Goal: Task Accomplishment & Management: Complete application form

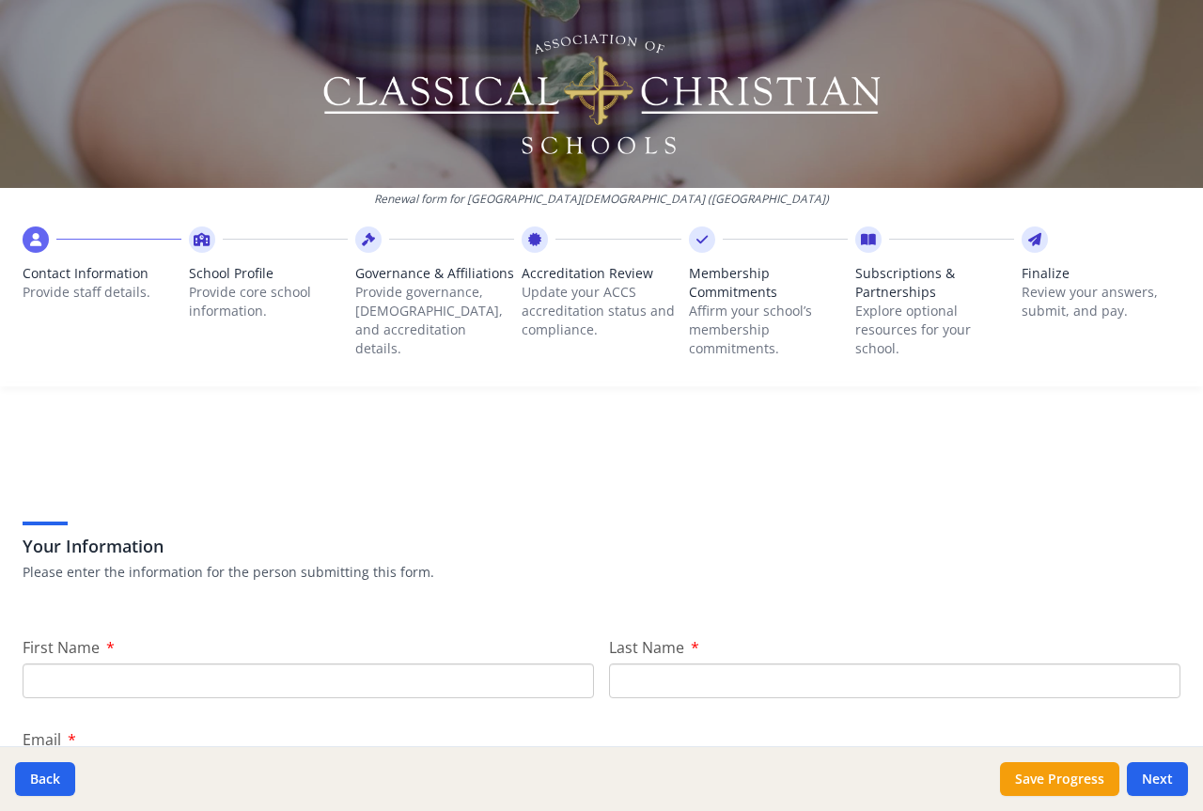
click at [58, 285] on p "Provide staff details." at bounding box center [102, 292] width 159 height 19
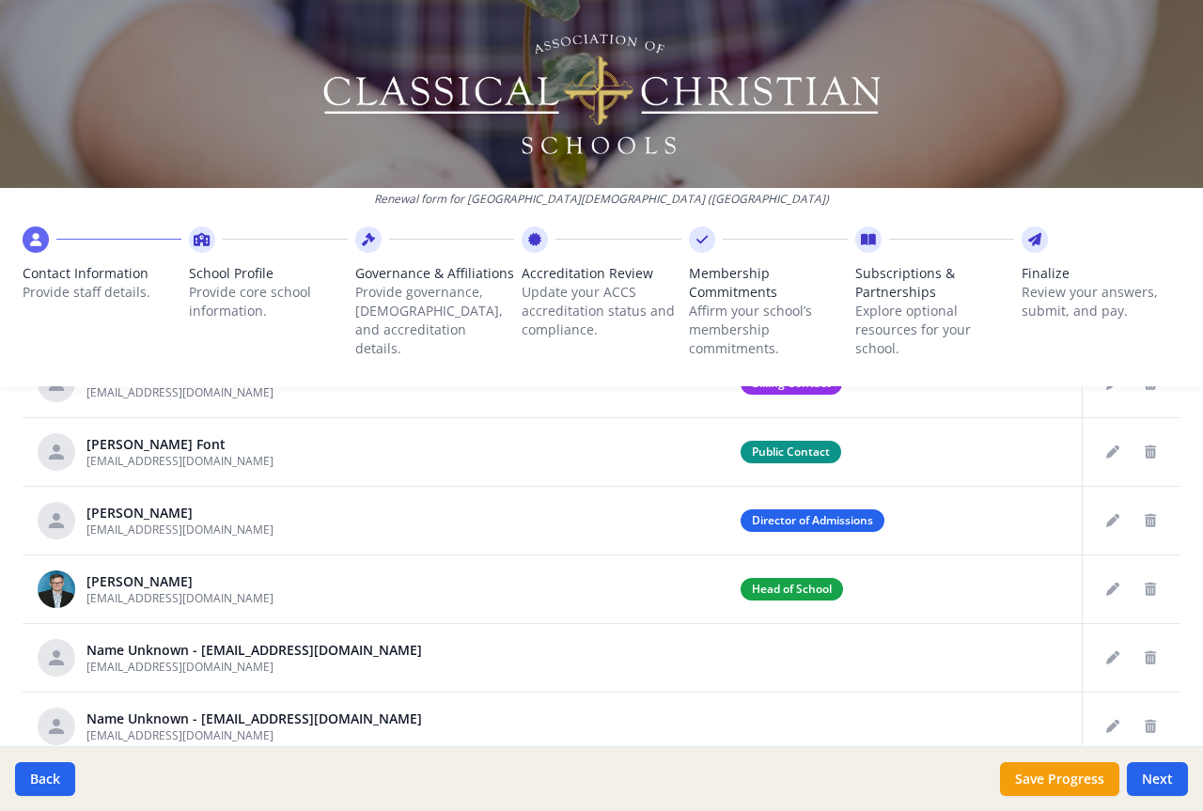
scroll to position [939, 0]
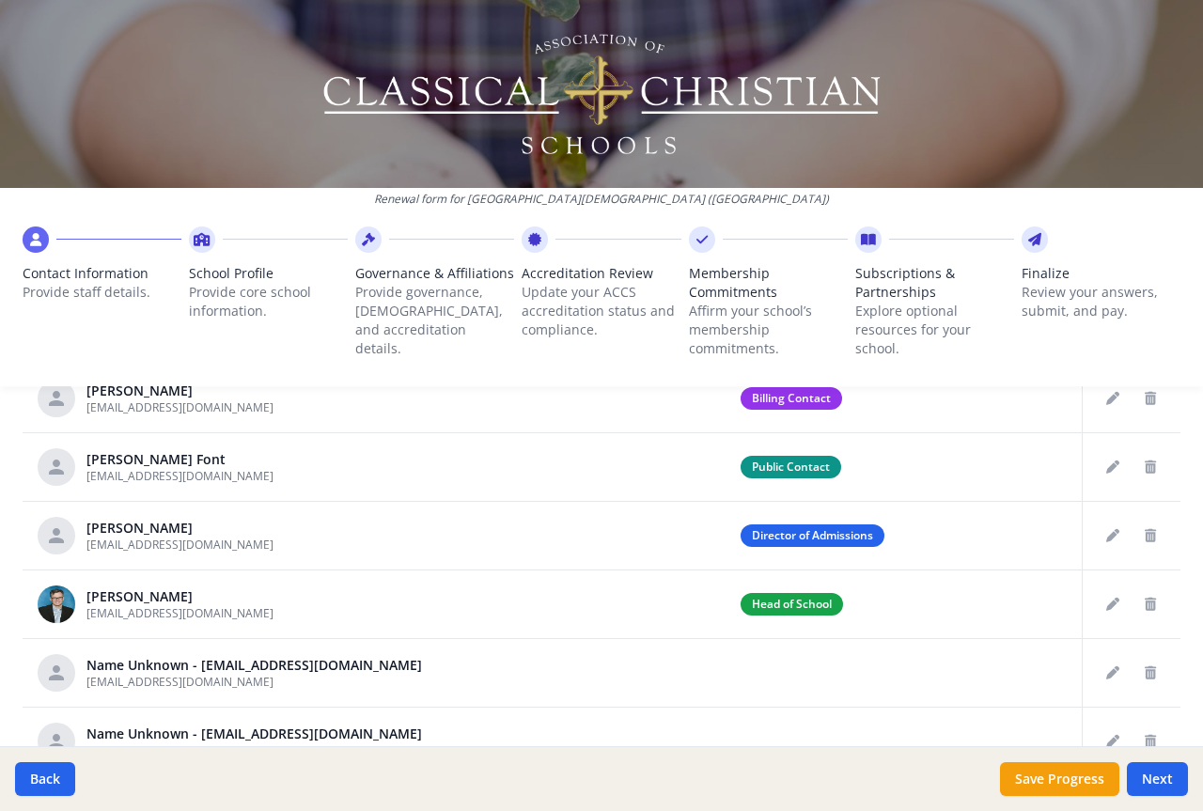
click at [207, 243] on icon at bounding box center [202, 239] width 17 height 19
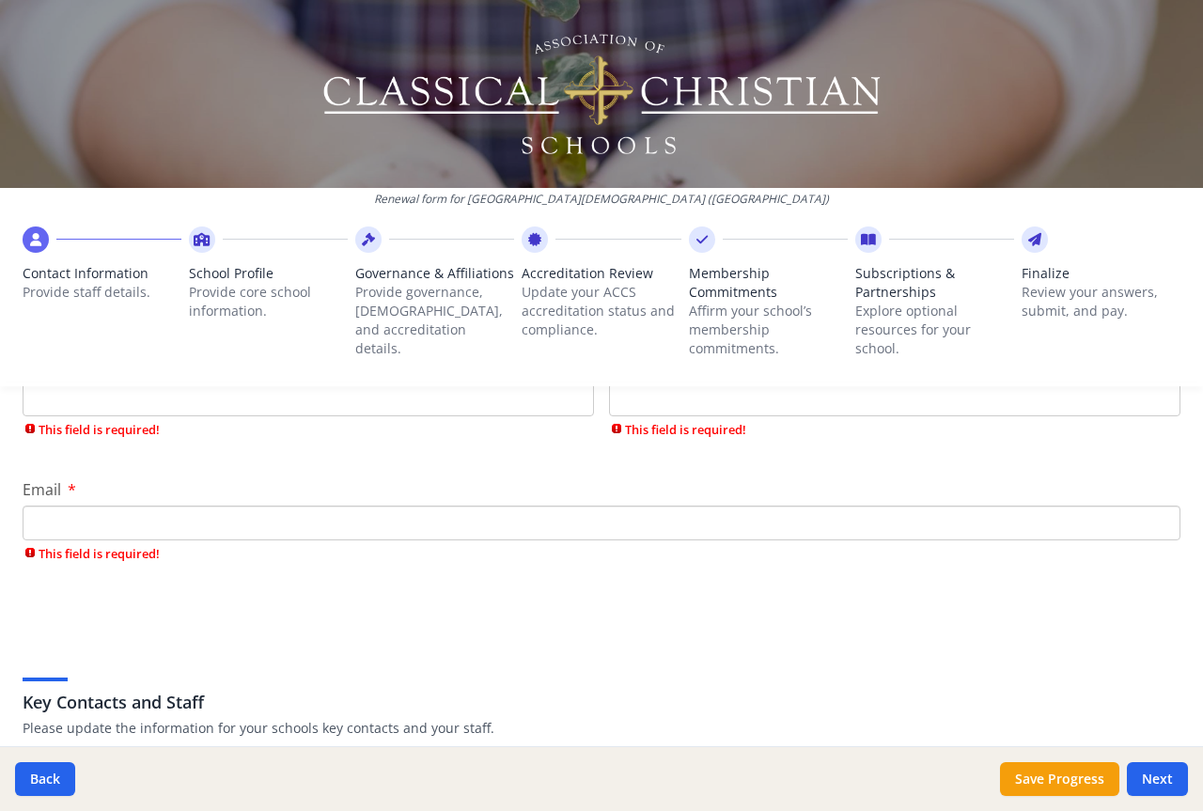
scroll to position [188, 0]
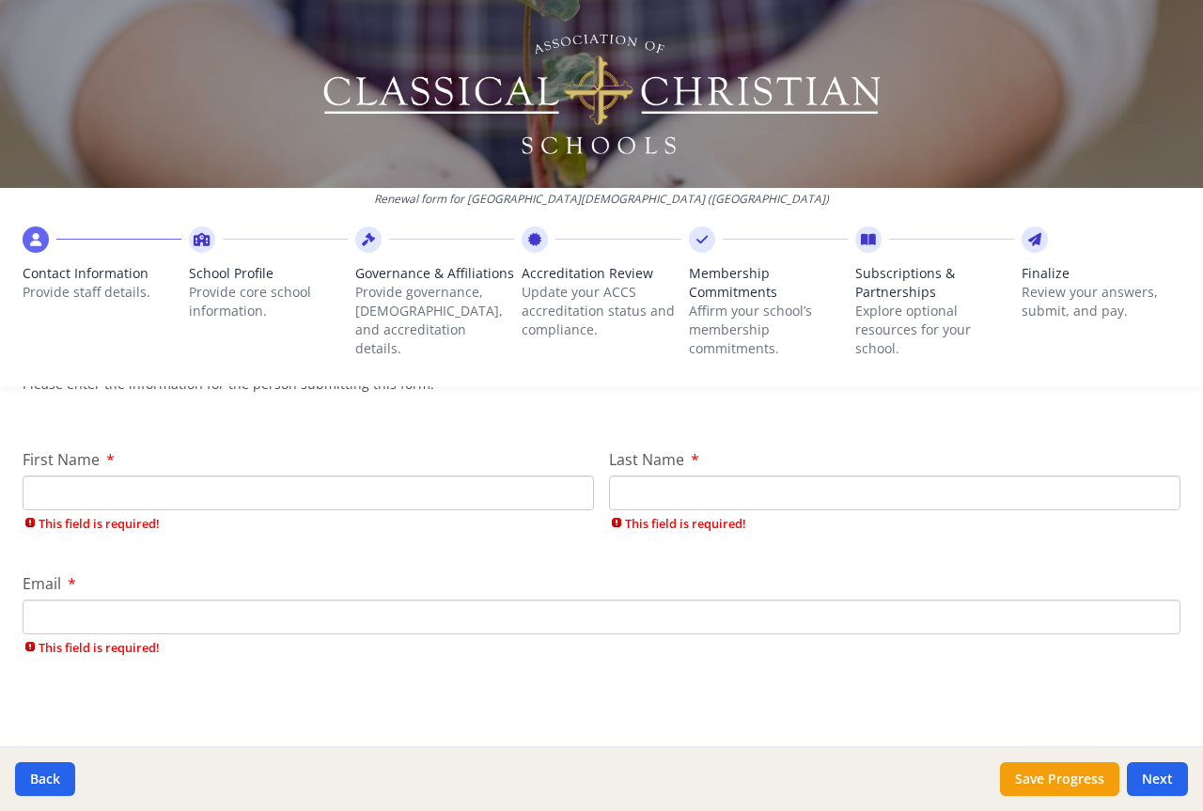
click at [117, 493] on input "First Name" at bounding box center [309, 493] width 572 height 35
type input "[PERSON_NAME]"
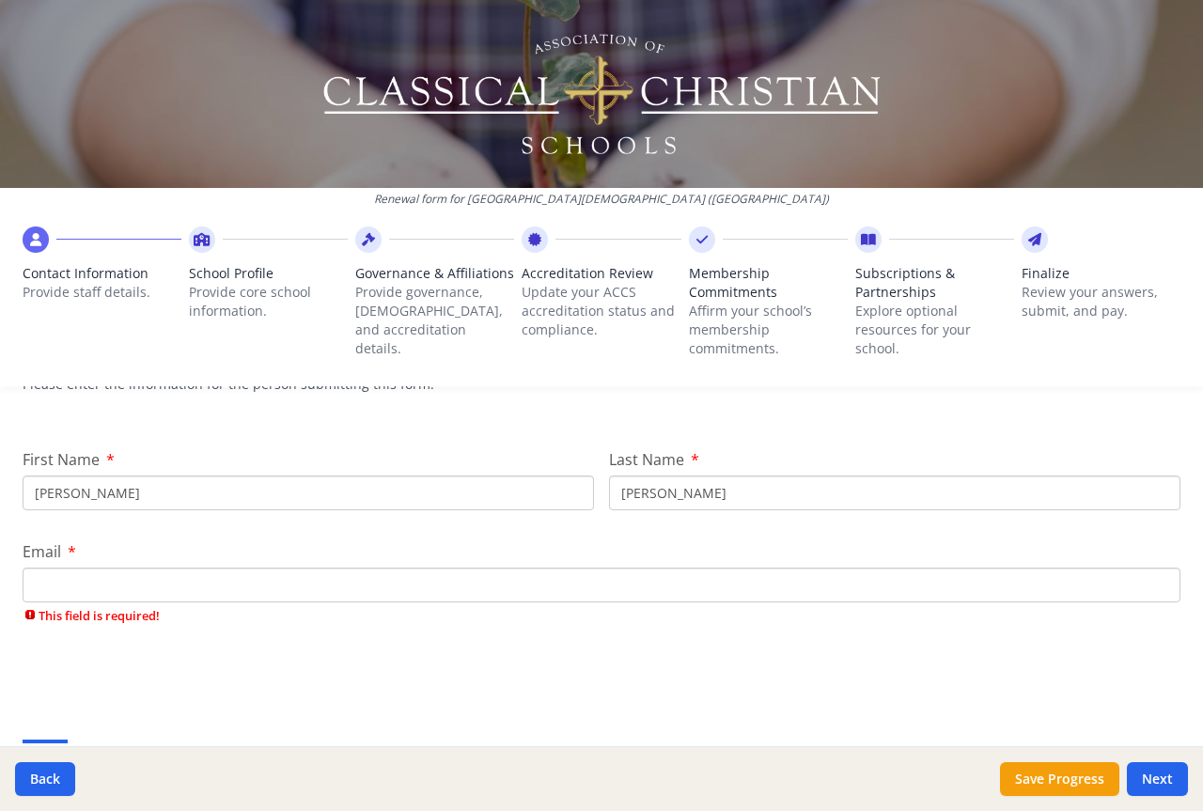
type input "[PERSON_NAME]"
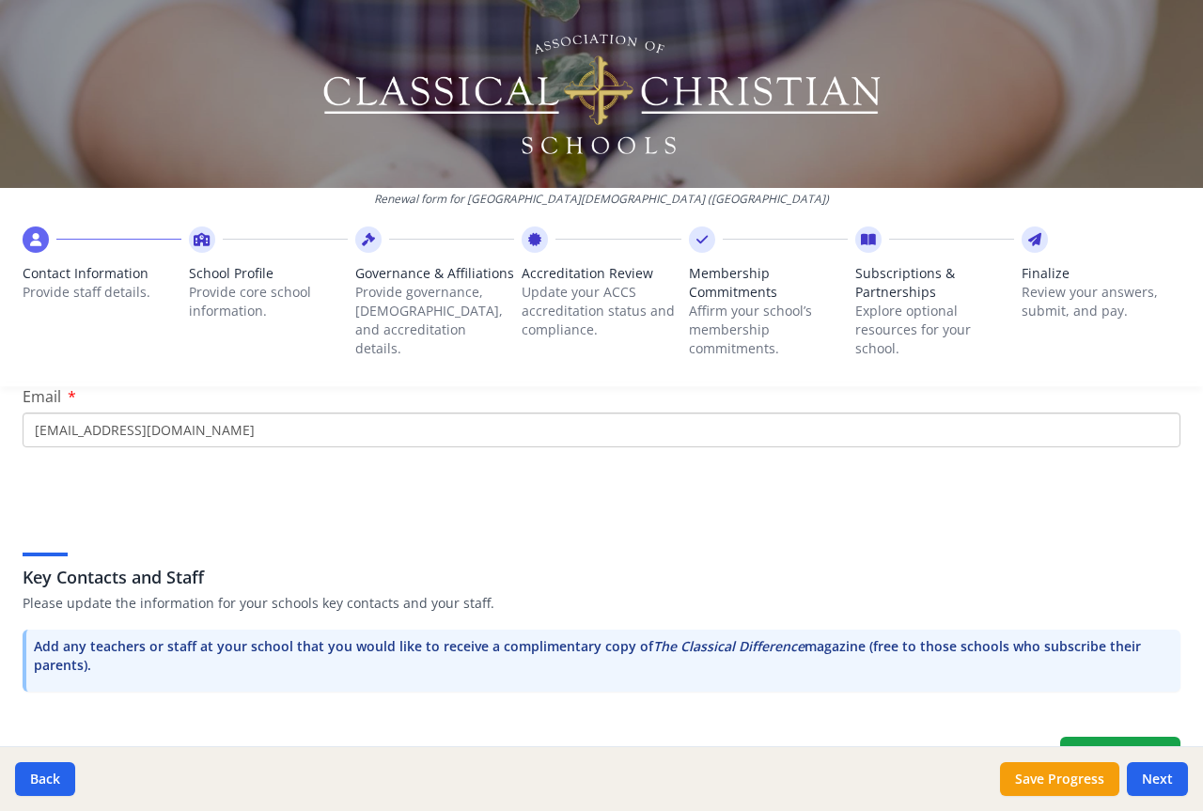
scroll to position [376, 0]
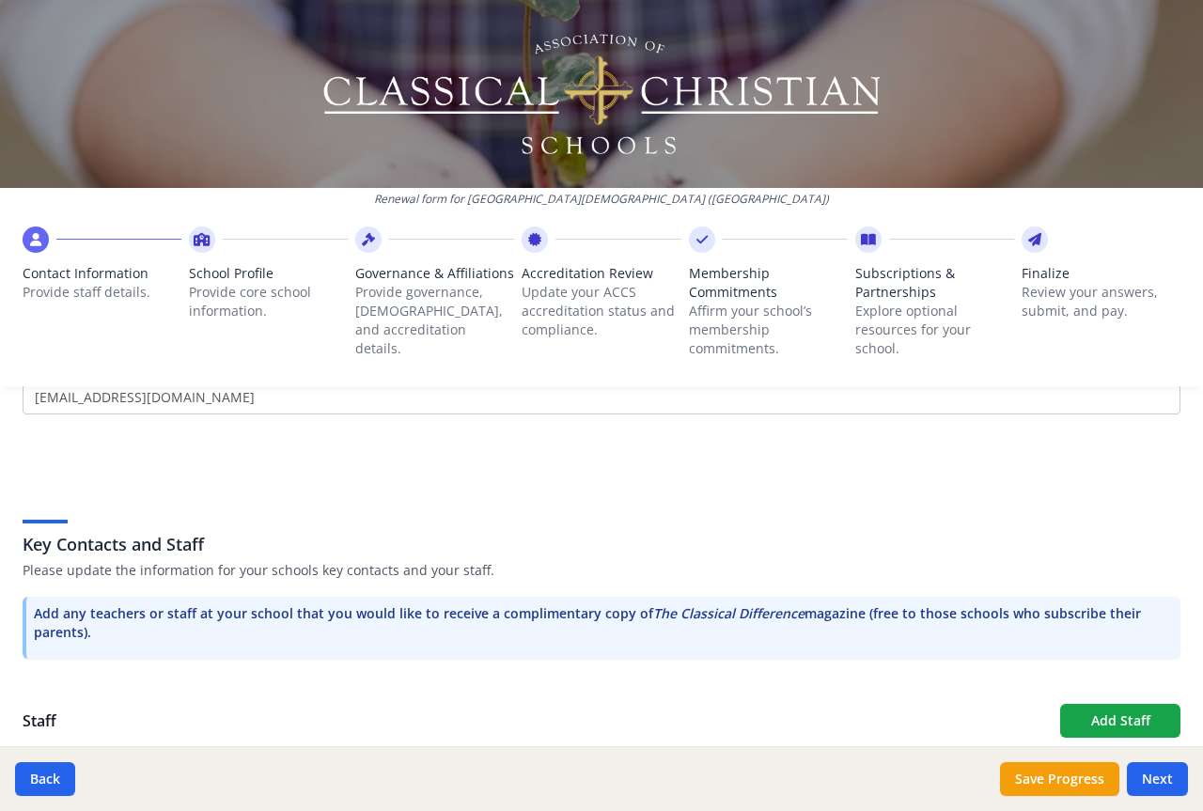
type input "[EMAIL_ADDRESS][DOMAIN_NAME]"
drag, startPoint x: 492, startPoint y: 677, endPoint x: 491, endPoint y: 667, distance: 9.4
click at [493, 677] on div "Your Information Please enter the information for the person submitting this fo…" at bounding box center [601, 765] width 1203 height 1389
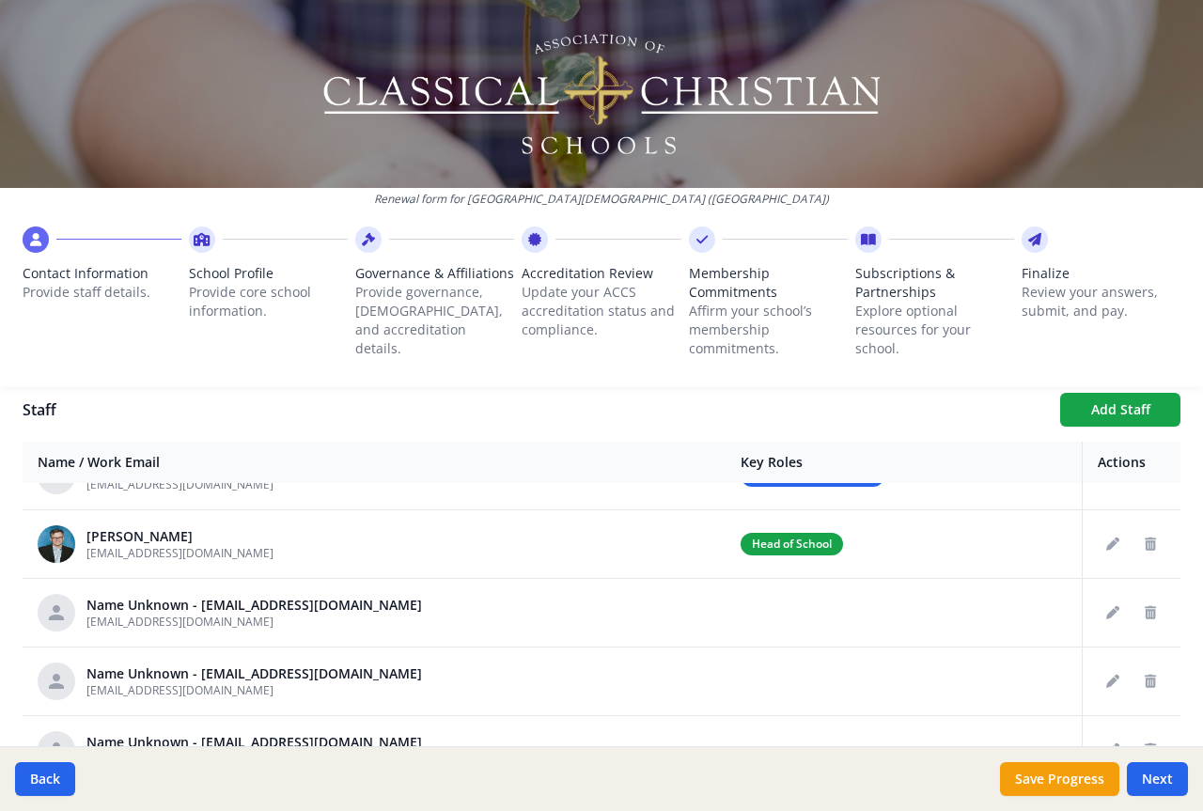
scroll to position [282, 0]
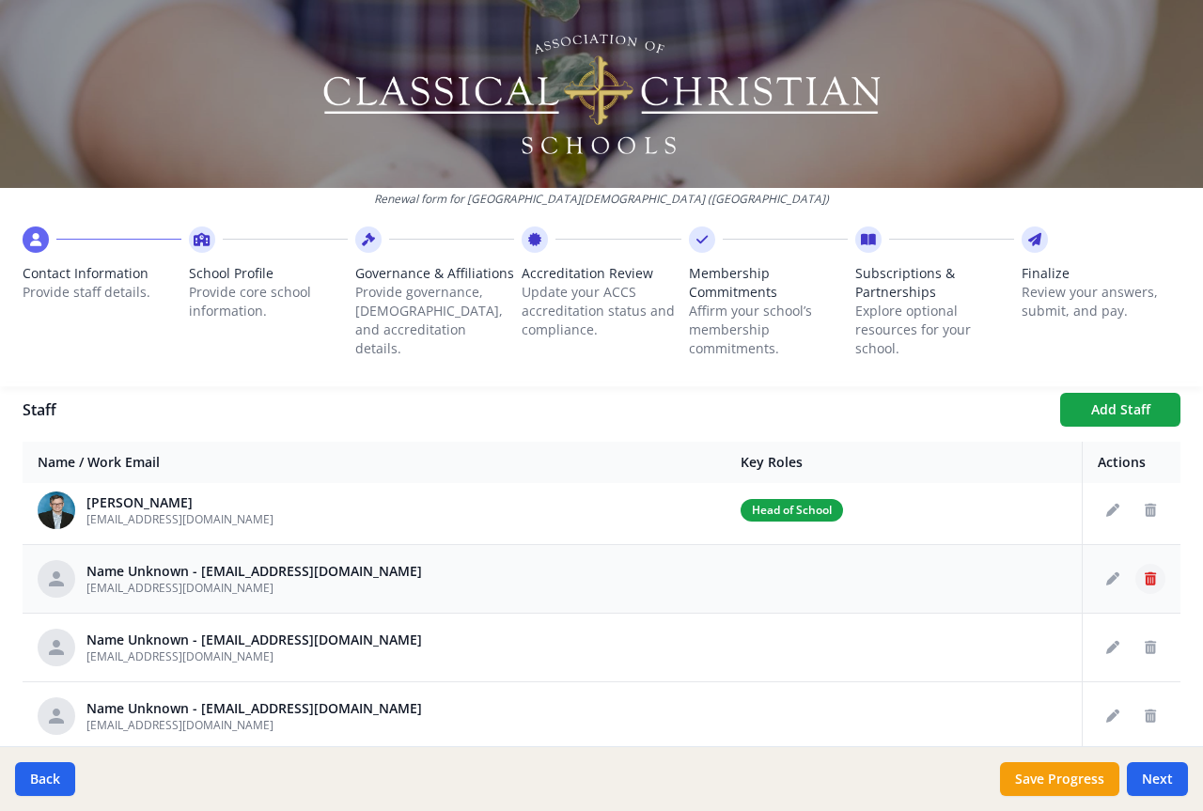
click at [1145, 578] on icon "Delete staff" at bounding box center [1150, 579] width 11 height 13
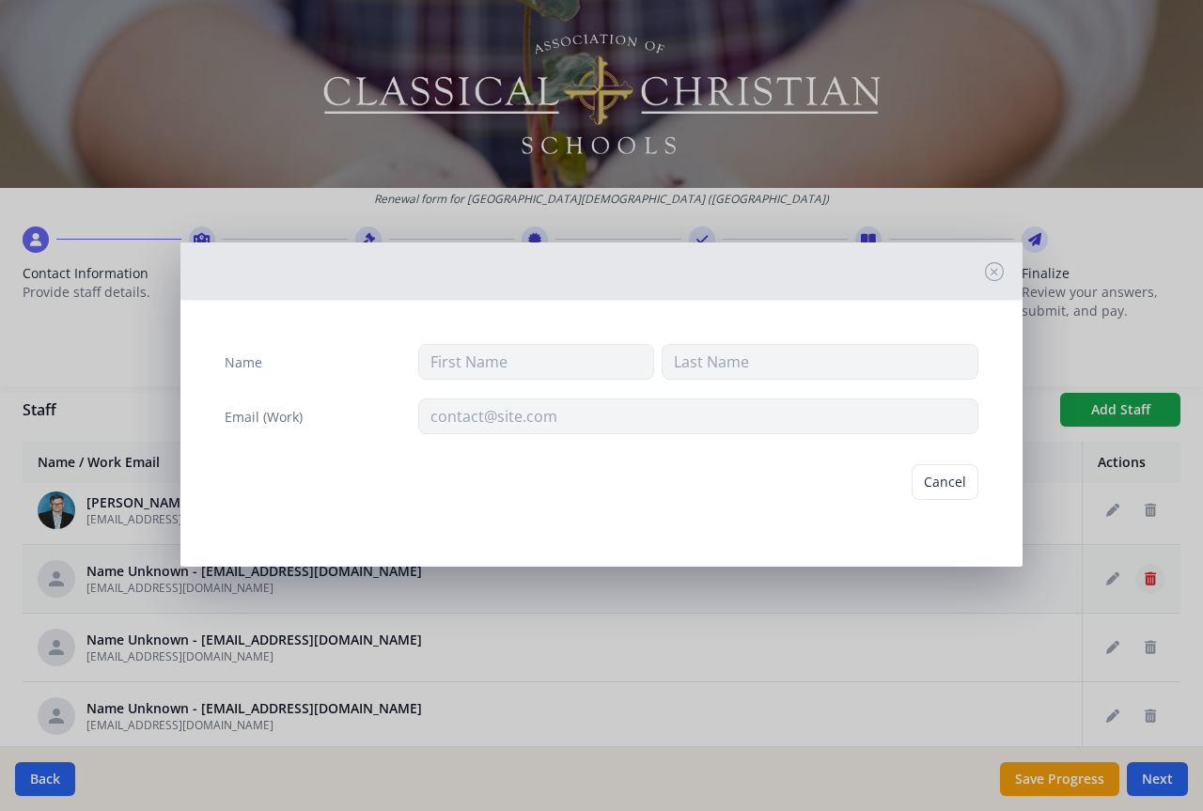
type input "[EMAIL_ADDRESS][DOMAIN_NAME]"
click at [939, 477] on button "Delete" at bounding box center [946, 482] width 65 height 36
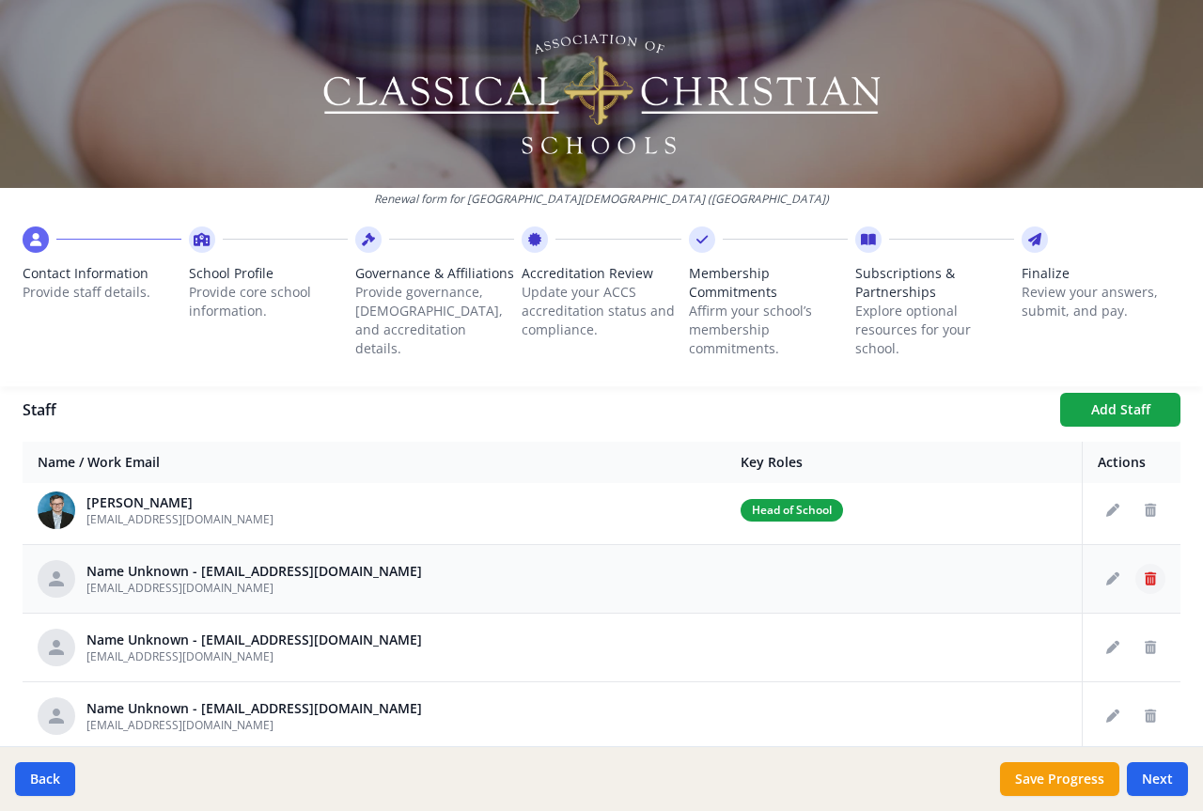
click at [1145, 585] on icon "Delete staff" at bounding box center [1150, 579] width 11 height 13
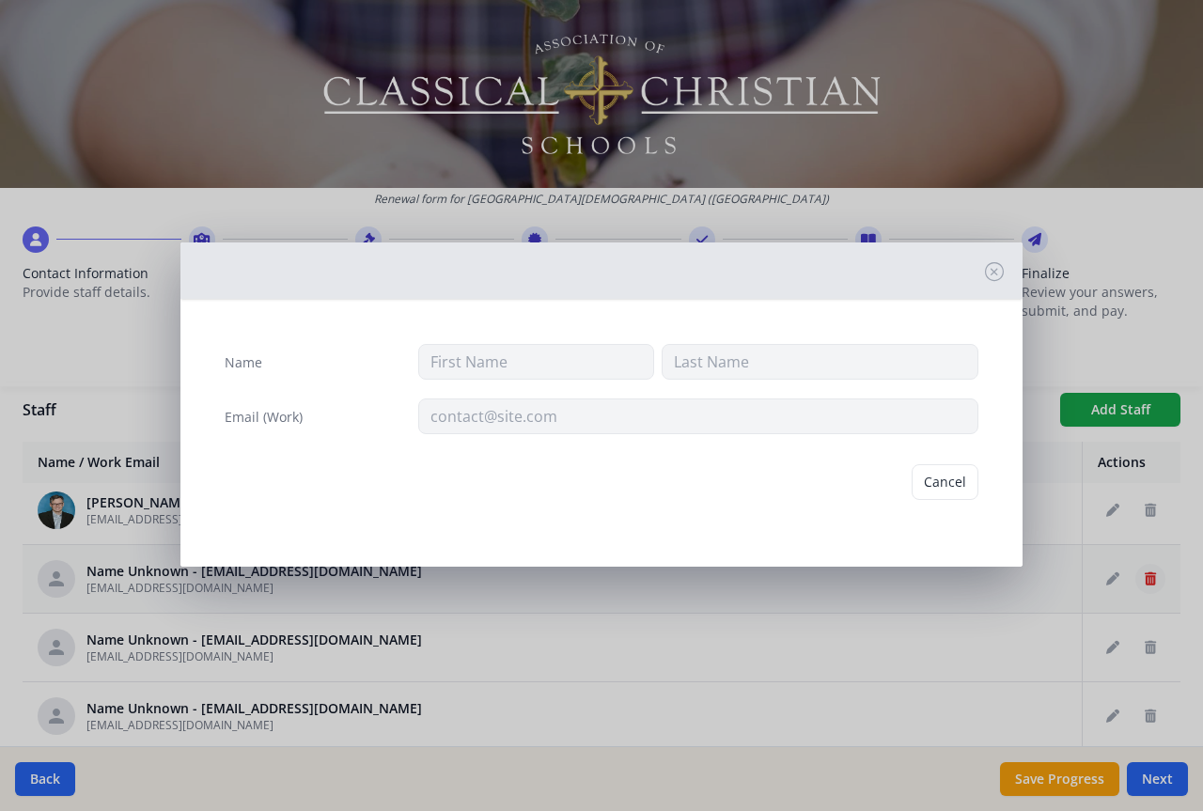
type input "[EMAIL_ADDRESS][DOMAIN_NAME]"
click at [939, 482] on button "Delete" at bounding box center [946, 482] width 65 height 36
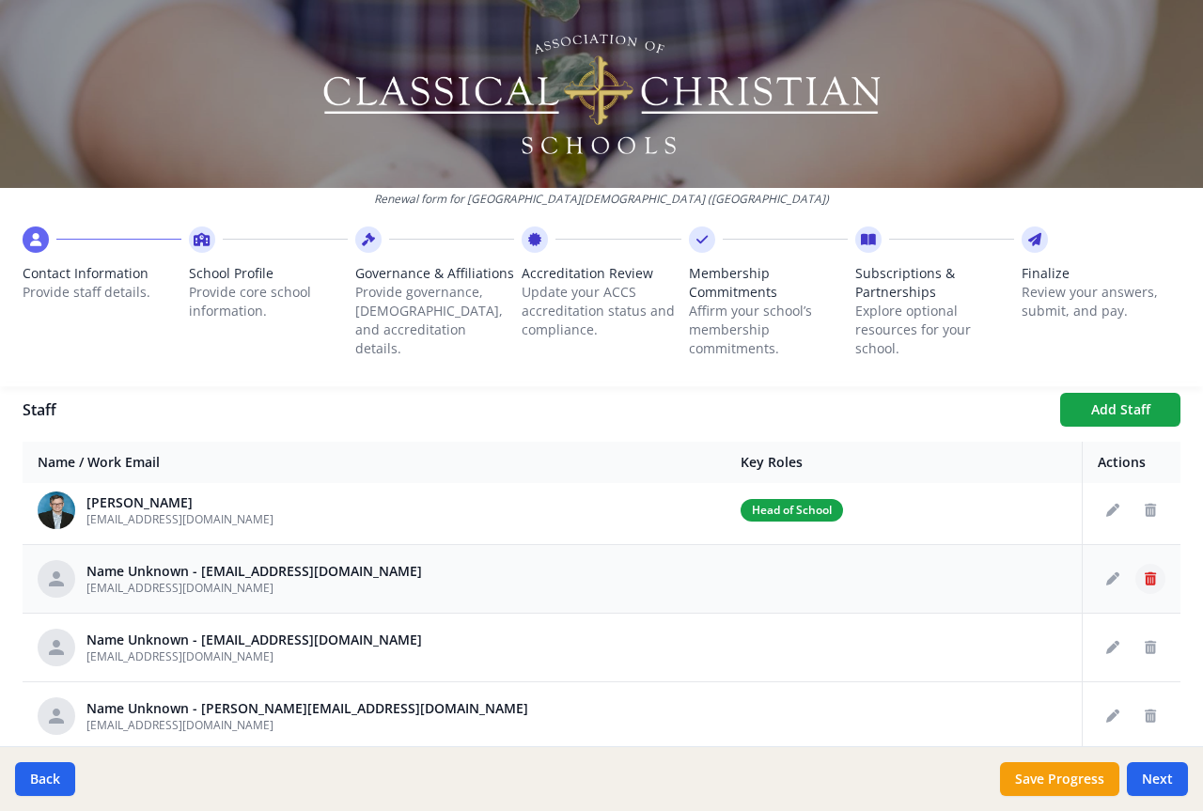
click at [1145, 573] on icon "Delete staff" at bounding box center [1150, 579] width 11 height 13
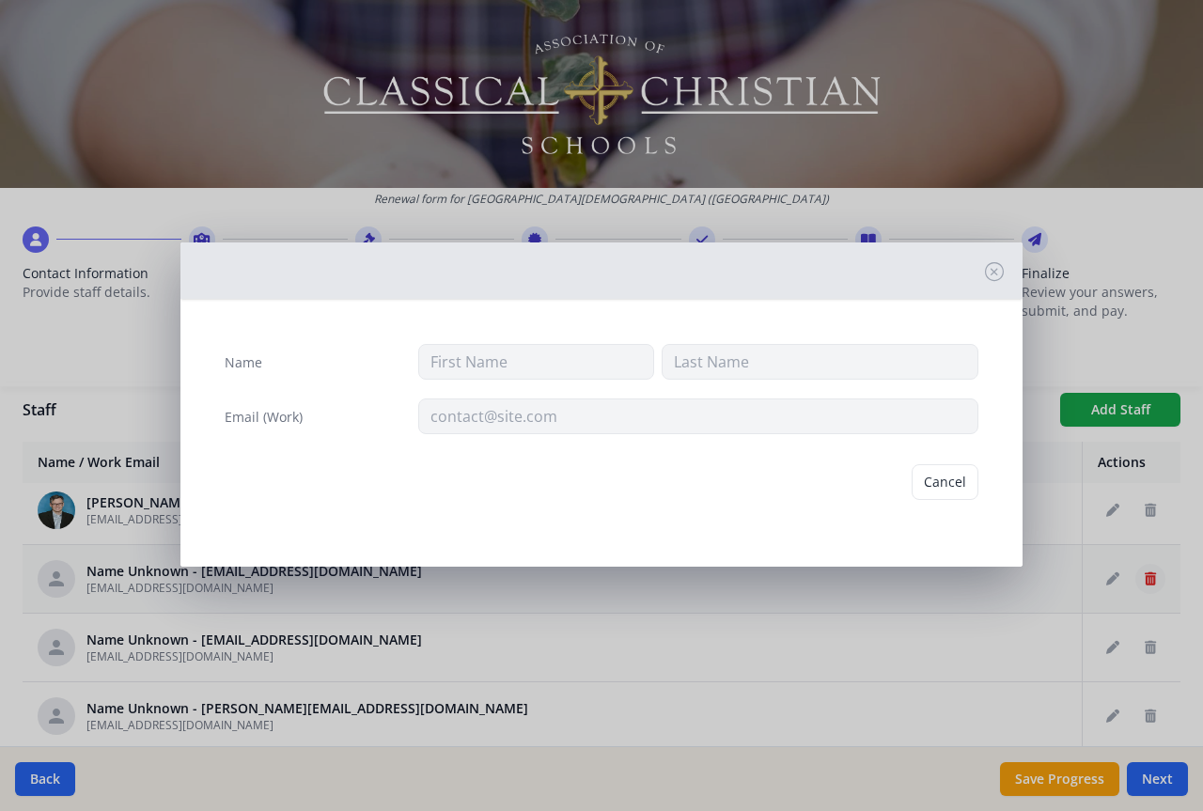
type input "[EMAIL_ADDRESS][DOMAIN_NAME]"
click at [947, 481] on button "Delete" at bounding box center [946, 482] width 65 height 36
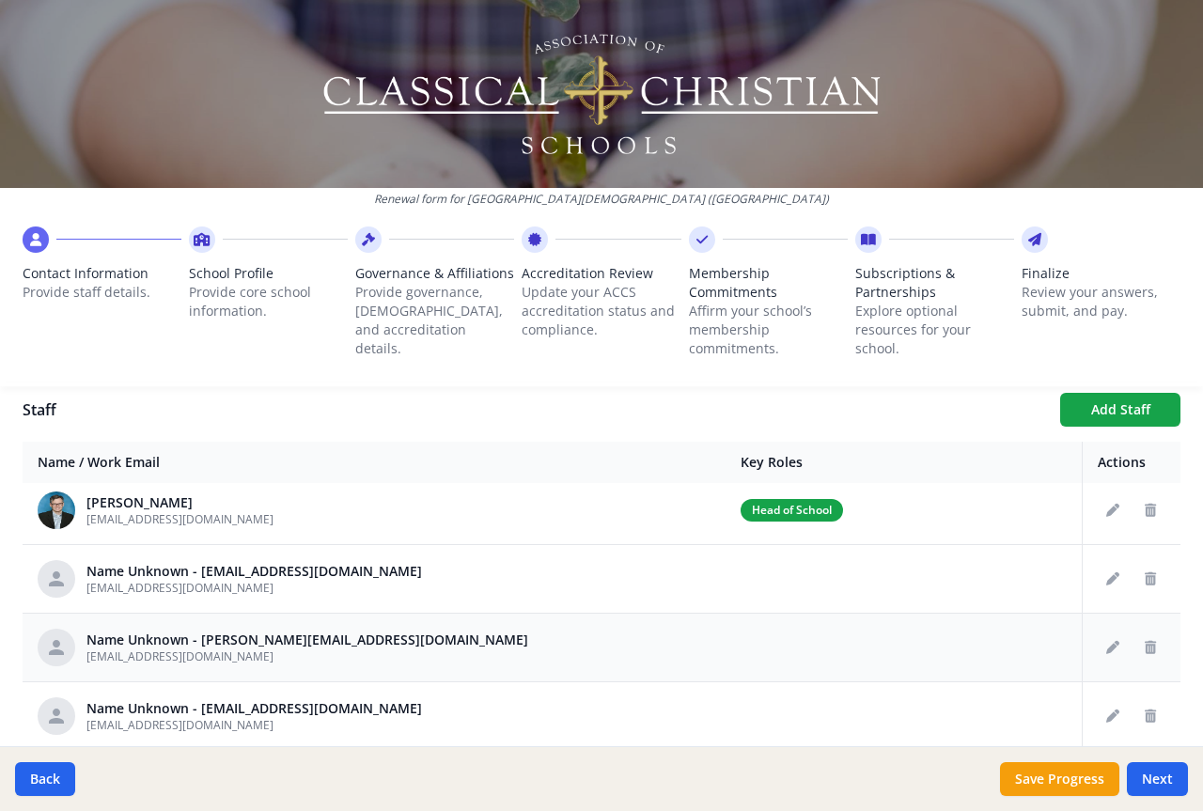
click at [726, 628] on td at bounding box center [904, 647] width 357 height 69
click at [1107, 573] on icon "Edit staff" at bounding box center [1113, 579] width 13 height 13
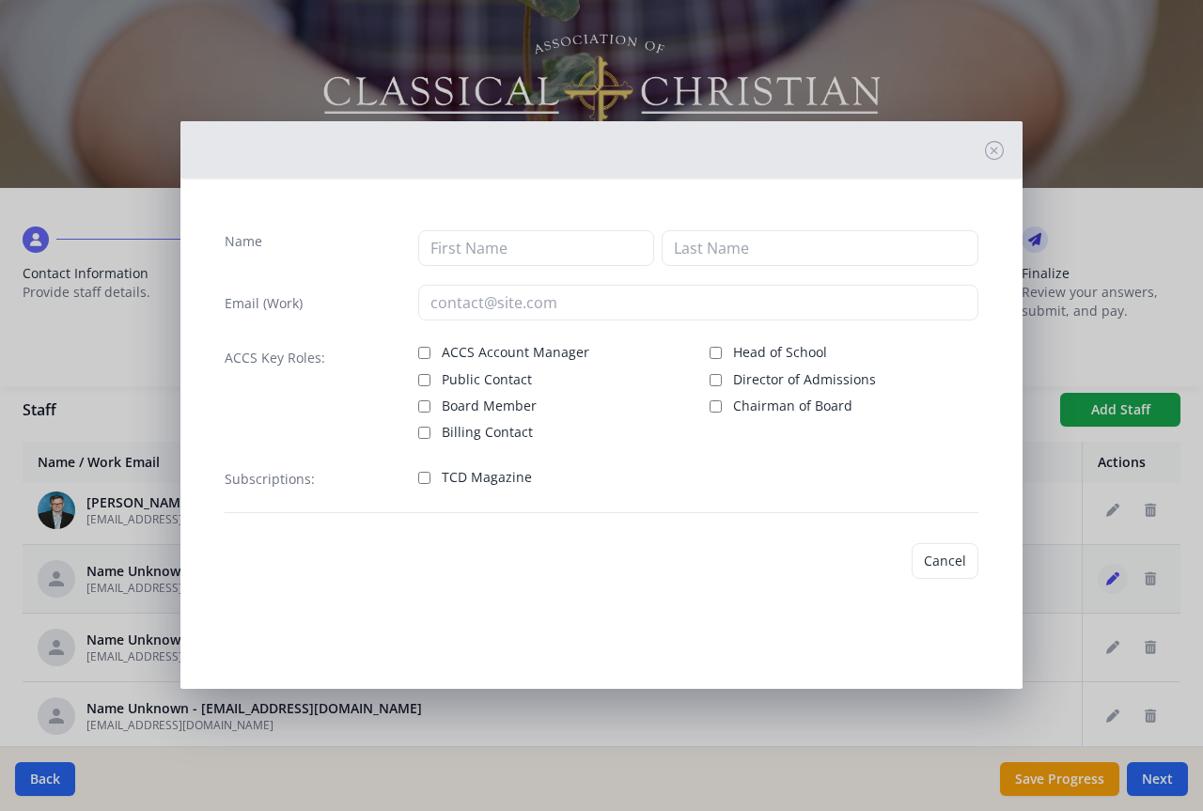
type input "[EMAIL_ADDRESS][DOMAIN_NAME]"
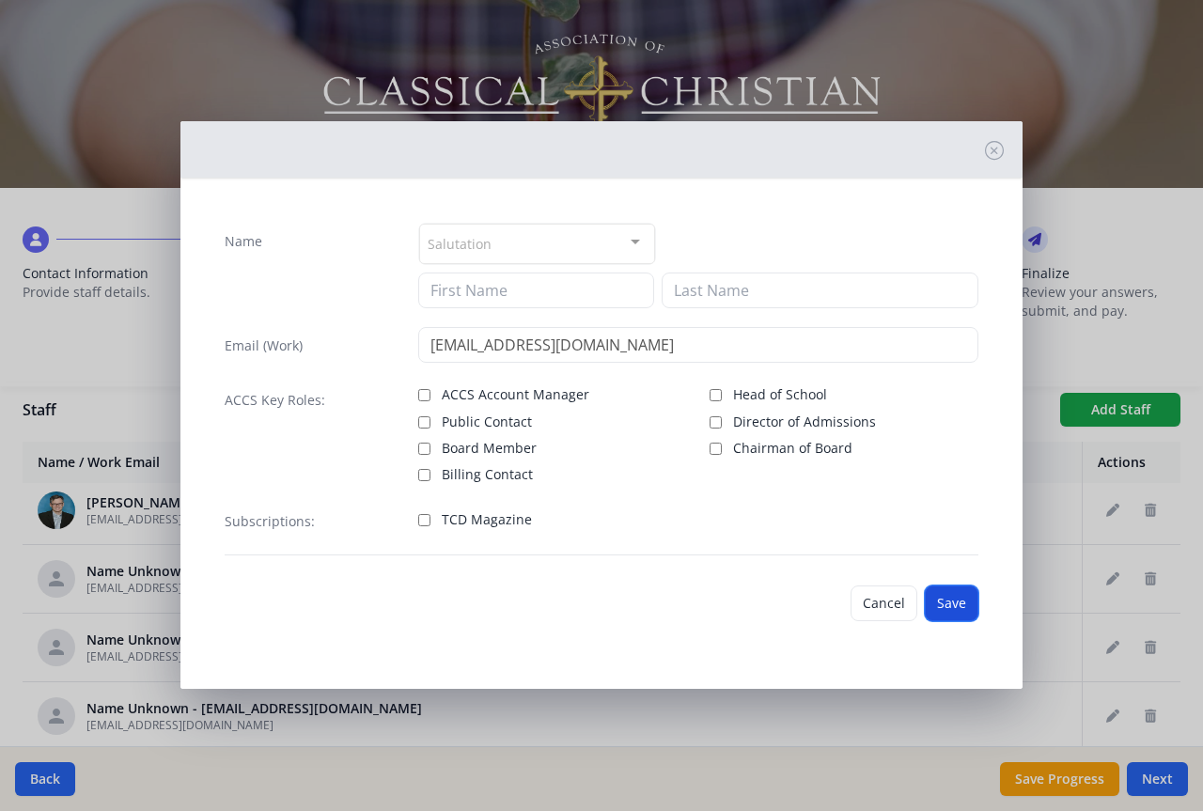
click at [953, 608] on button "Save" at bounding box center [952, 604] width 54 height 36
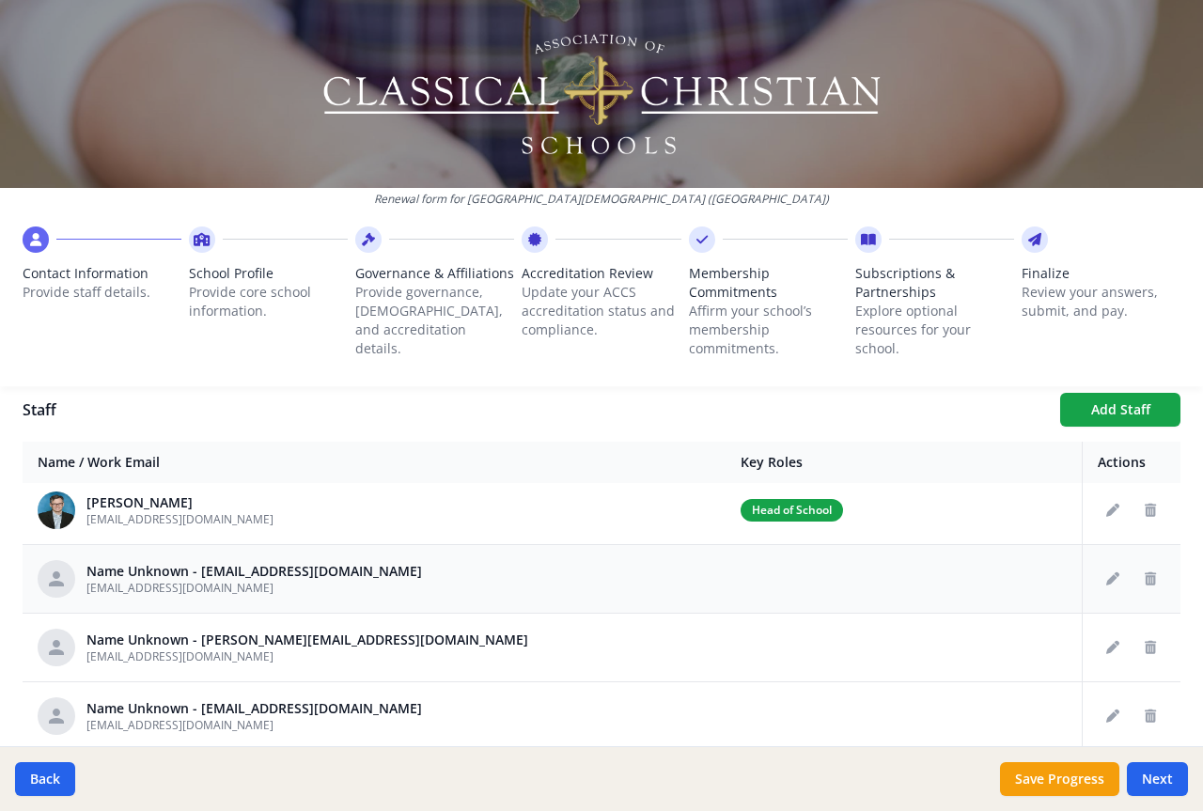
scroll to position [376, 0]
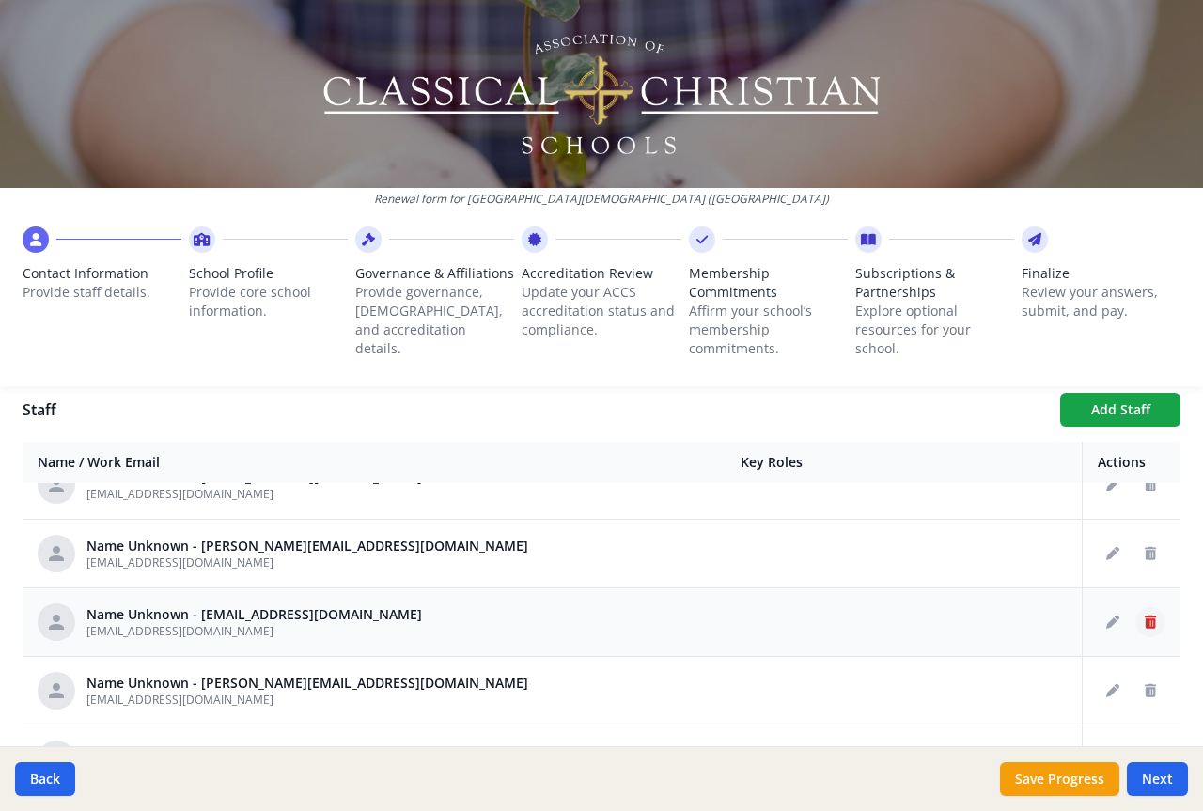
click at [1145, 620] on icon "Delete staff" at bounding box center [1150, 622] width 11 height 13
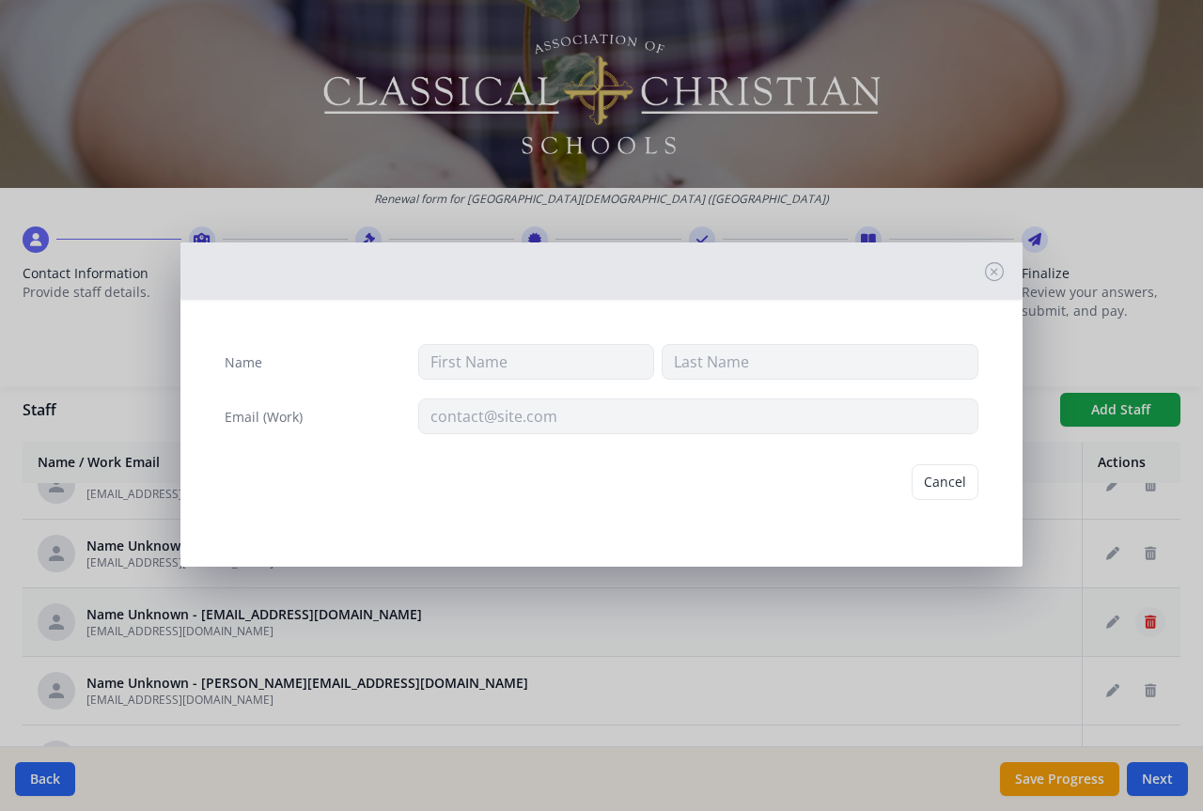
type input "[EMAIL_ADDRESS][DOMAIN_NAME]"
click at [946, 482] on button "Delete" at bounding box center [946, 482] width 65 height 36
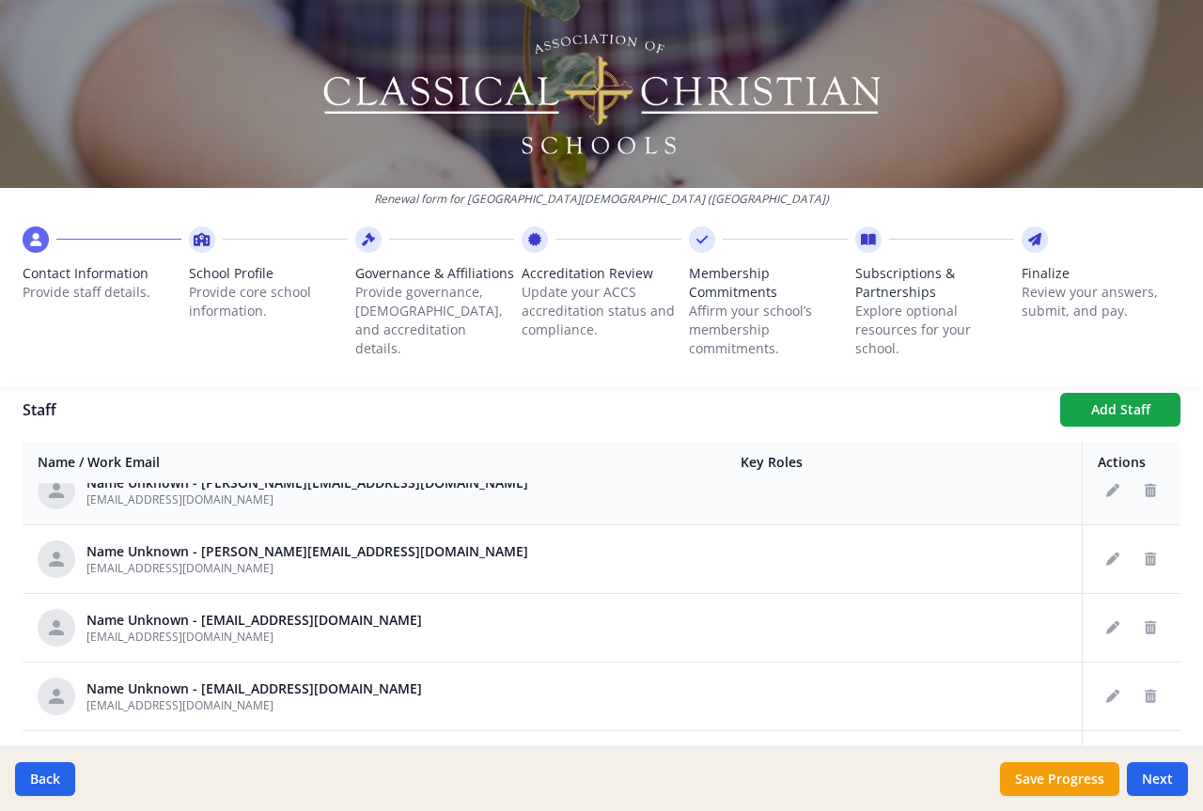
scroll to position [470, 0]
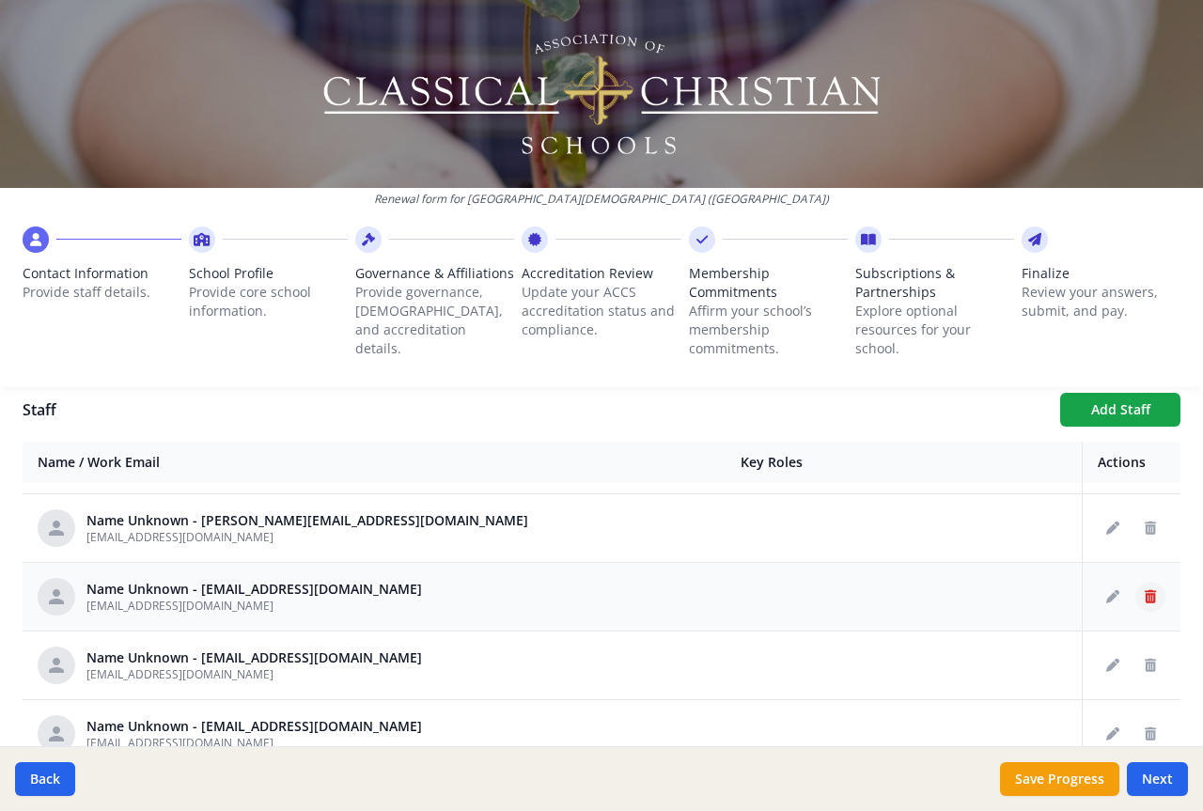
click at [1136, 593] on button "Delete staff" at bounding box center [1151, 597] width 30 height 30
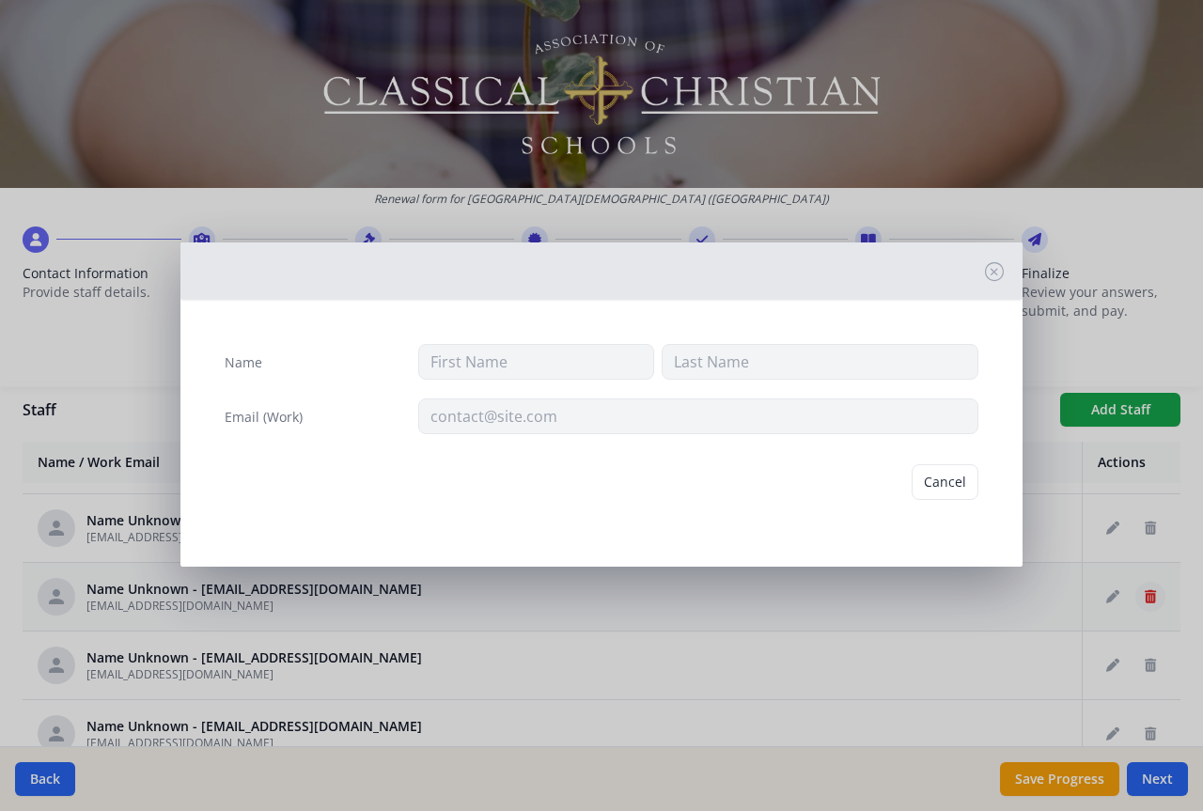
type input "[EMAIL_ADDRESS][DOMAIN_NAME]"
click at [952, 486] on button "Delete" at bounding box center [946, 482] width 65 height 36
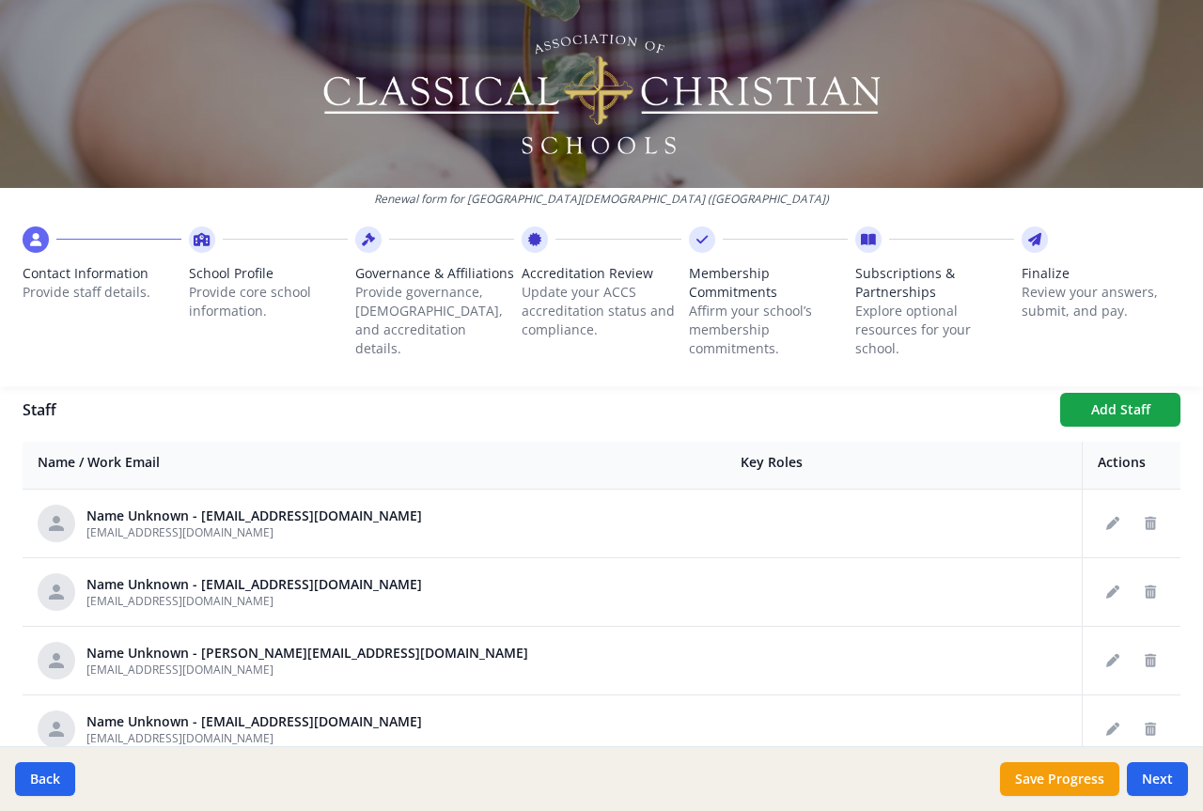
scroll to position [564, 0]
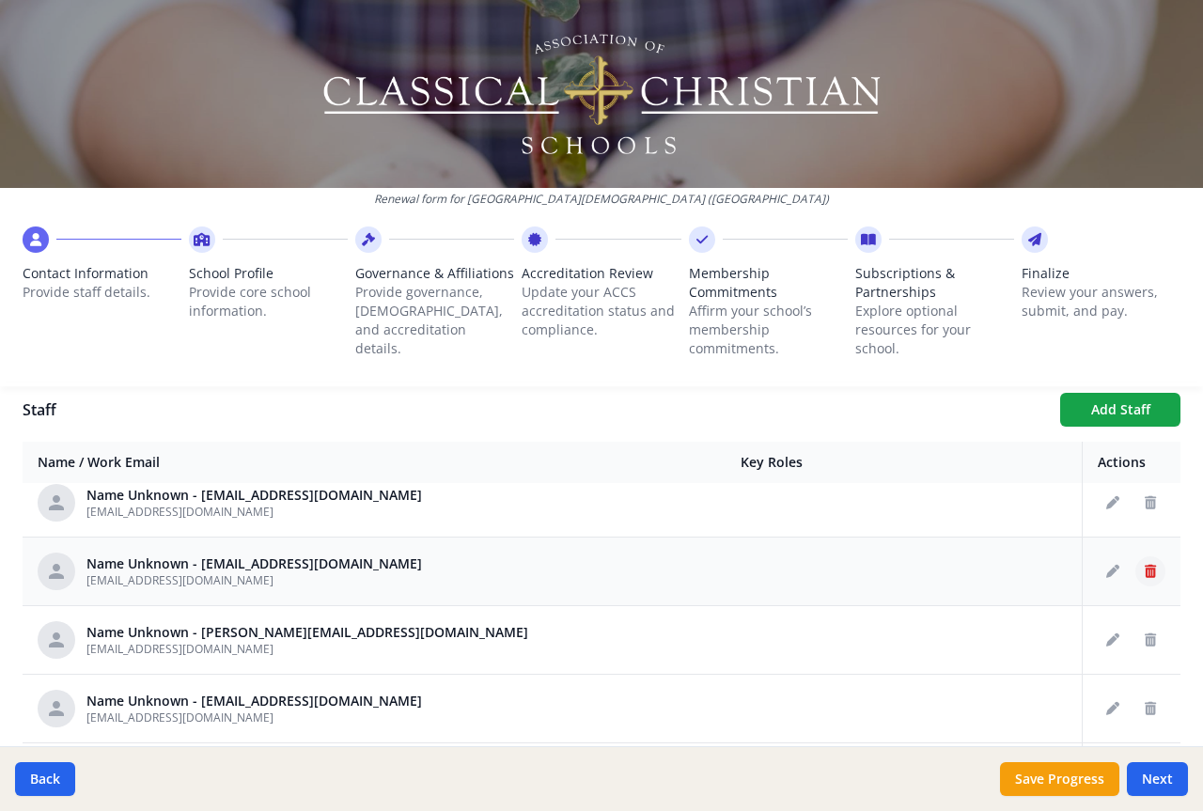
click at [1145, 571] on icon "Delete staff" at bounding box center [1150, 571] width 11 height 13
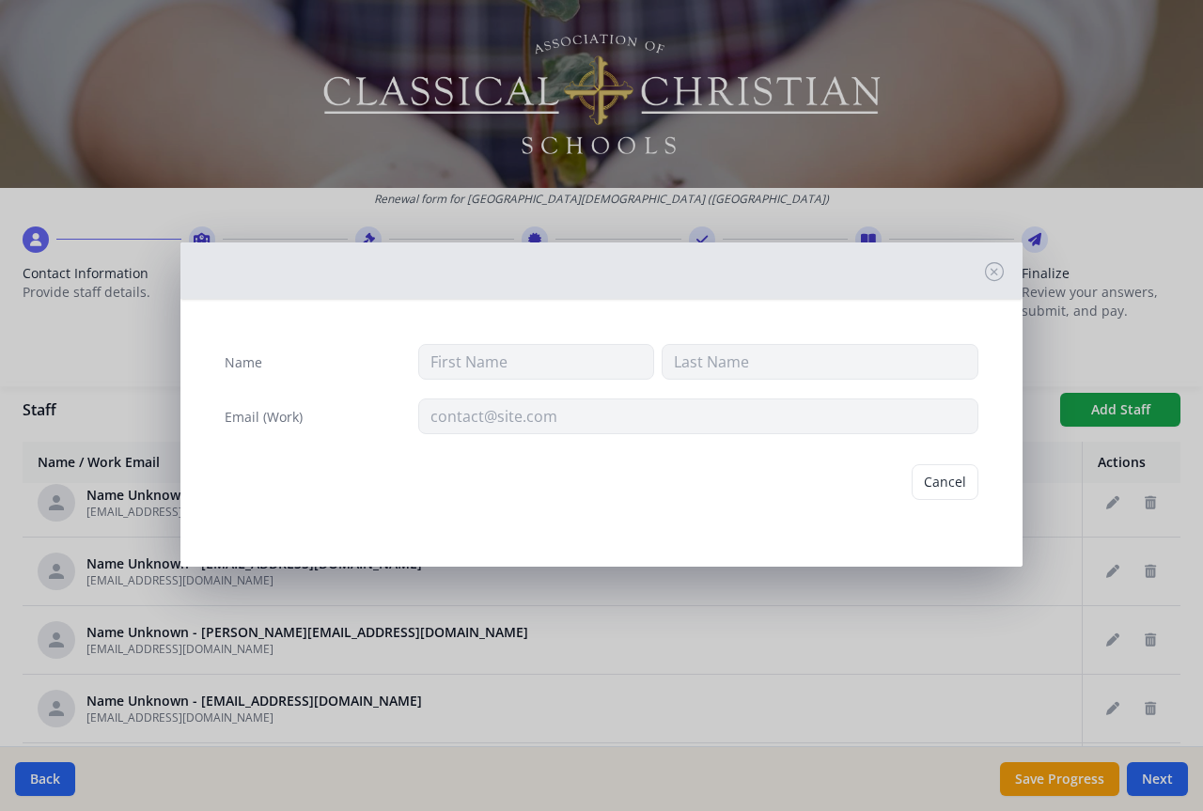
type input "[EMAIL_ADDRESS][DOMAIN_NAME]"
click at [961, 479] on button "Delete" at bounding box center [946, 482] width 65 height 36
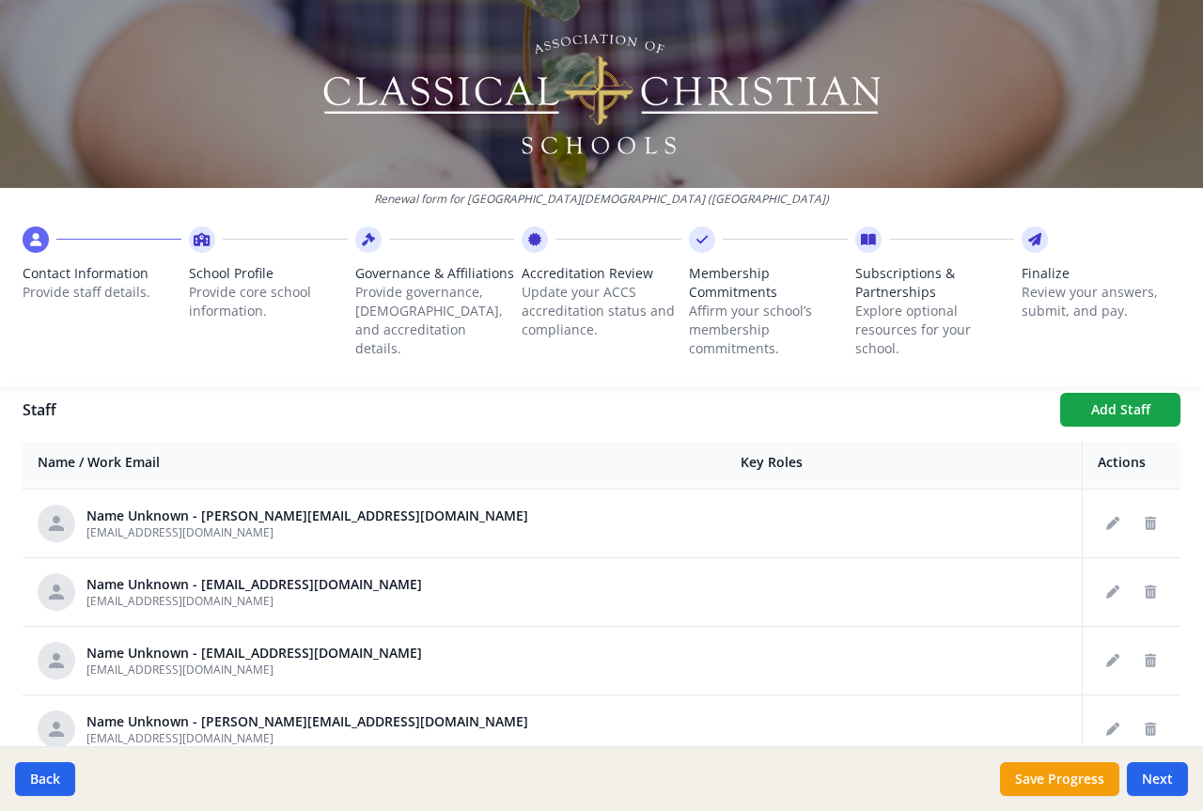
scroll to position [658, 0]
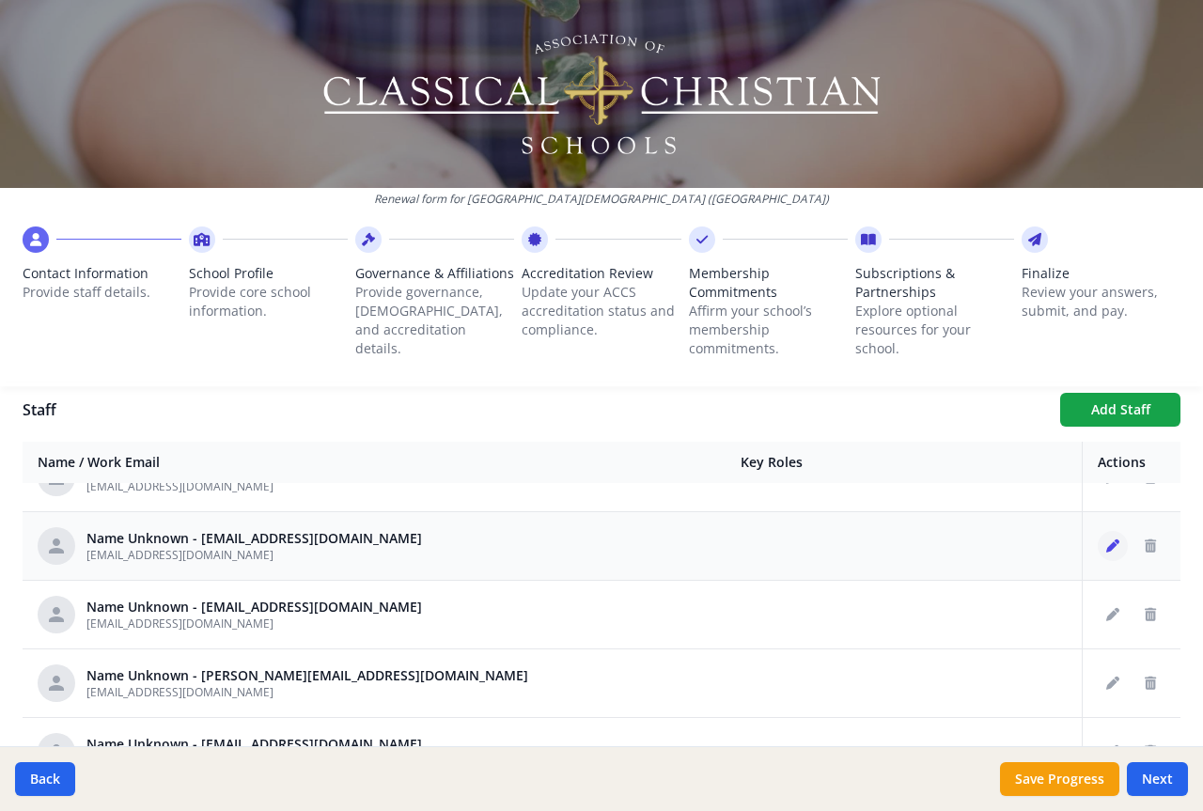
click at [1107, 541] on icon "Edit staff" at bounding box center [1113, 546] width 13 height 13
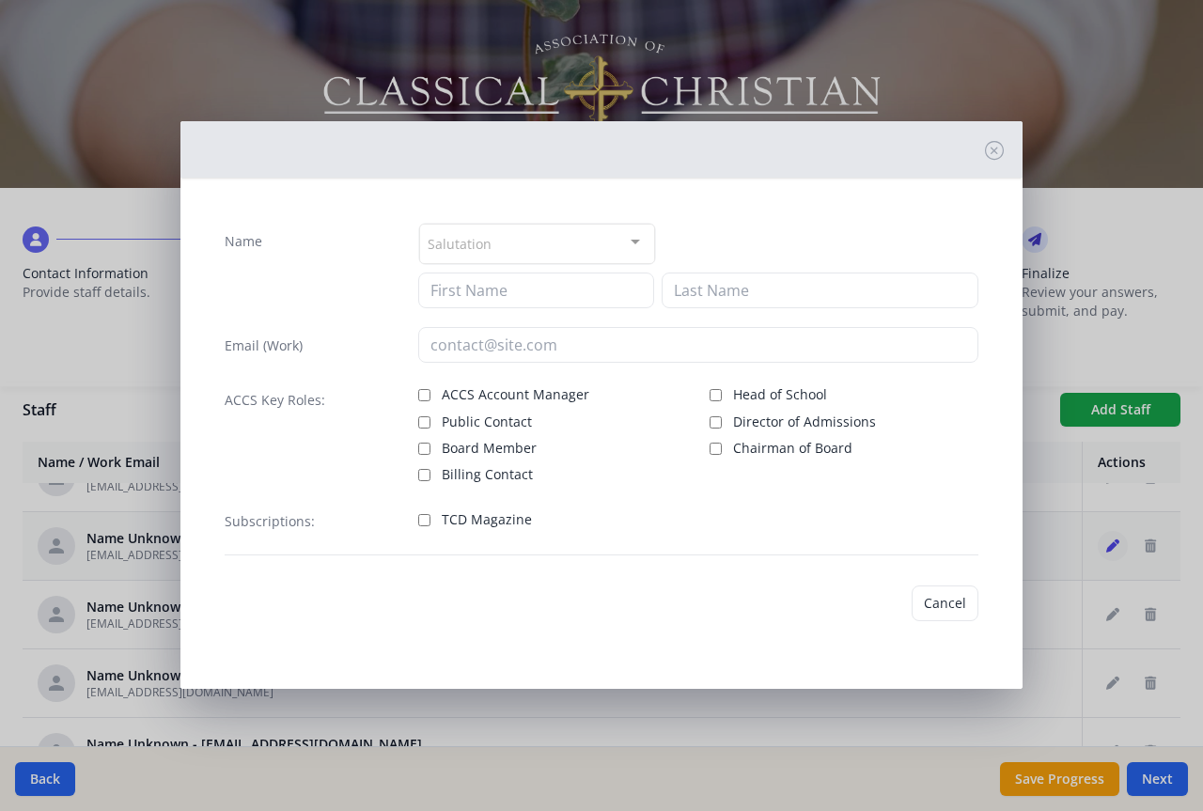
type input "[EMAIL_ADDRESS][DOMAIN_NAME]"
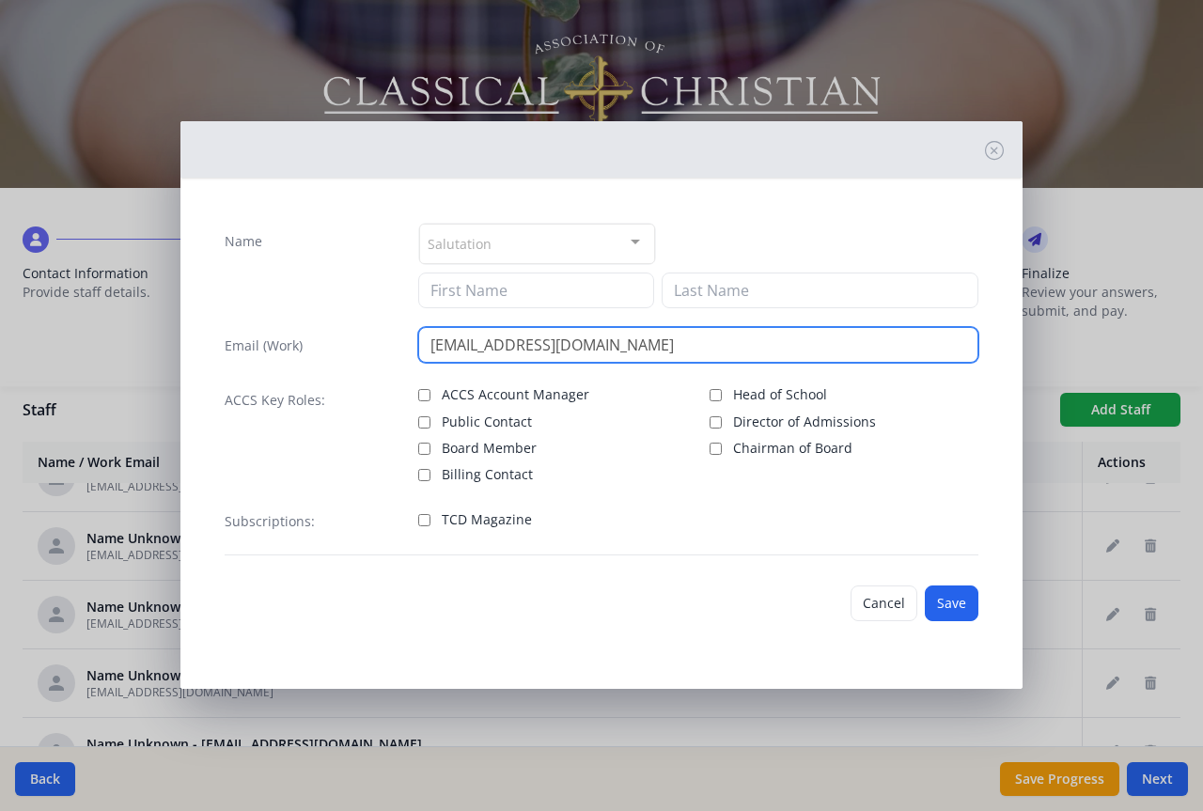
drag, startPoint x: 620, startPoint y: 344, endPoint x: 425, endPoint y: 344, distance: 194.6
click at [425, 344] on input "[EMAIL_ADDRESS][DOMAIN_NAME]" at bounding box center [698, 345] width 561 height 36
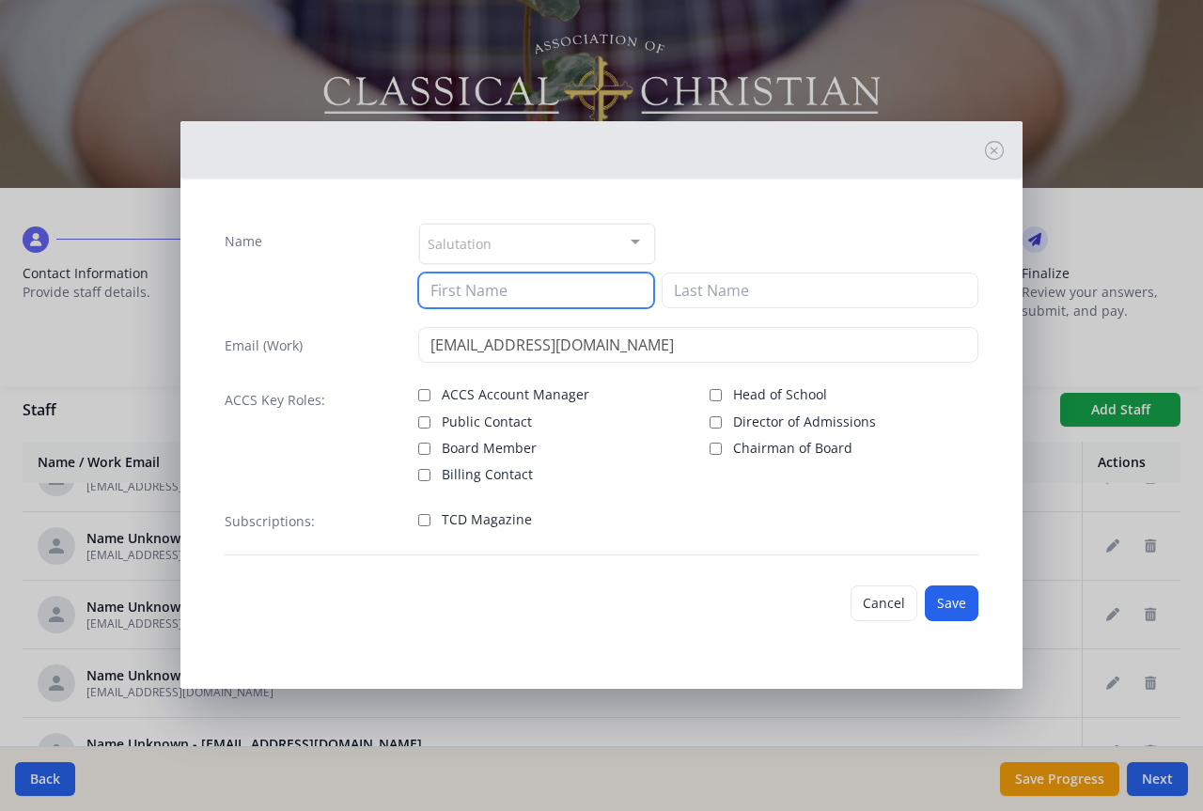
click at [568, 290] on input at bounding box center [536, 291] width 236 height 36
type input "Fatima"
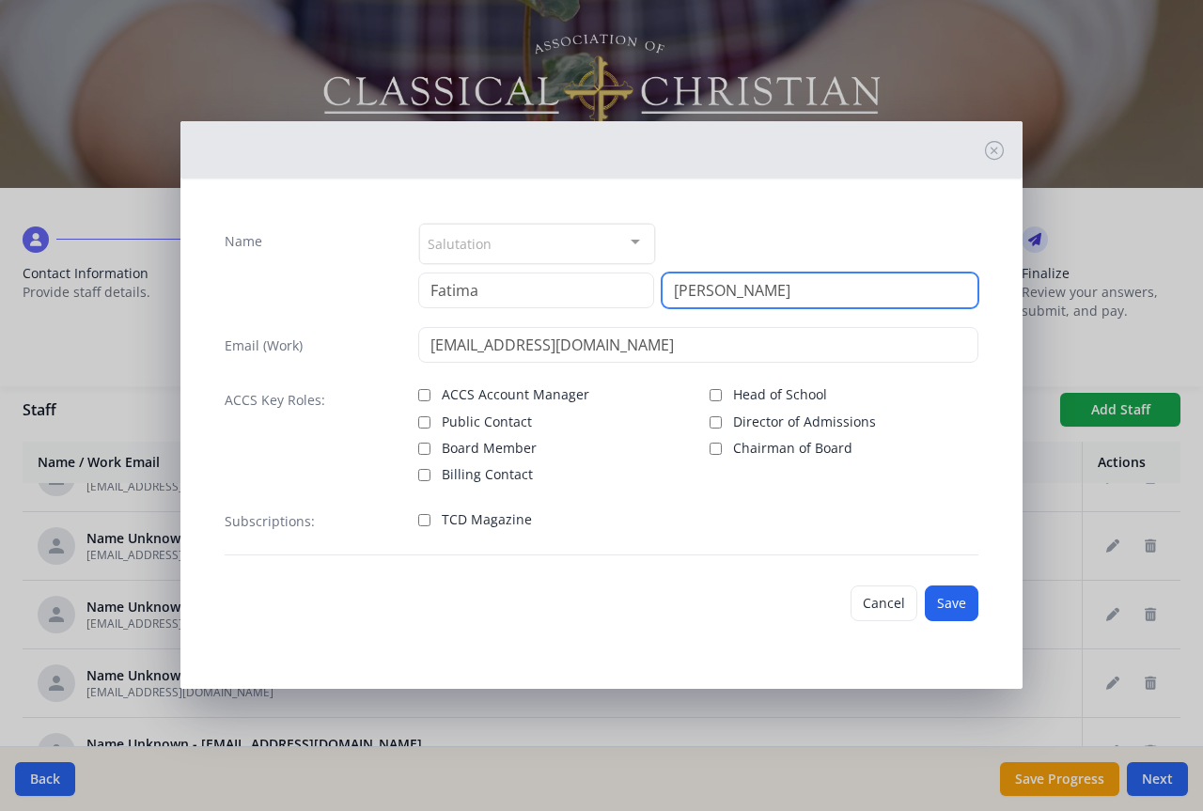
type input "[PERSON_NAME]"
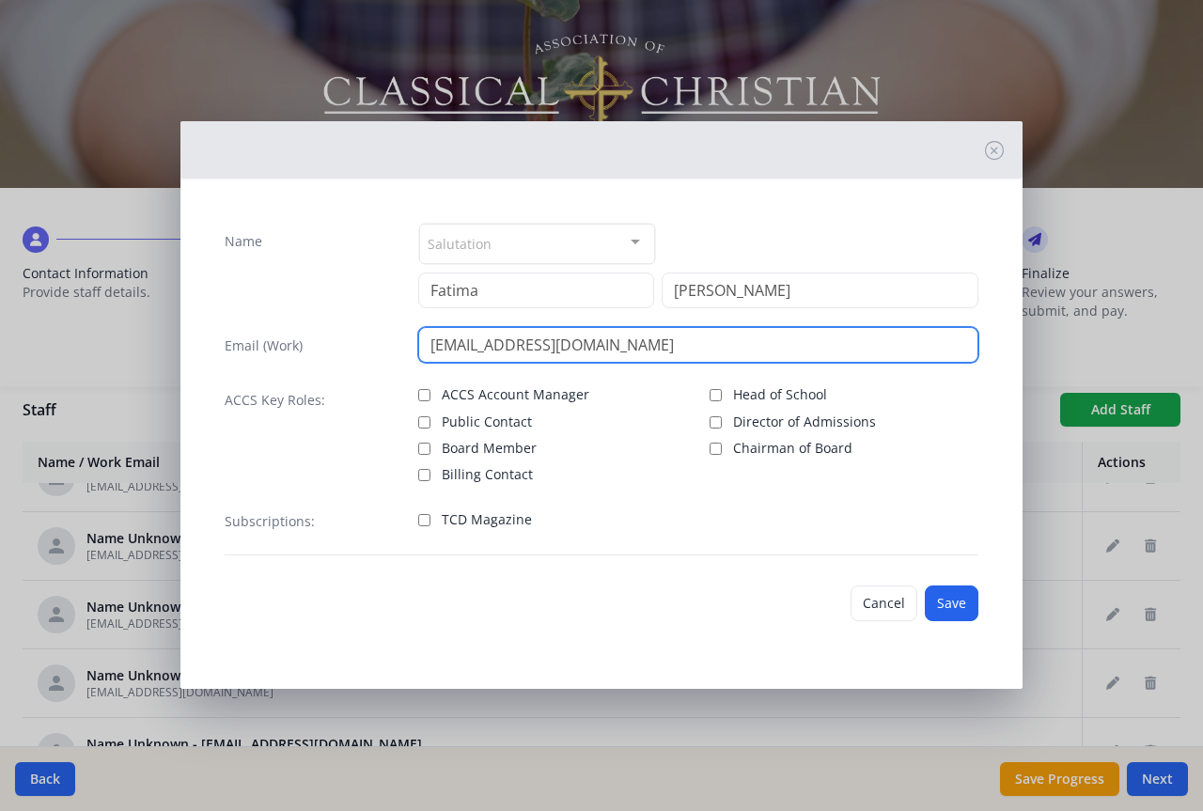
drag, startPoint x: 607, startPoint y: 344, endPoint x: 429, endPoint y: 338, distance: 178.7
click at [429, 338] on input "[EMAIL_ADDRESS][DOMAIN_NAME]" at bounding box center [698, 345] width 561 height 36
click at [427, 344] on input "[EMAIL_ADDRESS][DOMAIN_NAME]" at bounding box center [698, 345] width 561 height 36
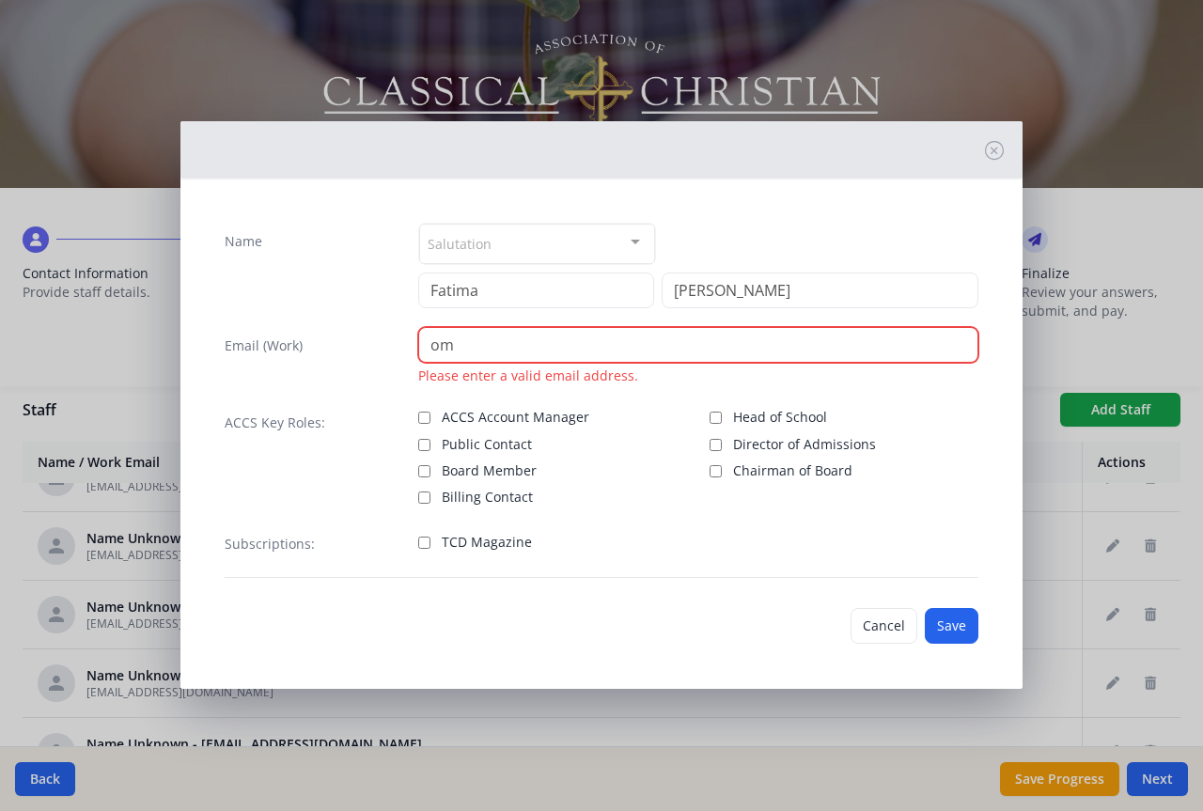
type input "m"
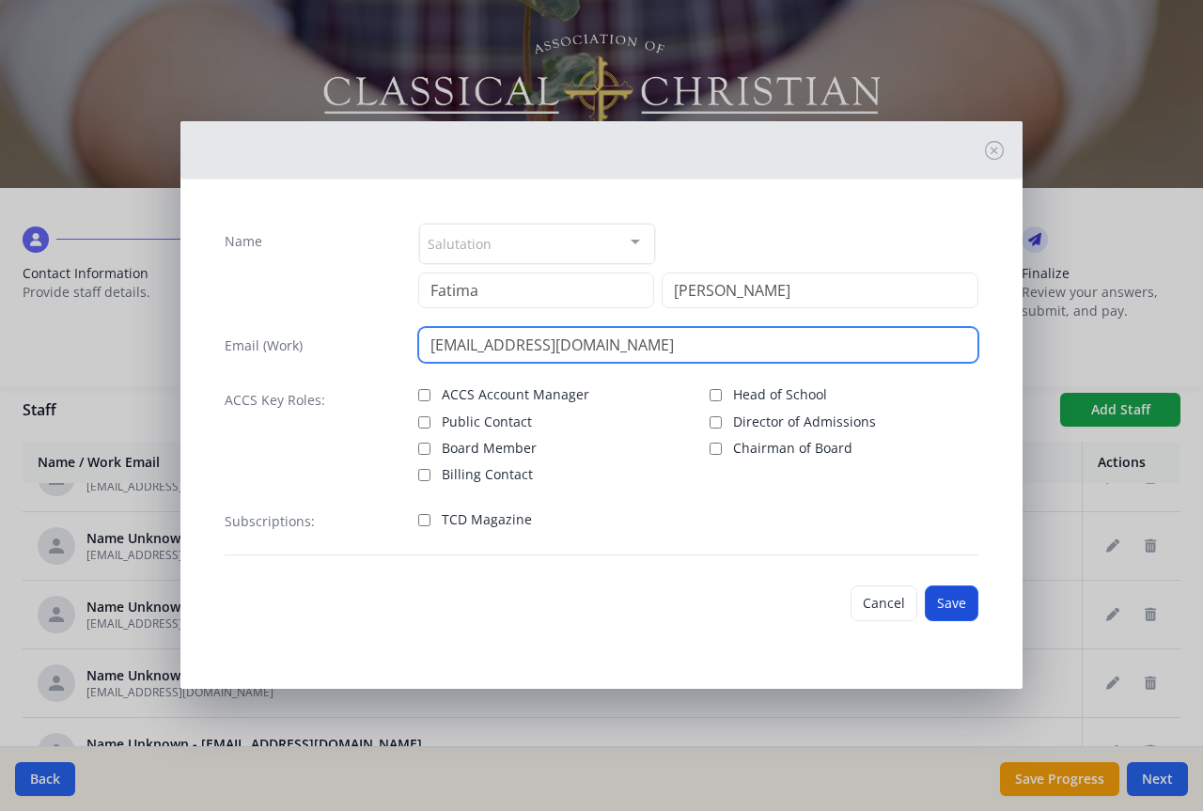
type input "[EMAIL_ADDRESS][DOMAIN_NAME]"
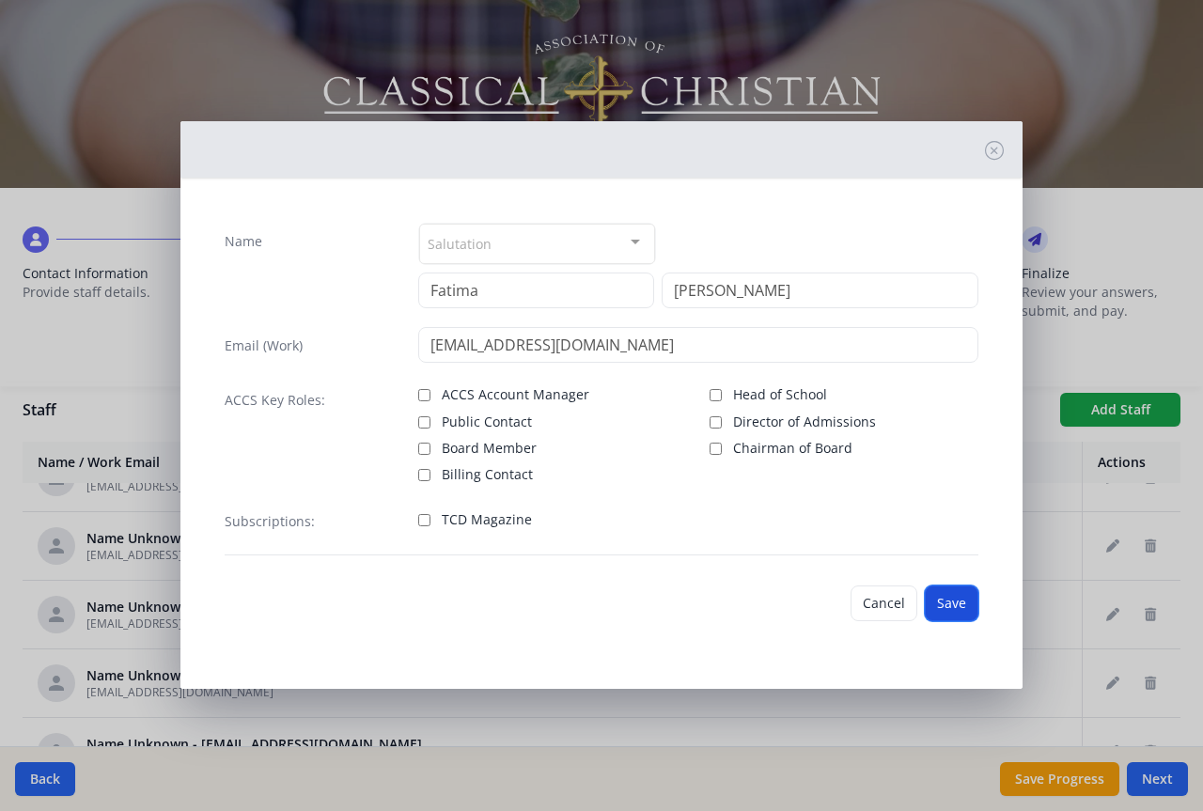
click at [944, 600] on button "Save" at bounding box center [952, 604] width 54 height 36
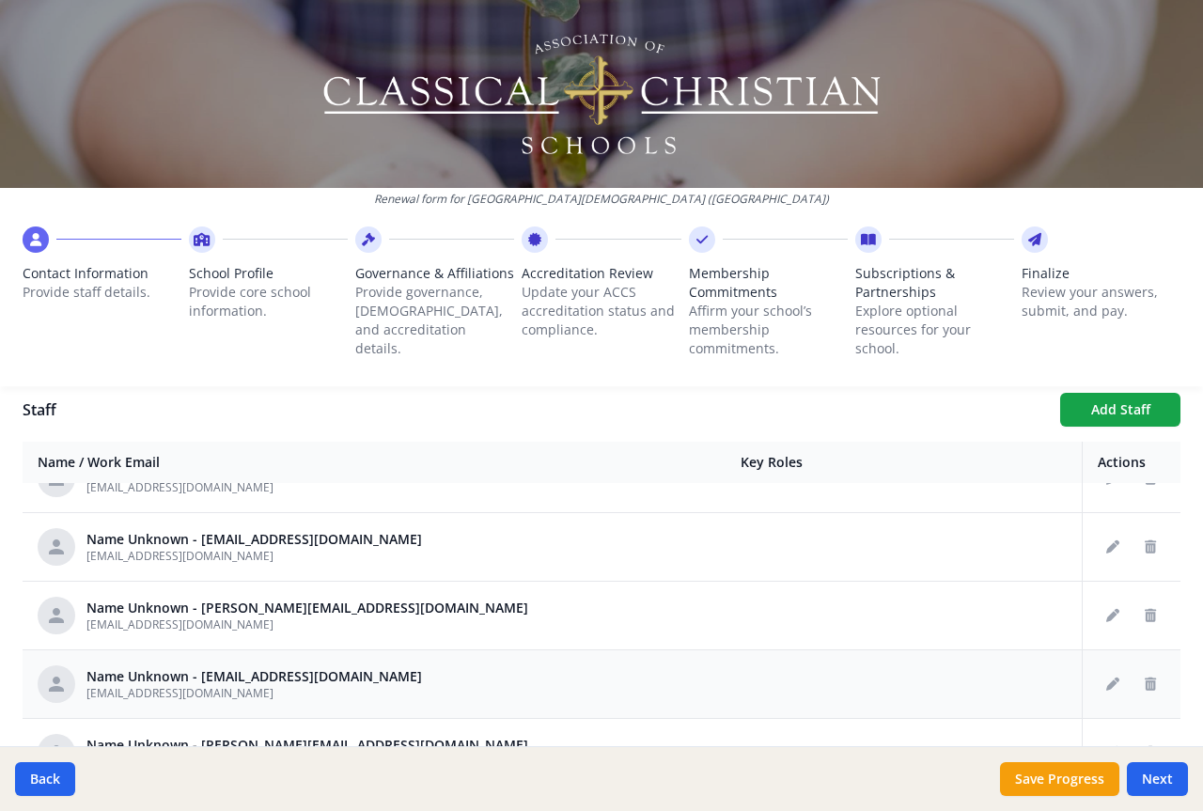
scroll to position [564, 0]
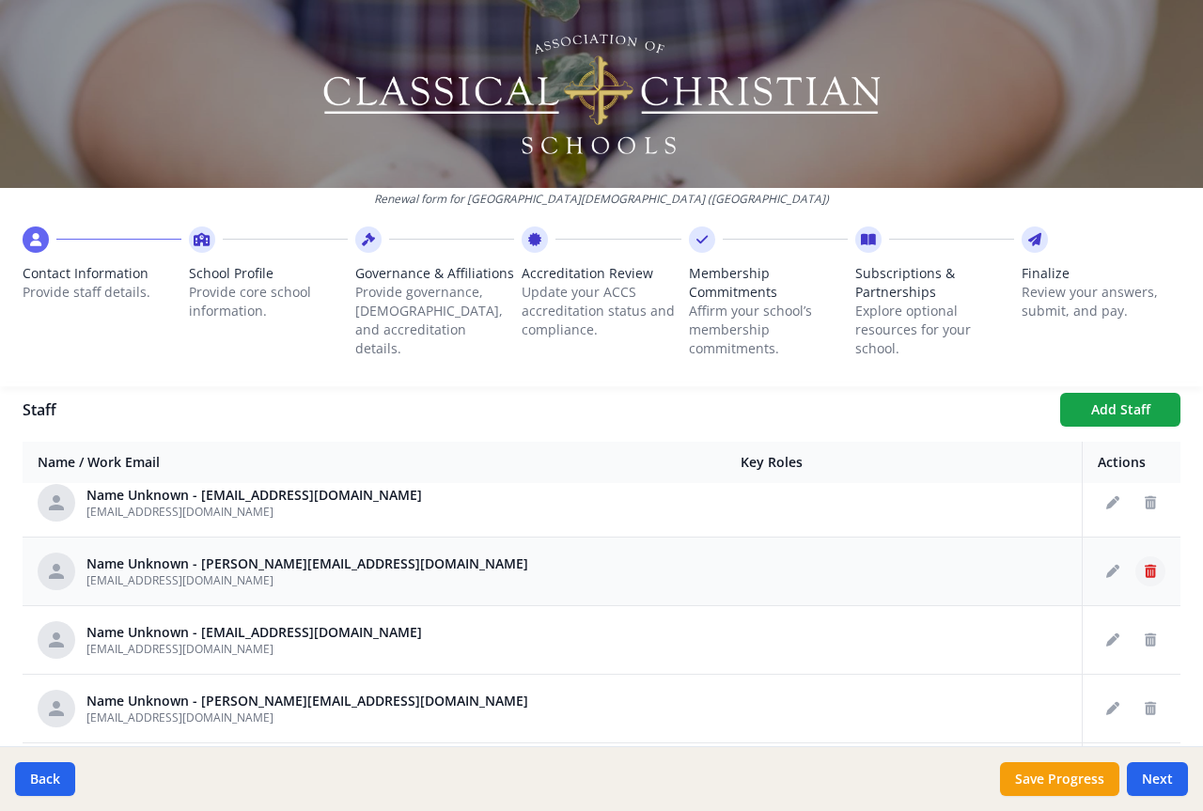
click at [1145, 566] on icon "Delete staff" at bounding box center [1150, 571] width 11 height 13
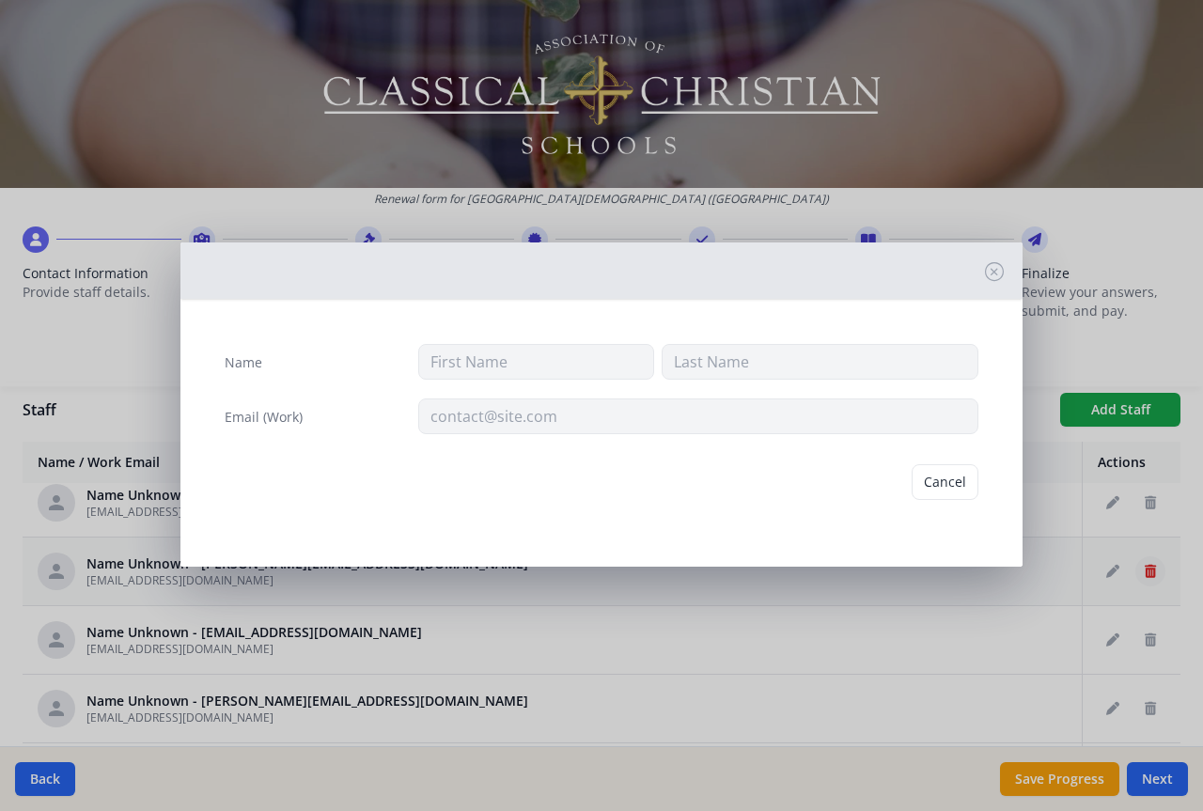
type input "[EMAIL_ADDRESS][DOMAIN_NAME]"
click at [961, 480] on button "Delete" at bounding box center [946, 482] width 65 height 36
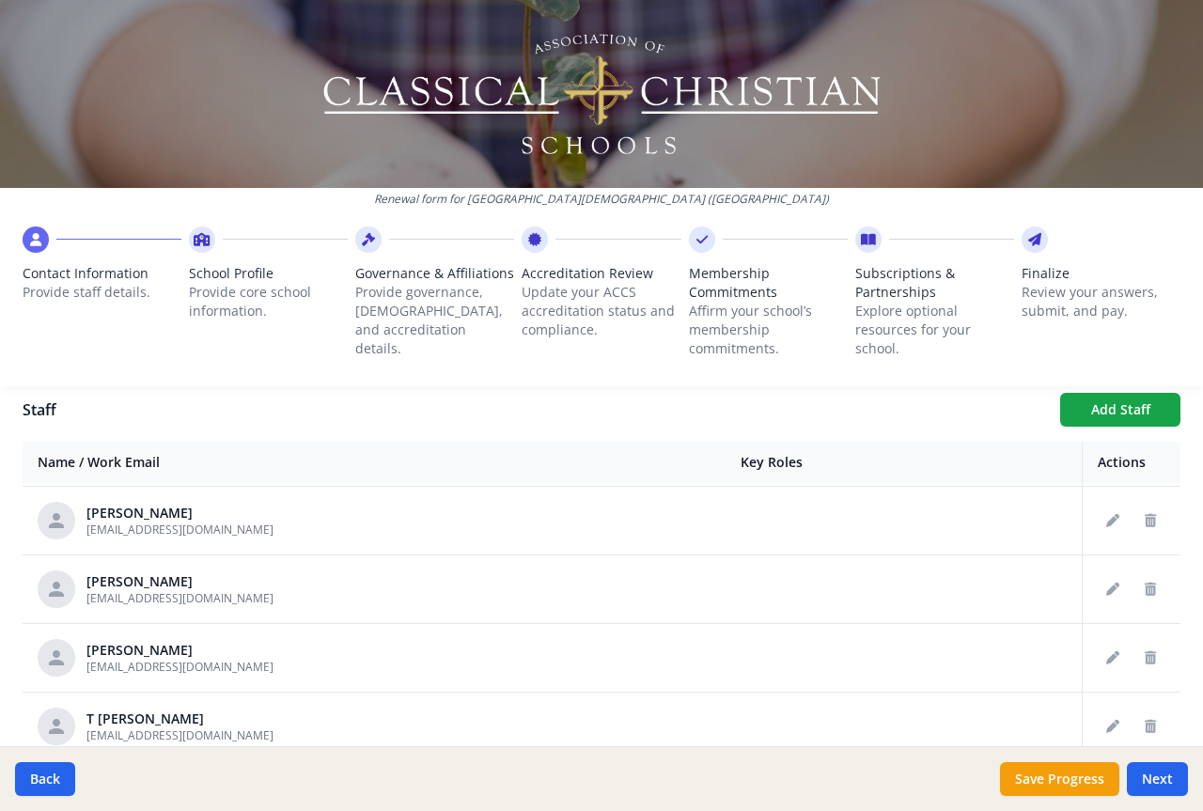
scroll to position [1128, 0]
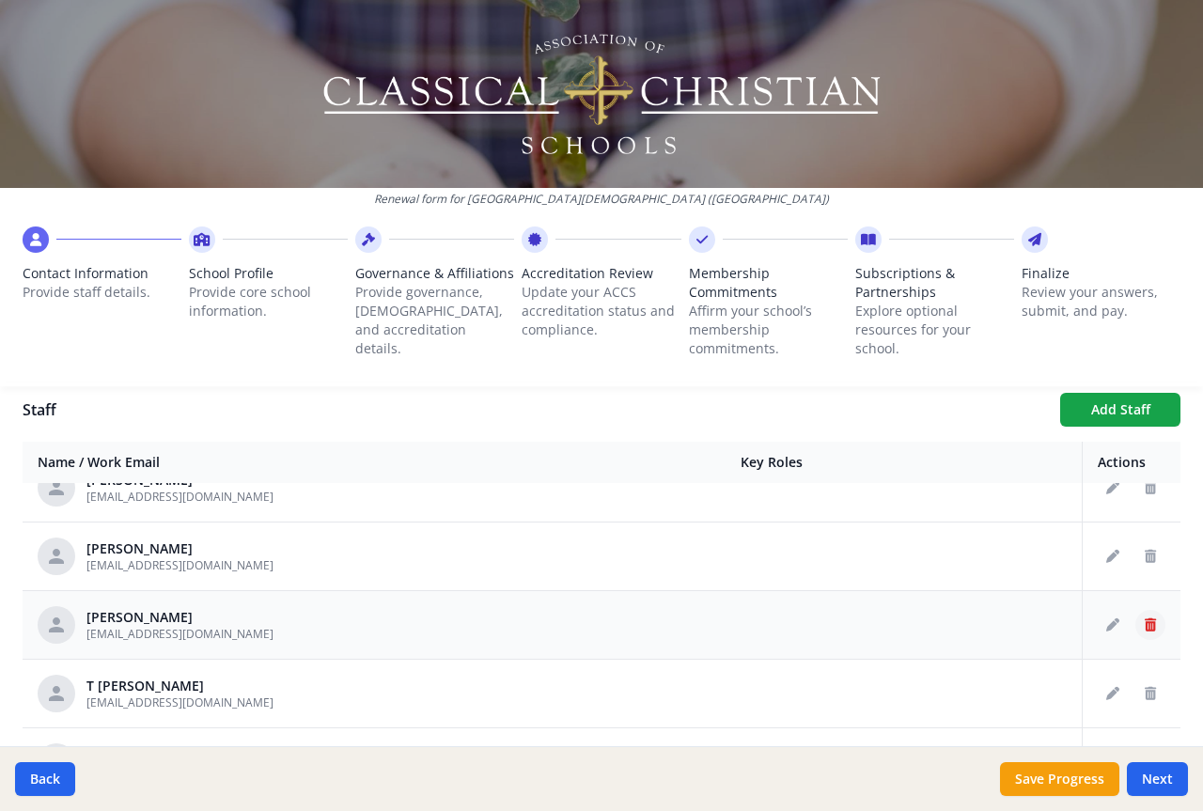
click at [1136, 620] on button "Delete staff" at bounding box center [1151, 625] width 30 height 30
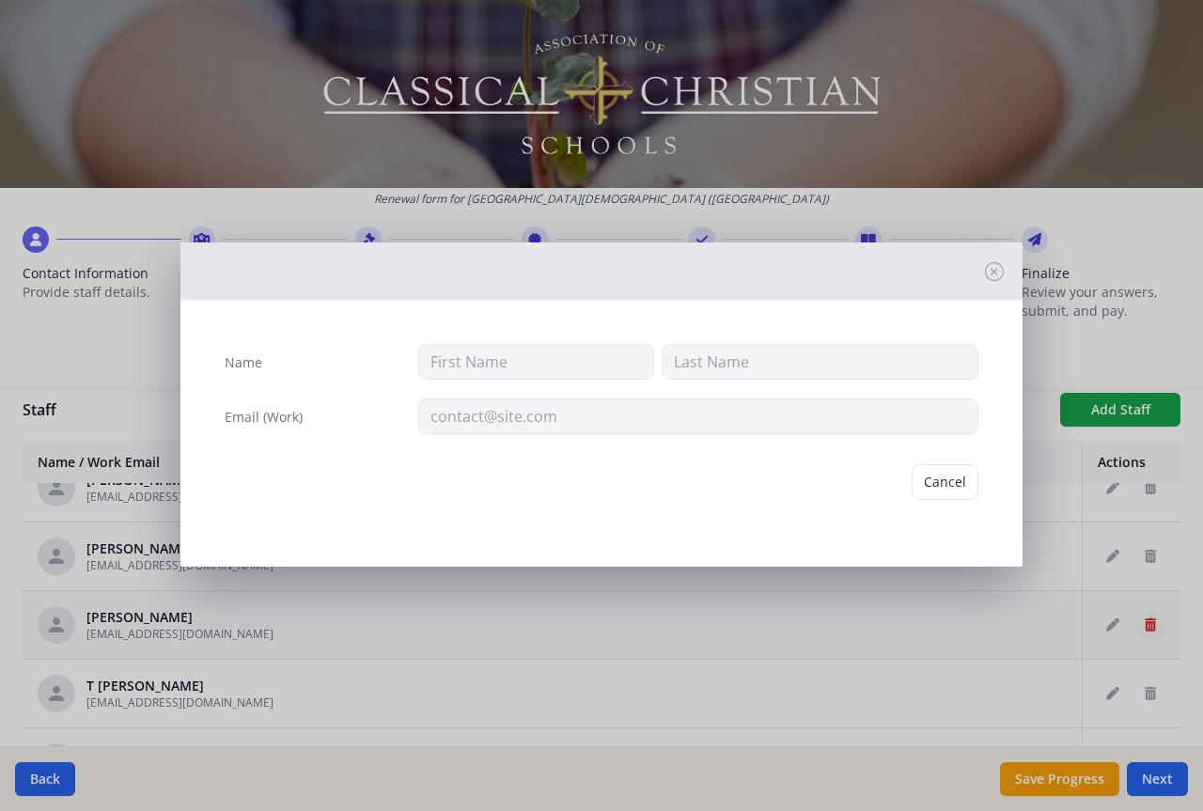
type input "[PERSON_NAME]"
type input "[EMAIL_ADDRESS][DOMAIN_NAME]"
click at [936, 481] on button "Delete" at bounding box center [946, 482] width 65 height 36
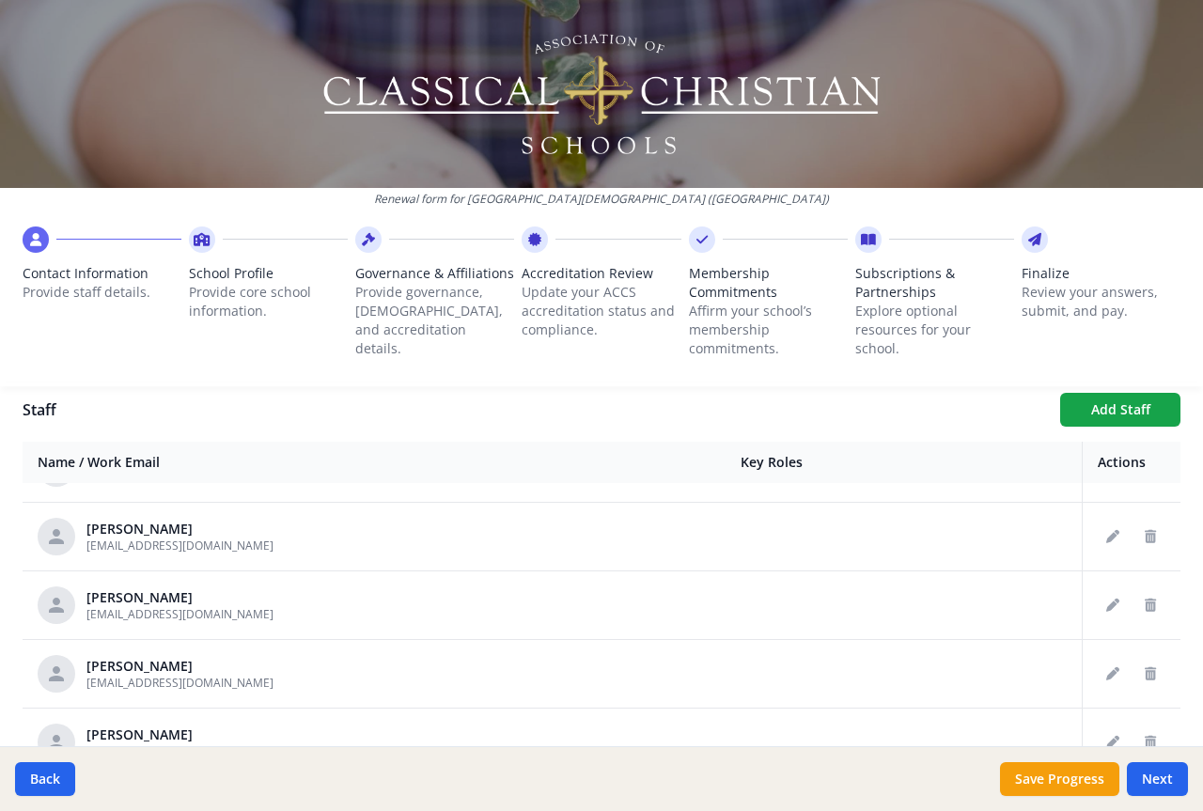
scroll to position [1316, 0]
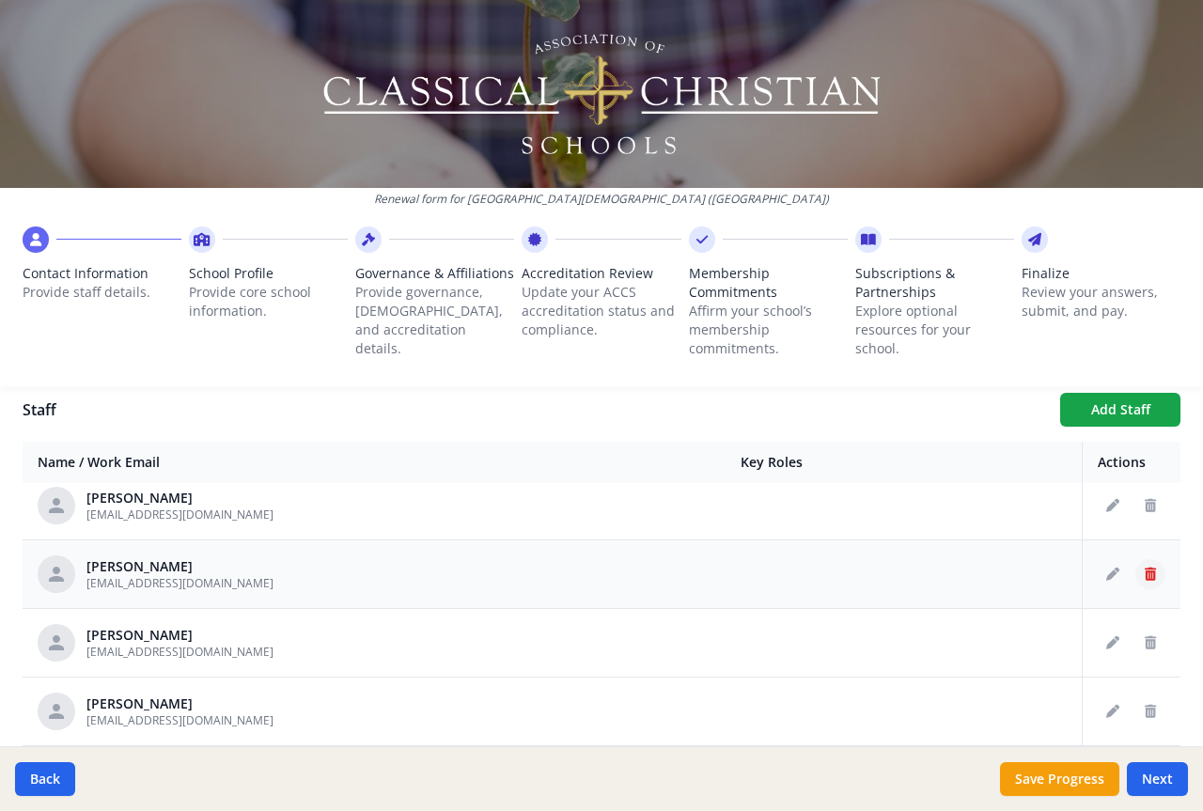
click at [1136, 573] on button "Delete staff" at bounding box center [1151, 574] width 30 height 30
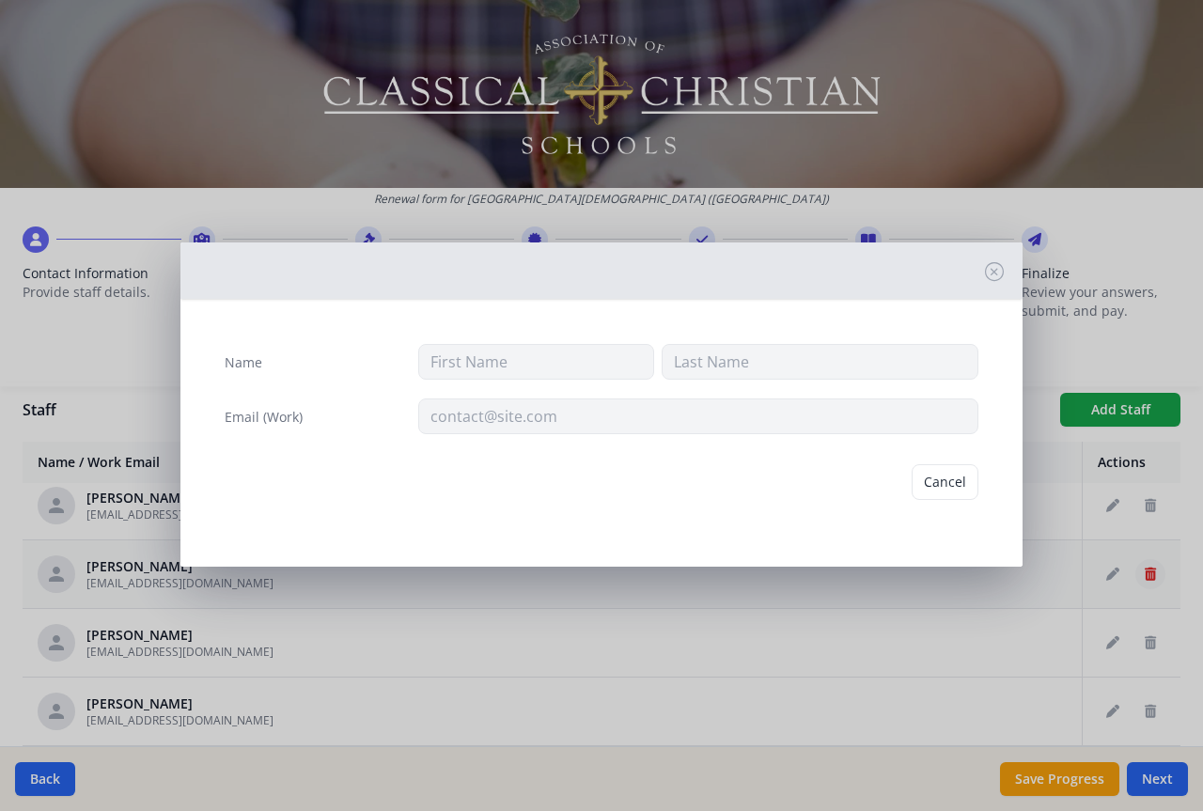
type input "[PERSON_NAME]"
type input "[EMAIL_ADDRESS][DOMAIN_NAME]"
click at [953, 479] on button "Delete" at bounding box center [946, 482] width 65 height 36
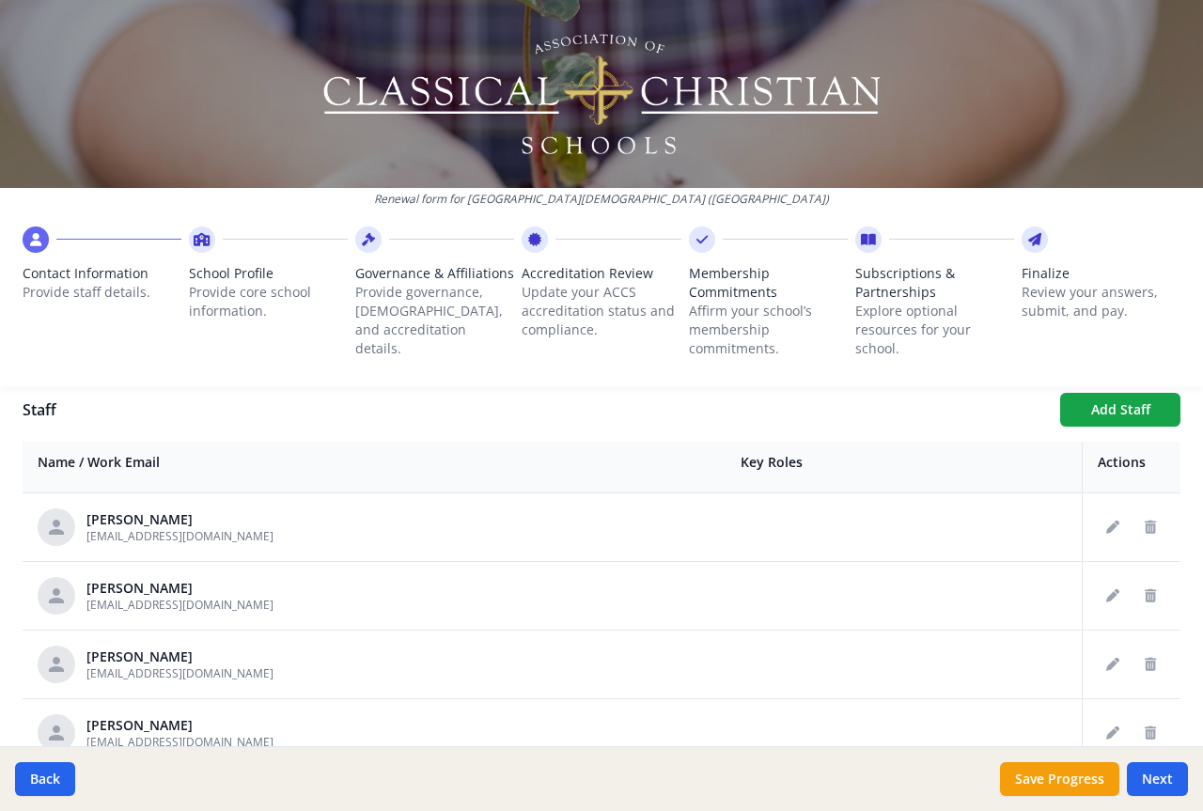
scroll to position [1598, 0]
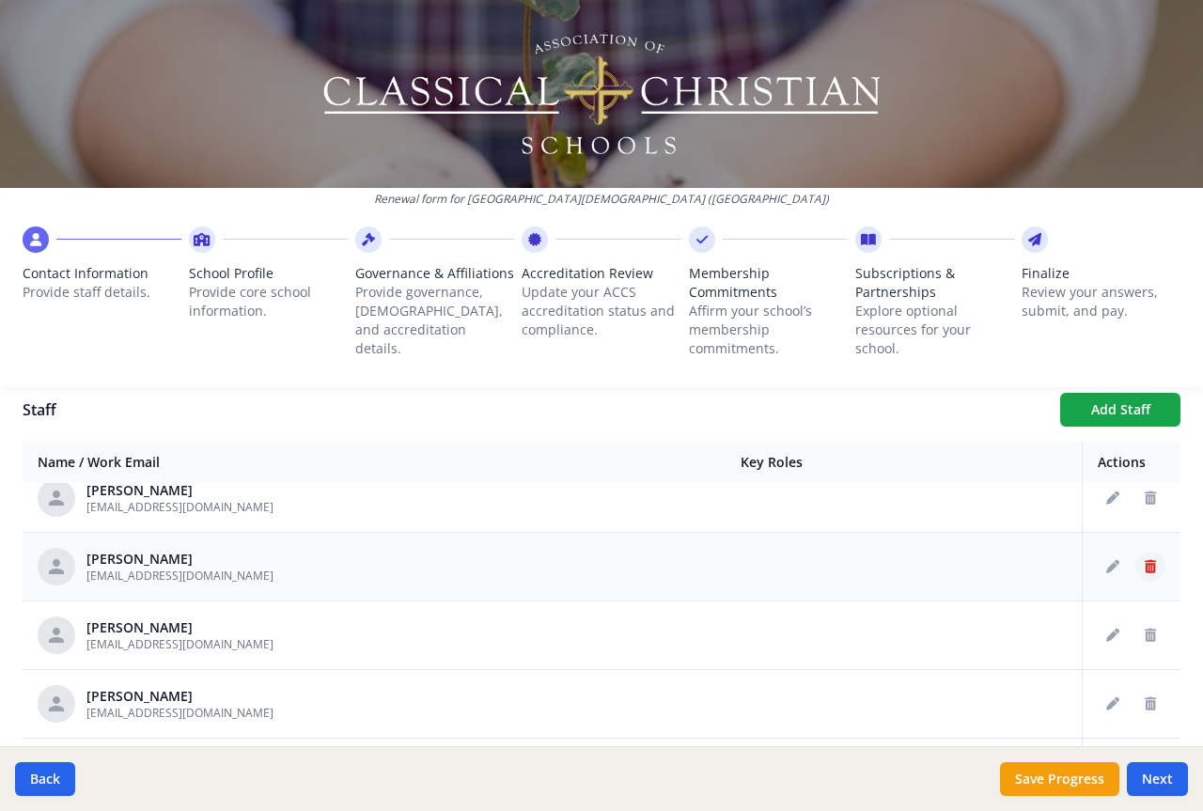
click at [1145, 566] on icon "Delete staff" at bounding box center [1150, 566] width 11 height 13
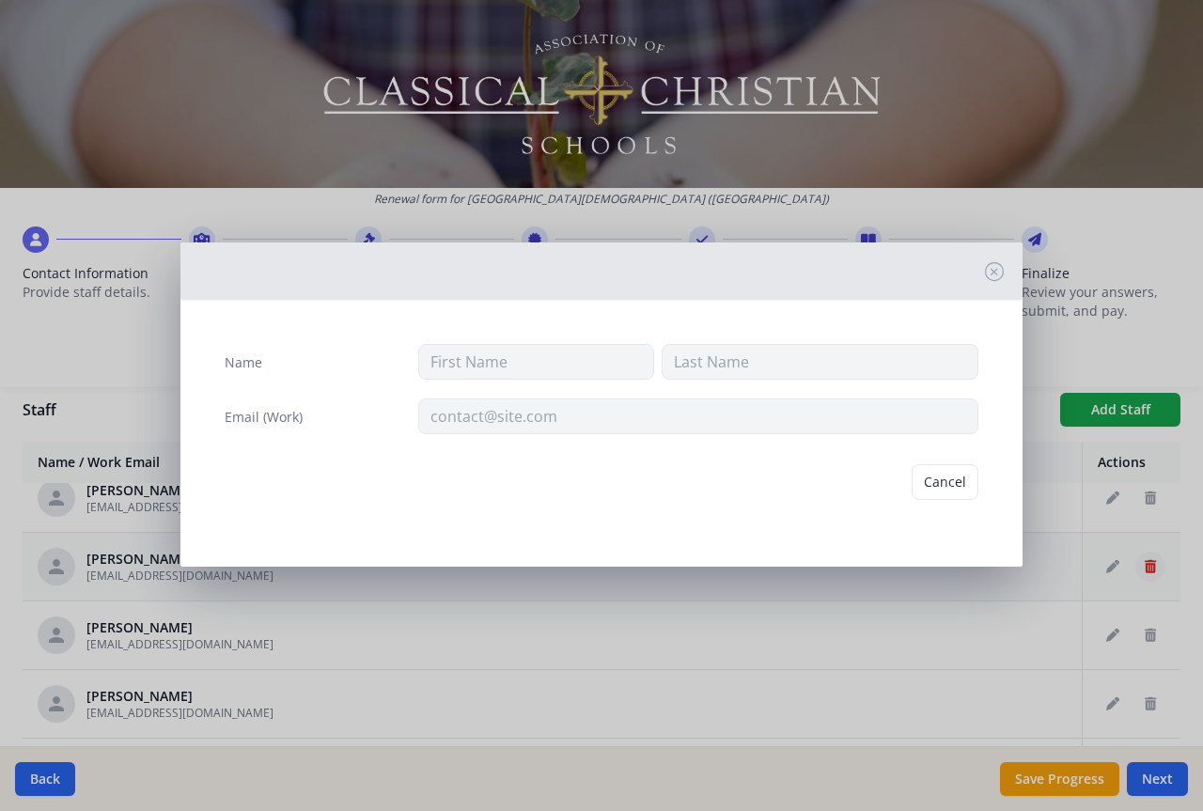
type input "[PERSON_NAME]"
type input "[EMAIL_ADDRESS][DOMAIN_NAME]"
click at [940, 476] on button "Delete" at bounding box center [946, 482] width 65 height 36
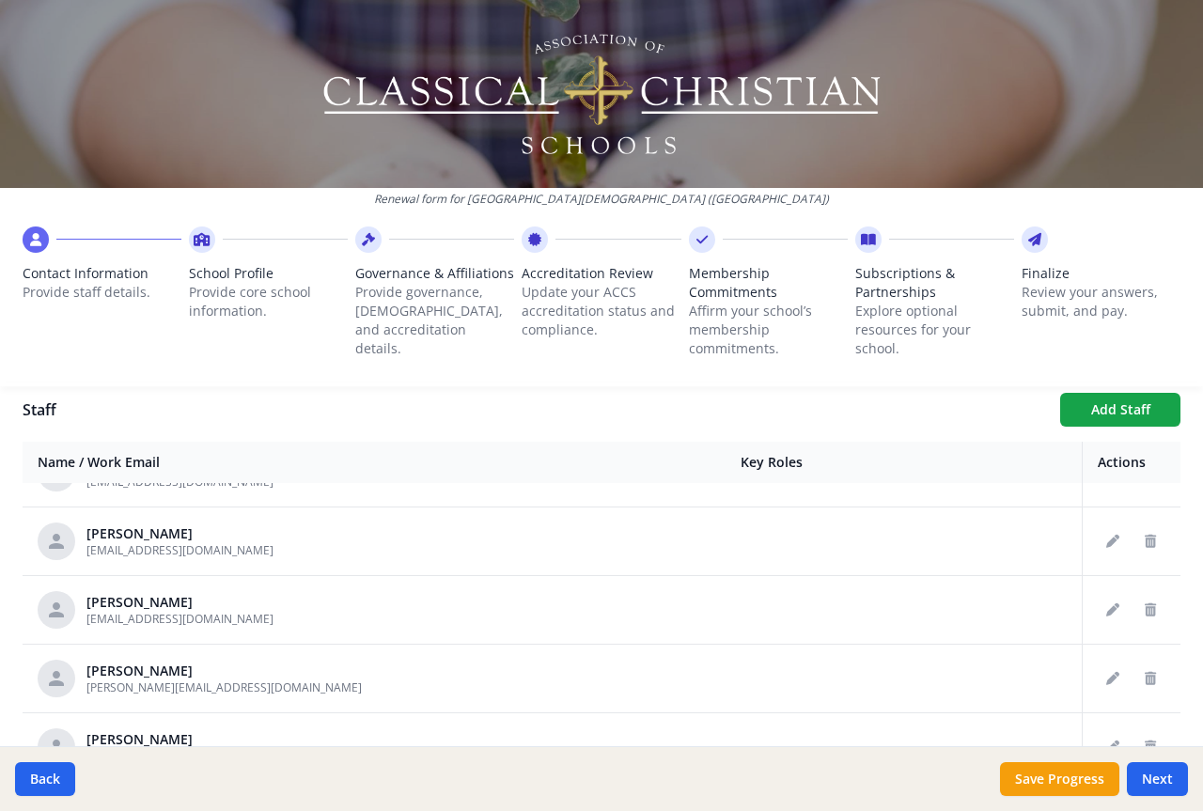
scroll to position [1786, 0]
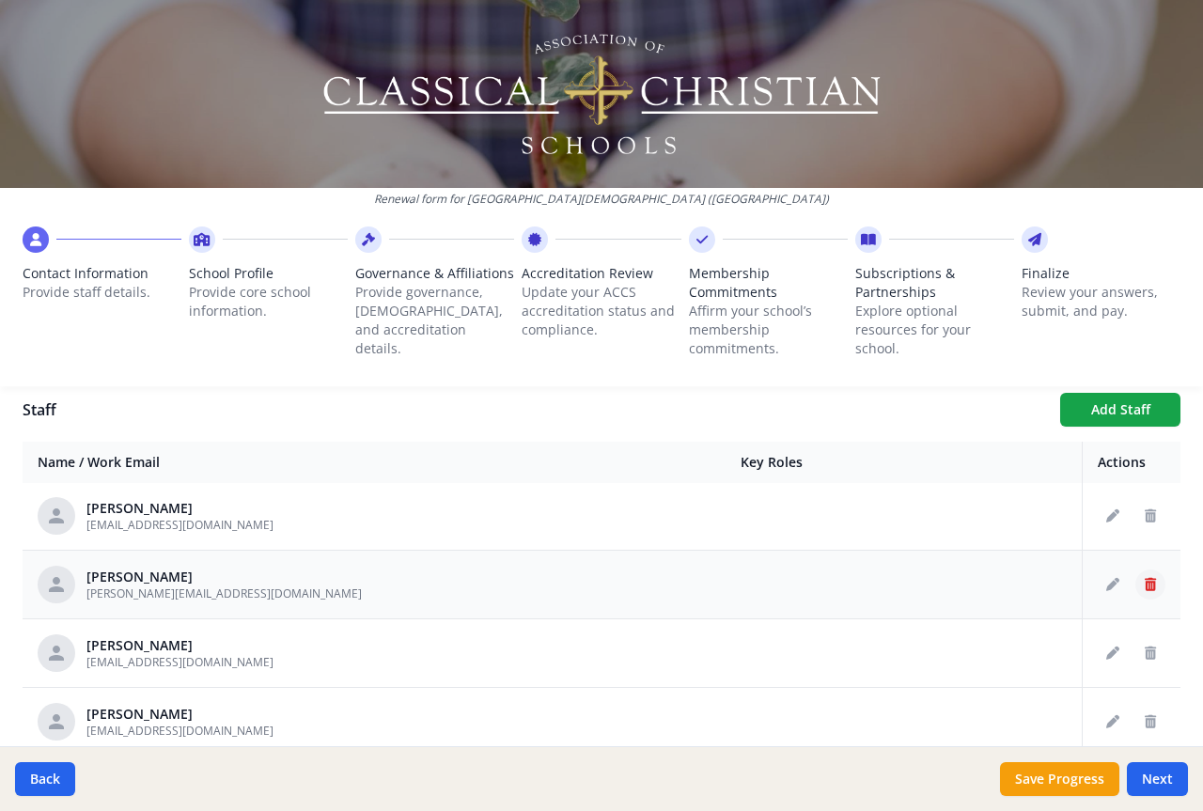
click at [1145, 579] on icon "Delete staff" at bounding box center [1150, 584] width 11 height 13
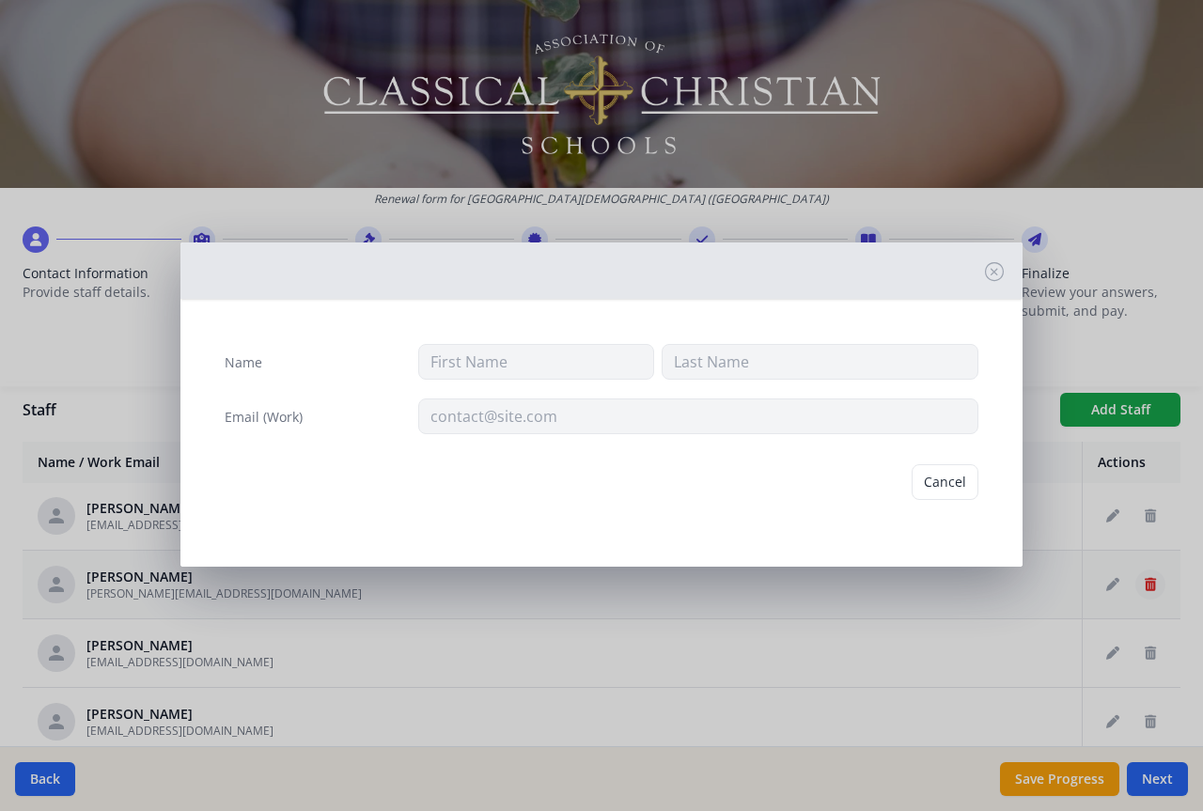
type input "[PERSON_NAME]"
type input "[PERSON_NAME][EMAIL_ADDRESS][DOMAIN_NAME]"
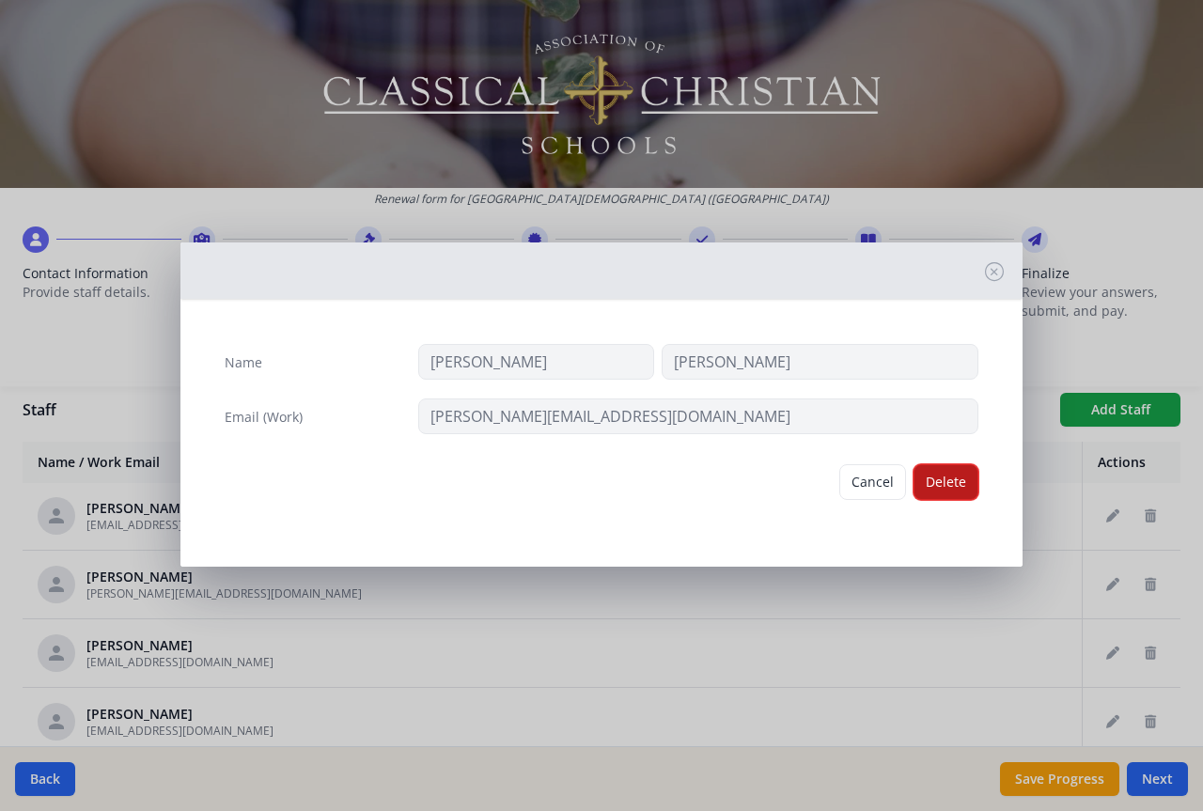
click at [934, 475] on button "Delete" at bounding box center [946, 482] width 65 height 36
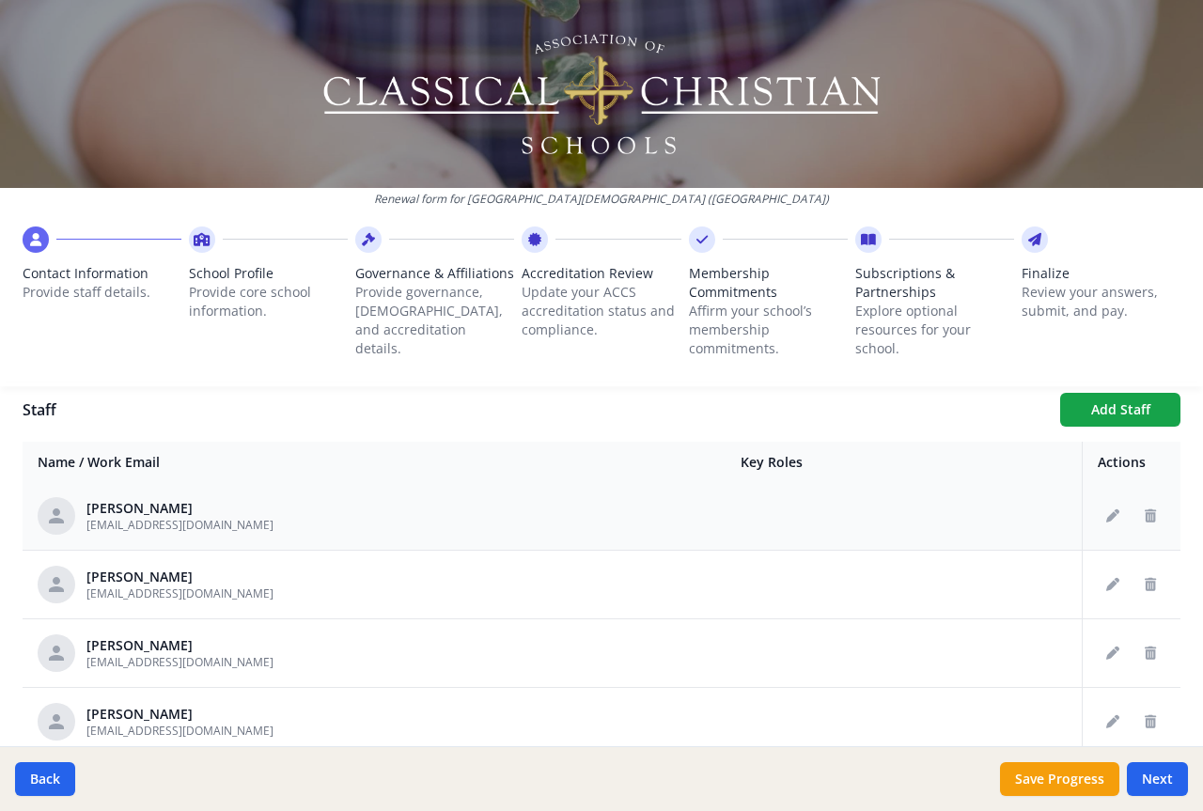
scroll to position [1880, 0]
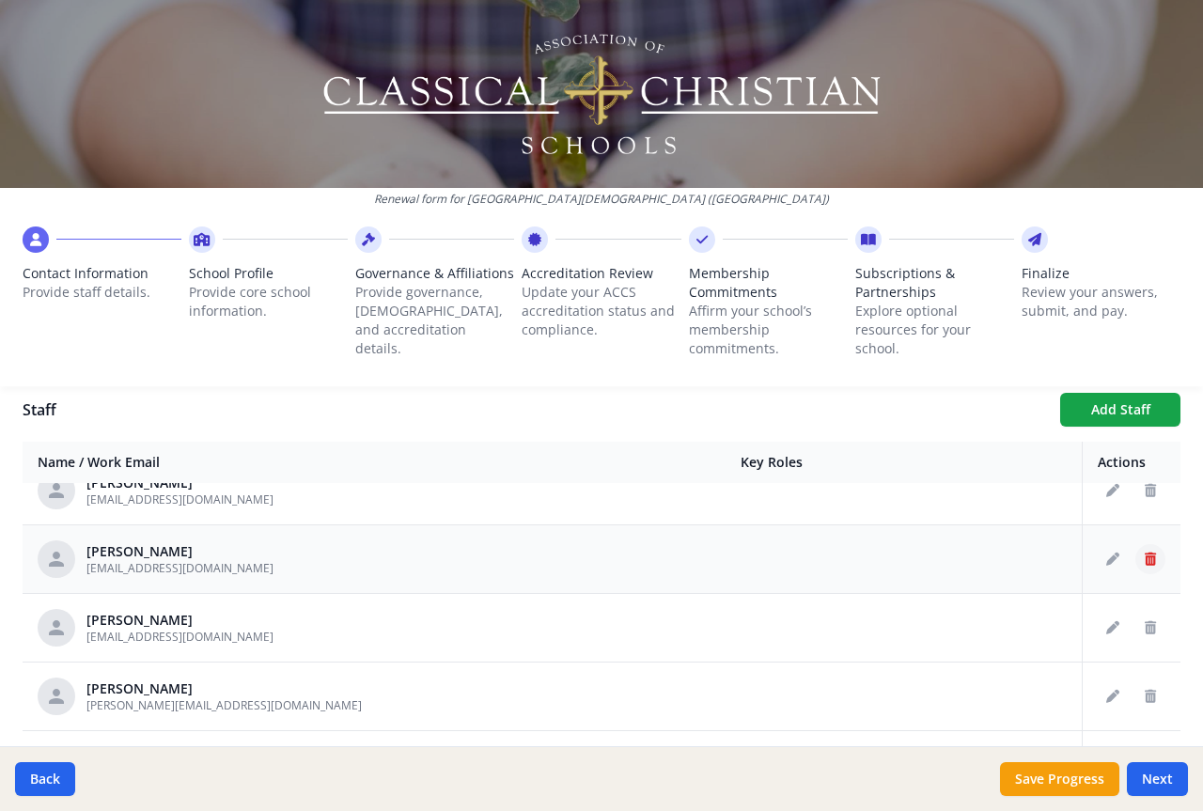
click at [1145, 557] on icon "Delete staff" at bounding box center [1150, 559] width 11 height 13
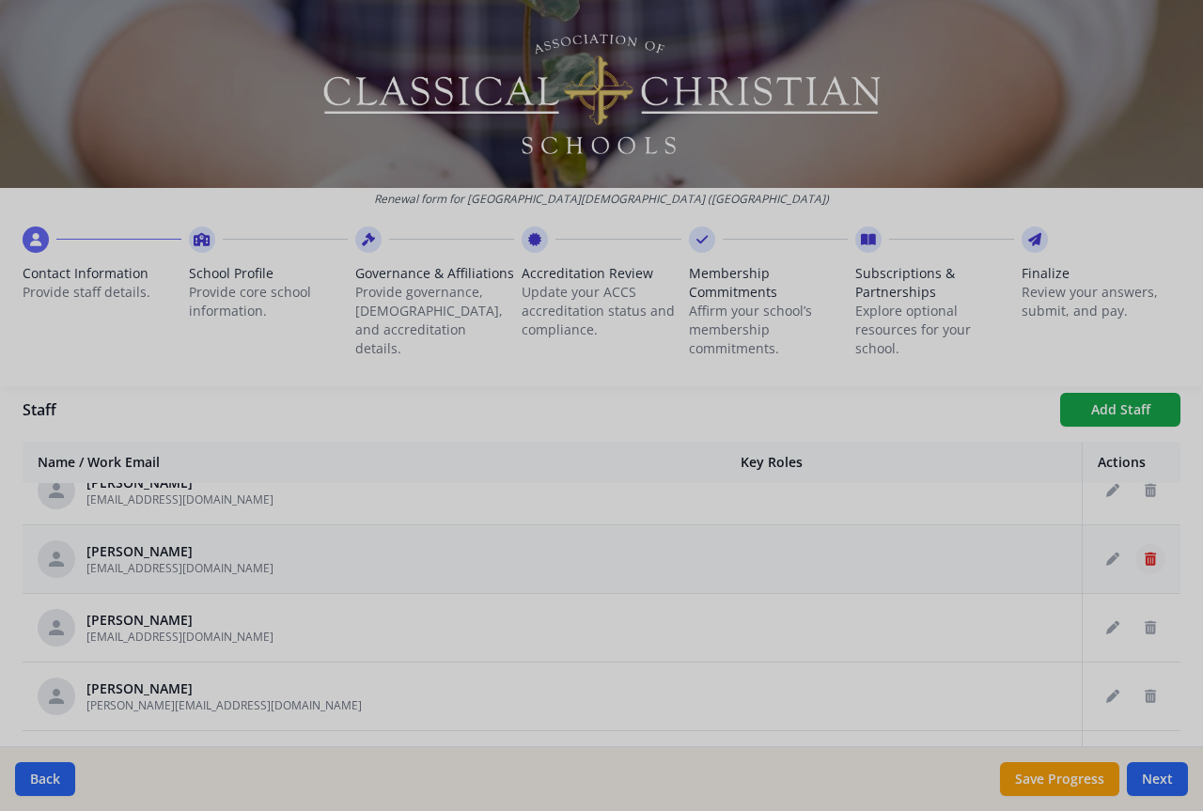
type input "[PERSON_NAME]"
type input "Javid"
type input "[EMAIL_ADDRESS][DOMAIN_NAME]"
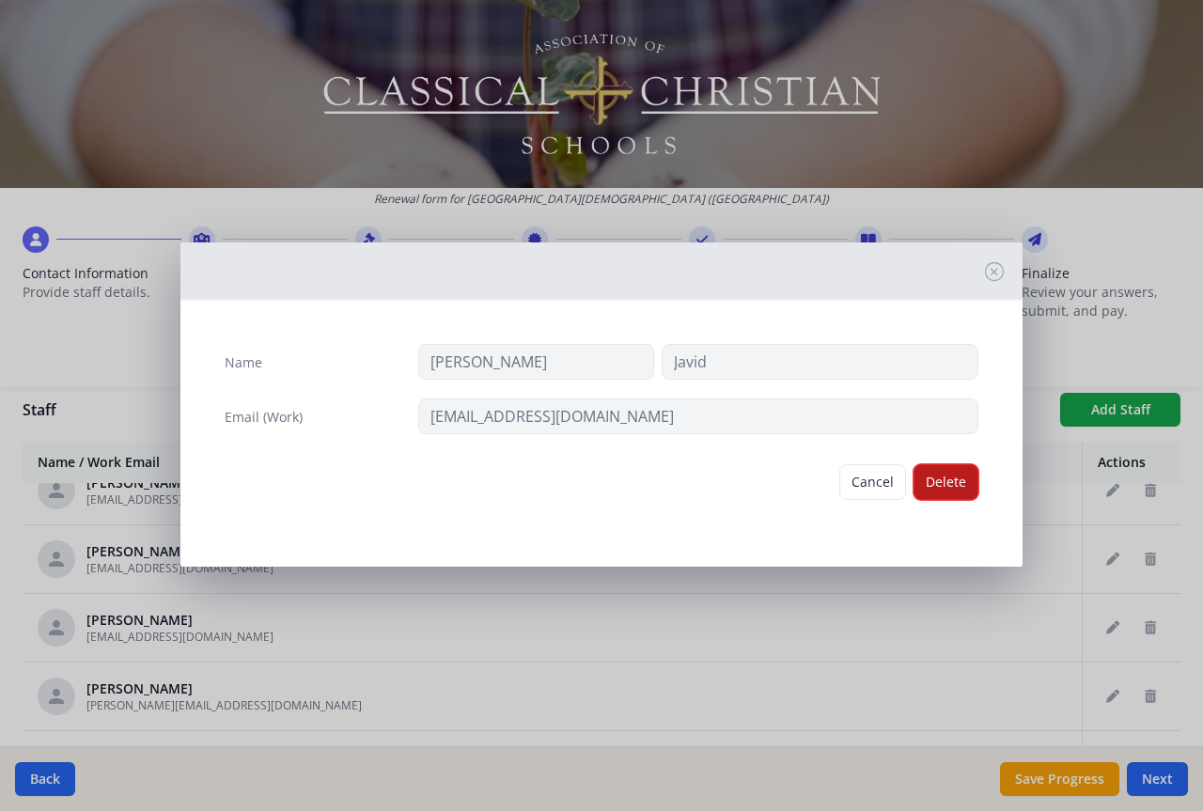
click at [942, 485] on button "Delete" at bounding box center [946, 482] width 65 height 36
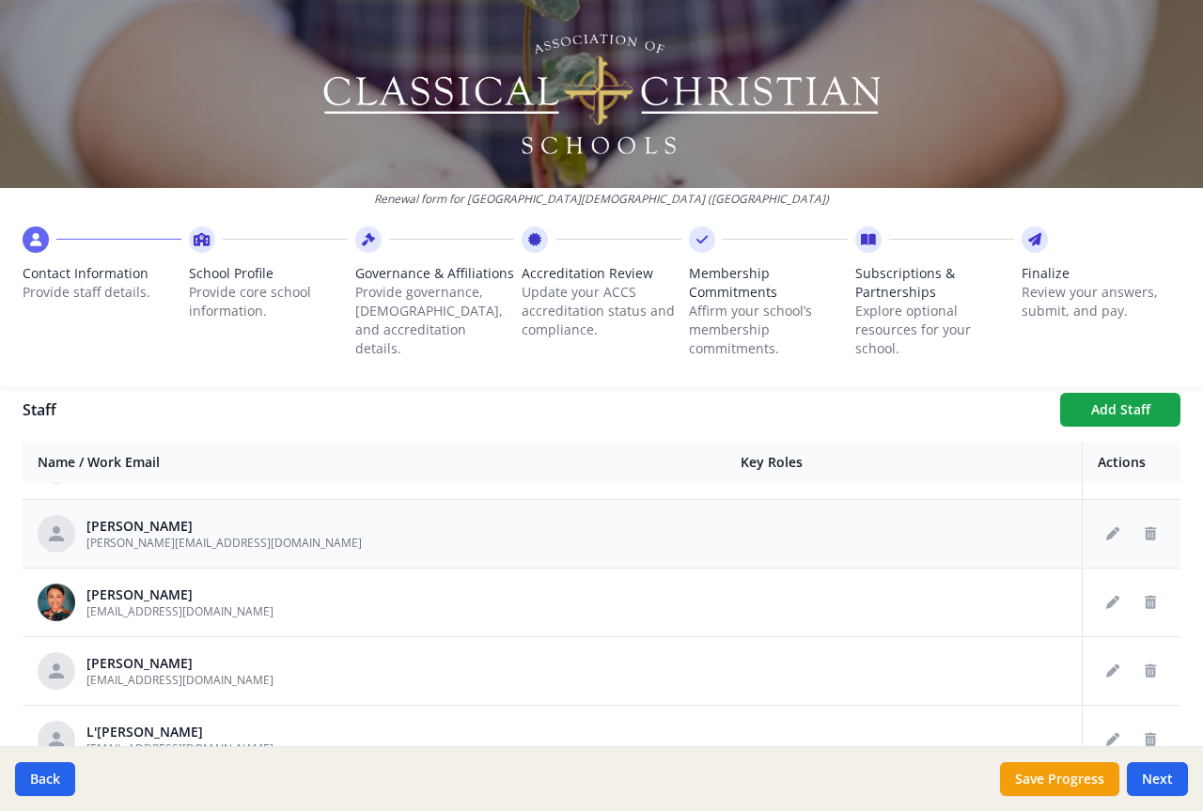
scroll to position [2068, 0]
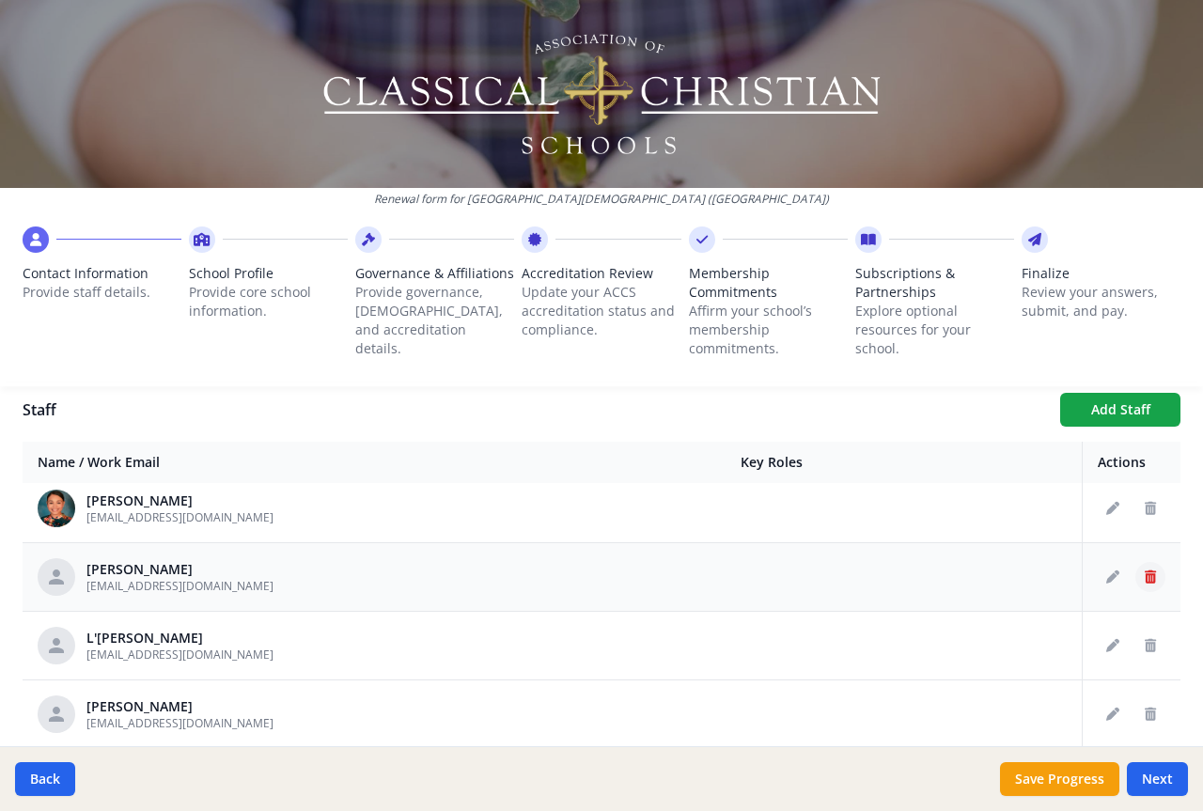
click at [1136, 574] on button "Delete staff" at bounding box center [1151, 577] width 30 height 30
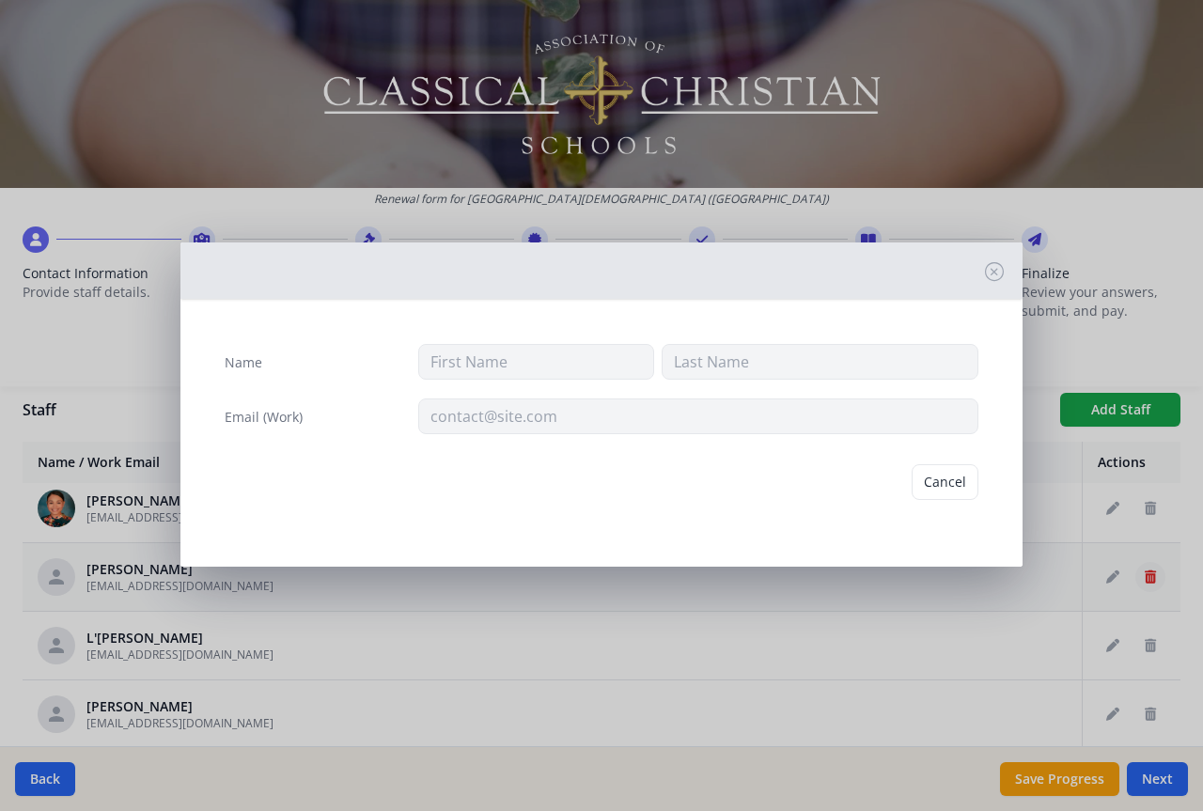
type input "[PERSON_NAME]"
type input "[EMAIL_ADDRESS][DOMAIN_NAME]"
click at [926, 476] on button "Delete" at bounding box center [946, 482] width 65 height 36
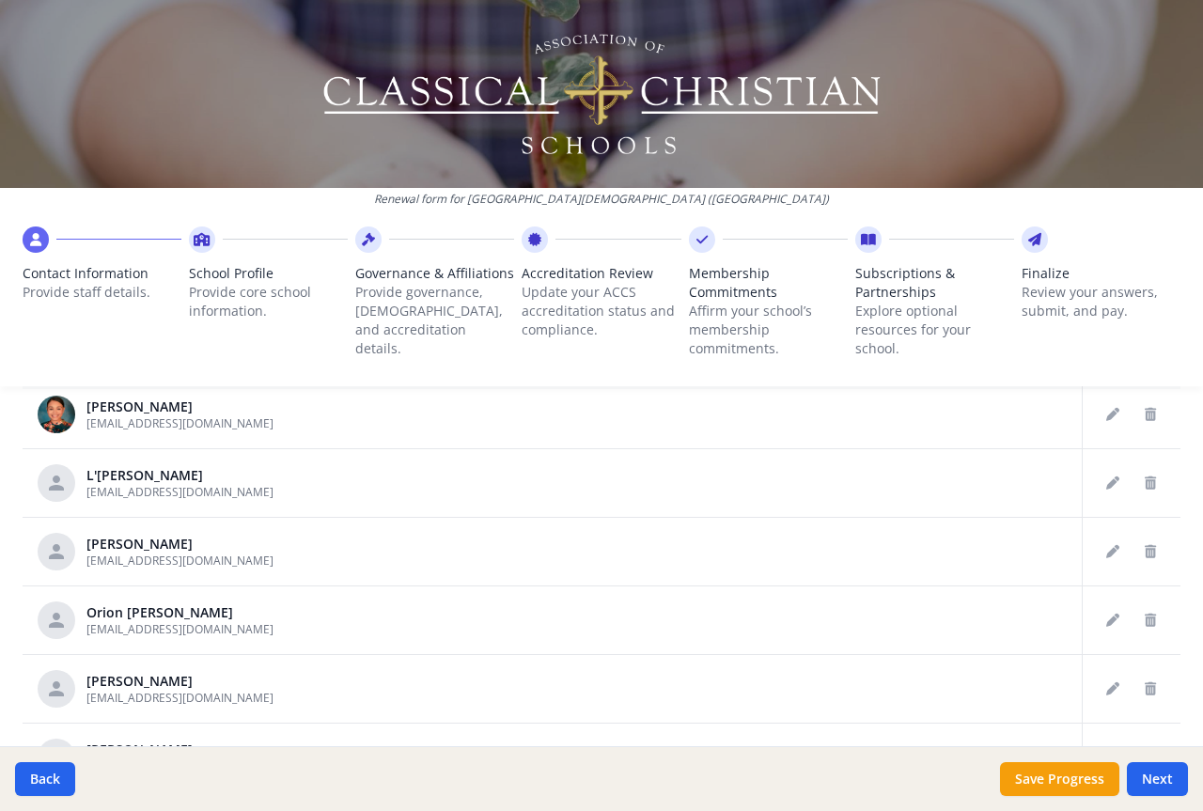
scroll to position [2162, 0]
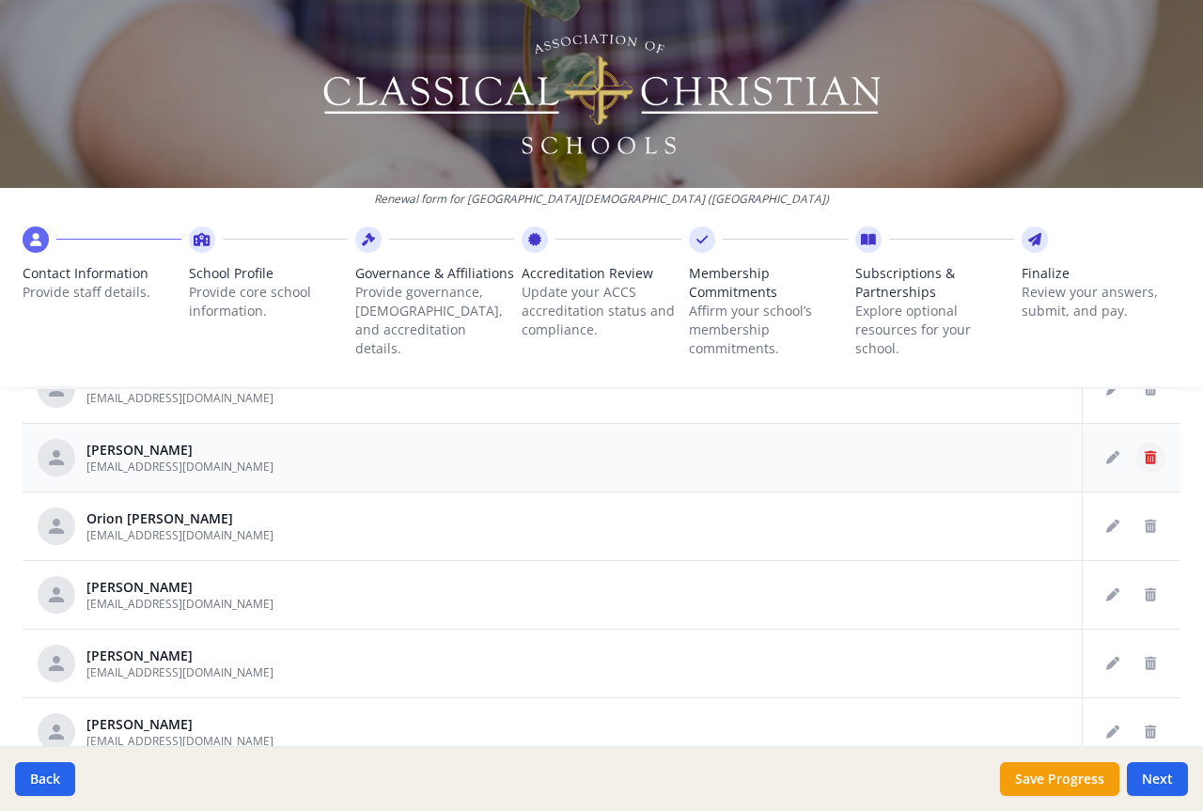
click at [1145, 451] on icon "Delete staff" at bounding box center [1150, 457] width 11 height 13
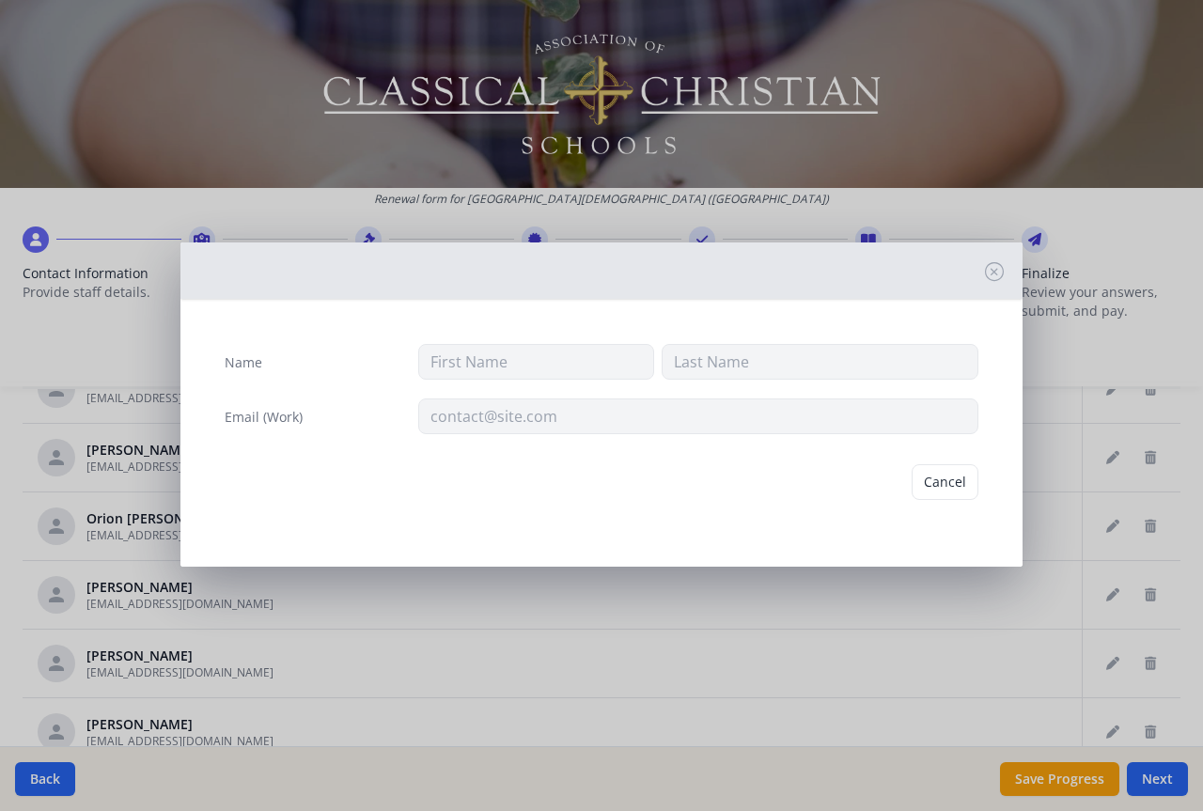
type input "[PERSON_NAME]"
type input "[EMAIL_ADDRESS][DOMAIN_NAME]"
click at [947, 479] on button "Delete" at bounding box center [946, 482] width 65 height 36
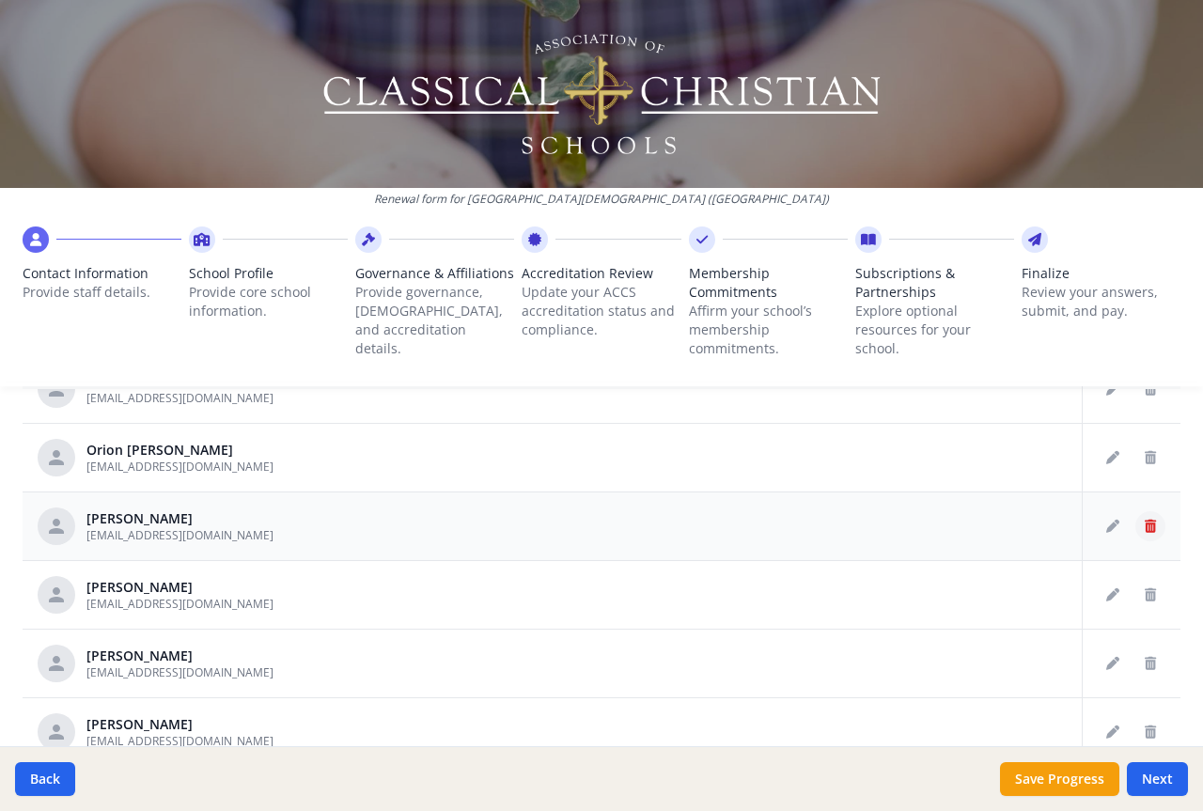
click at [1136, 528] on button "Delete staff" at bounding box center [1151, 526] width 30 height 30
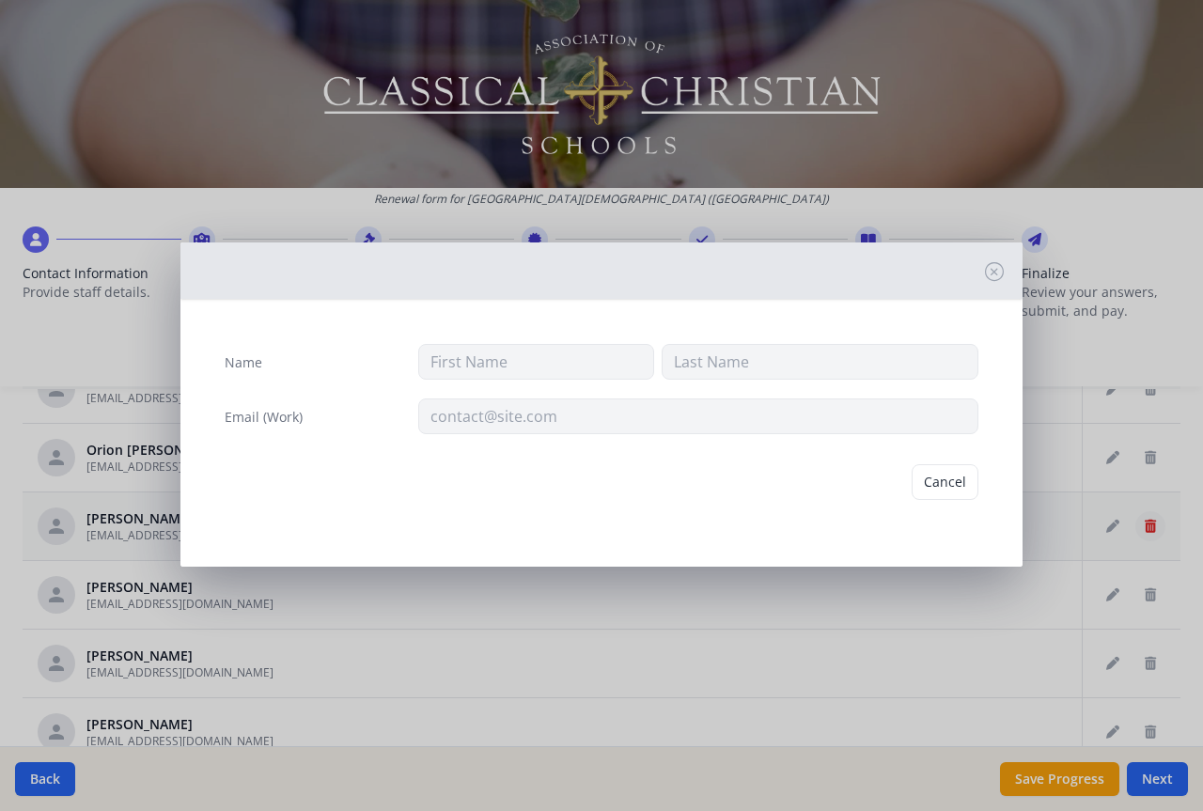
type input "[PERSON_NAME]"
type input "[EMAIL_ADDRESS][DOMAIN_NAME]"
click at [937, 479] on button "Delete" at bounding box center [946, 482] width 65 height 36
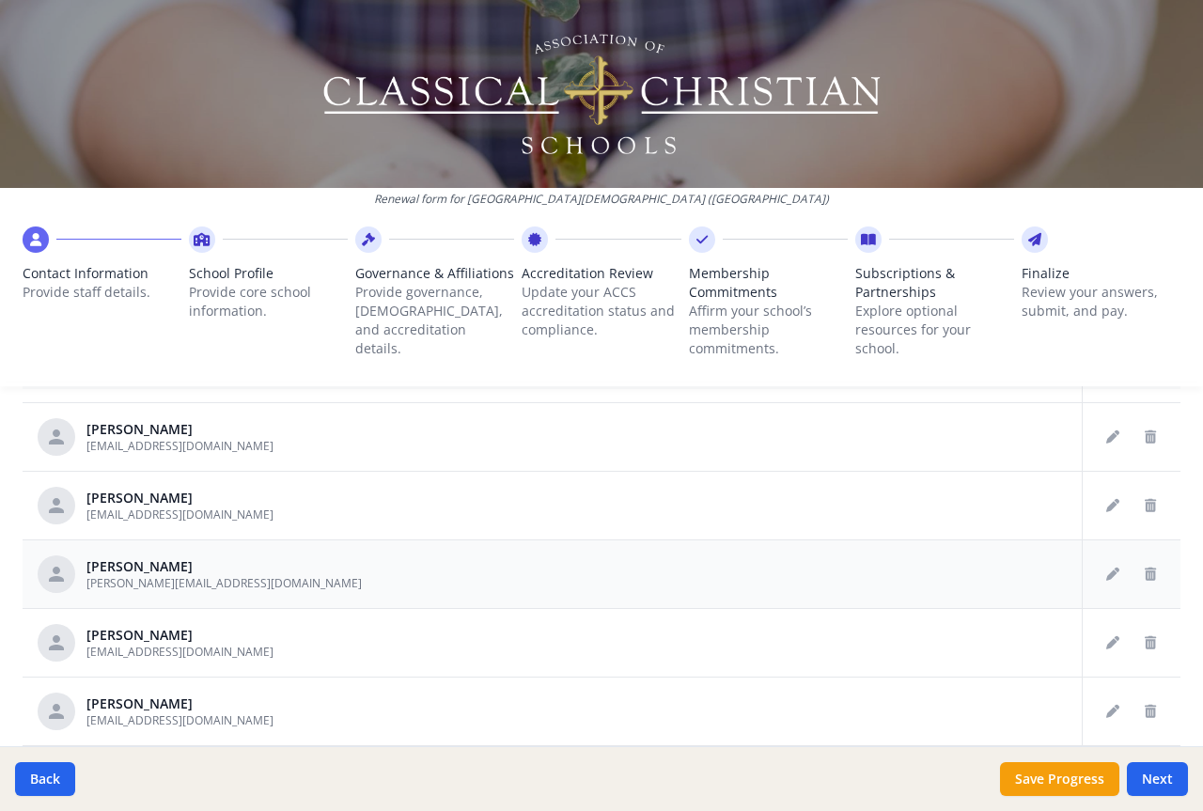
scroll to position [2350, 0]
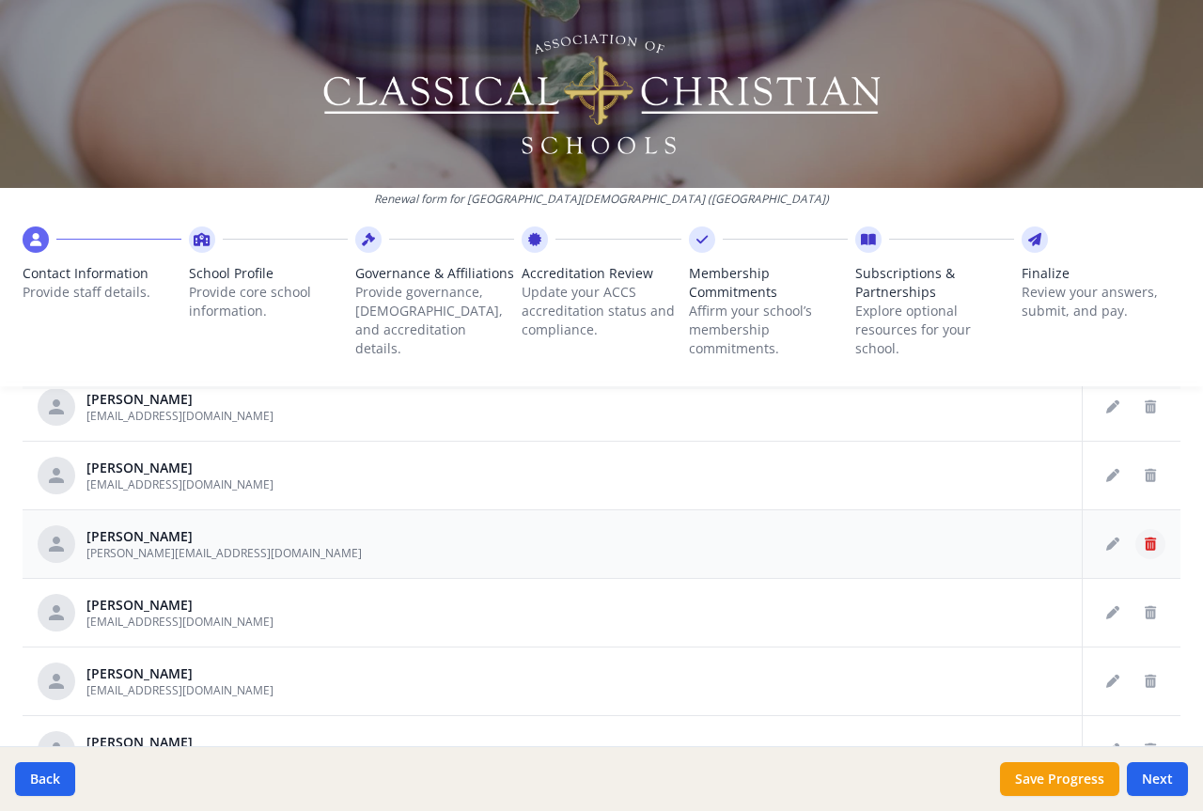
click at [1136, 545] on button "Delete staff" at bounding box center [1151, 544] width 30 height 30
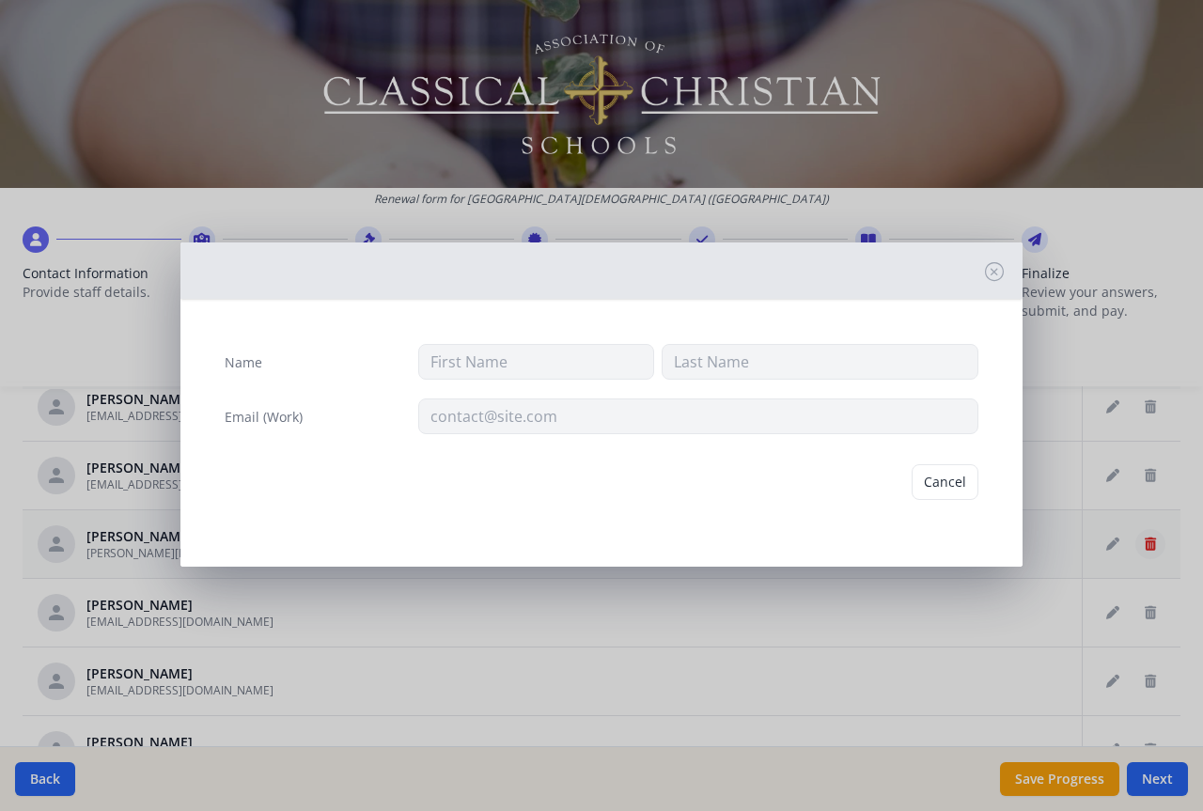
type input "[PERSON_NAME]"
type input "[PERSON_NAME][EMAIL_ADDRESS][DOMAIN_NAME]"
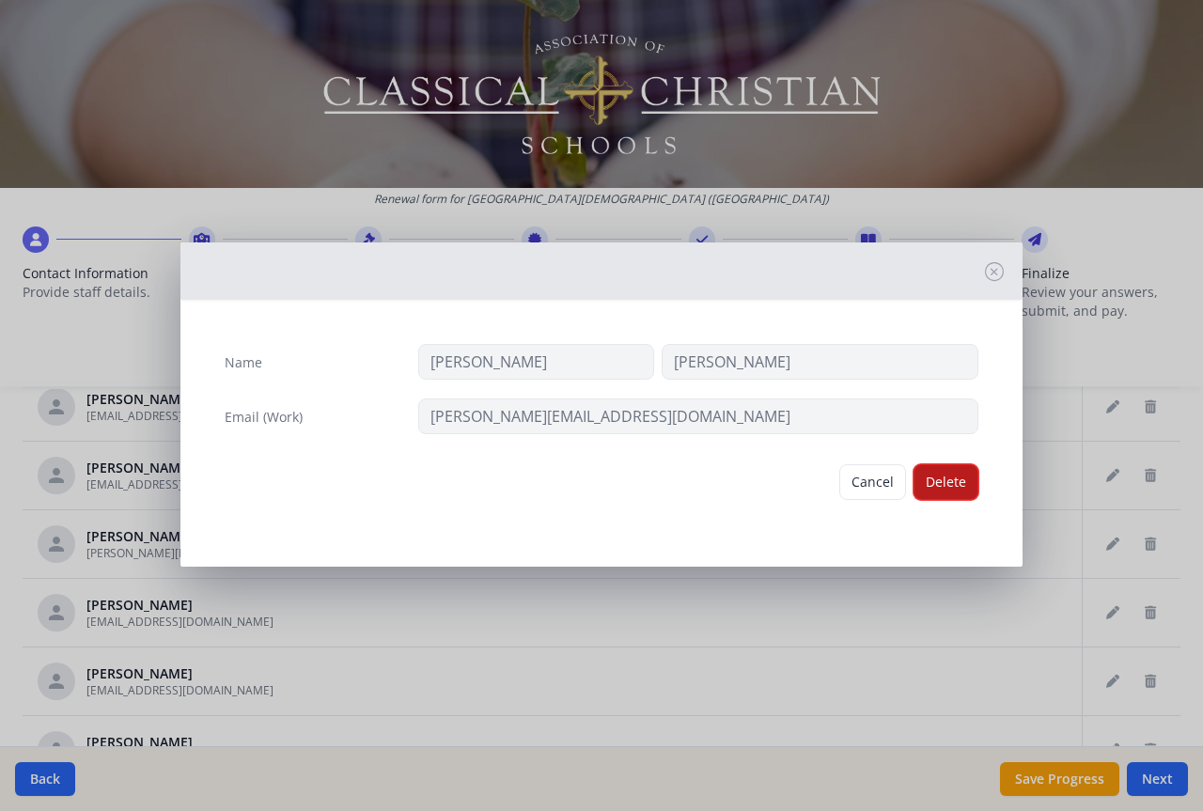
click at [944, 485] on button "Delete" at bounding box center [946, 482] width 65 height 36
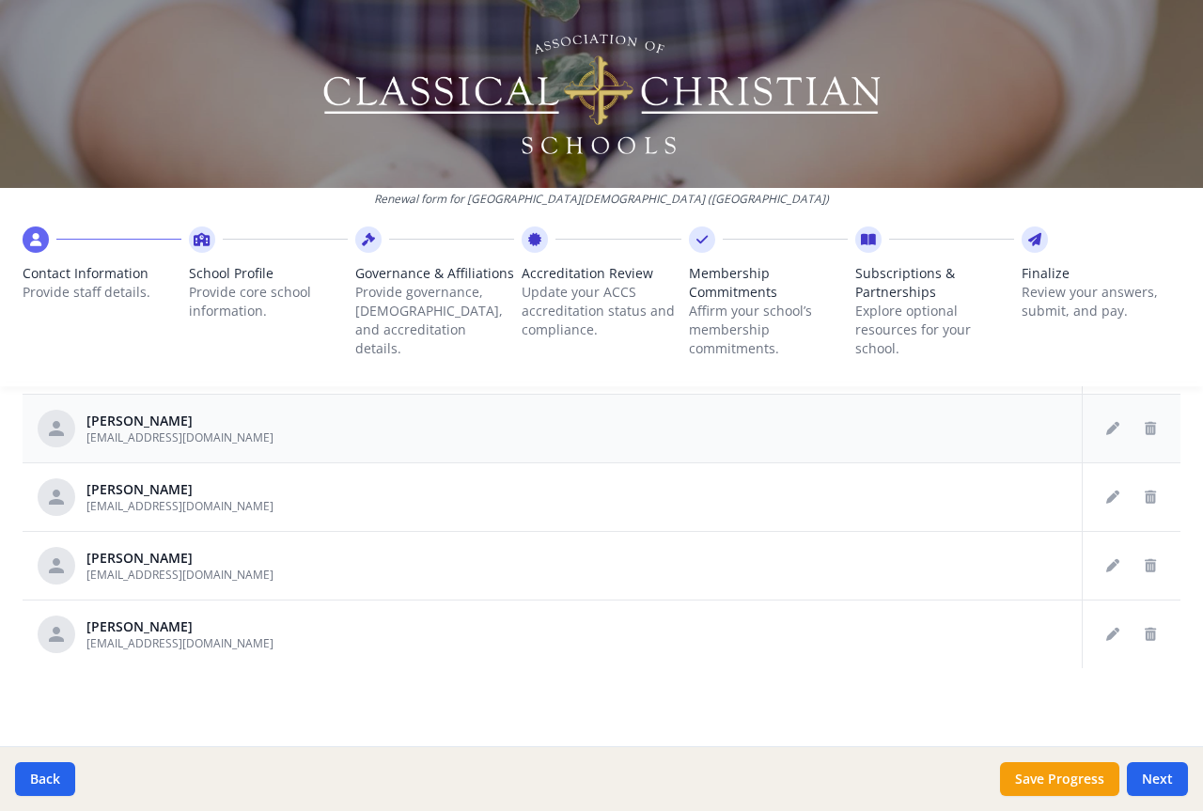
scroll to position [1063, 0]
click at [1073, 775] on button "Save Progress" at bounding box center [1059, 779] width 119 height 34
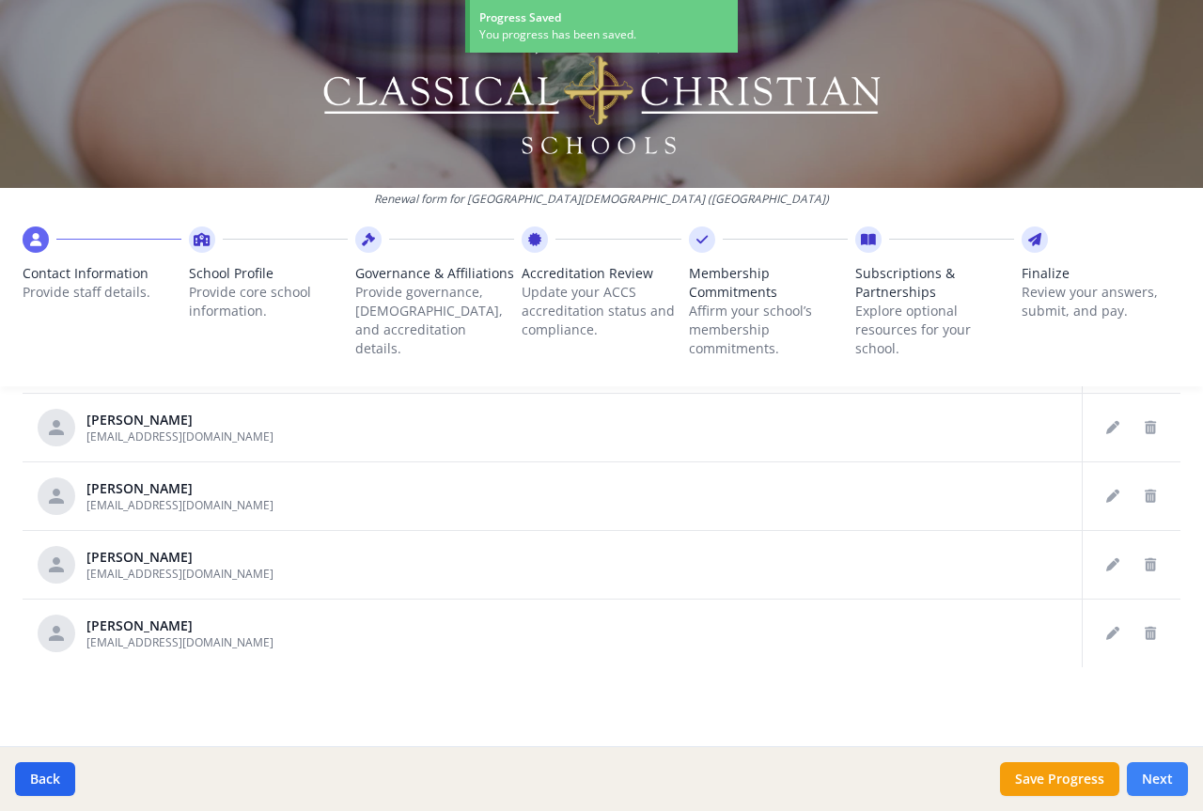
click at [1160, 771] on button "Next" at bounding box center [1157, 779] width 61 height 34
type input "[PHONE_NUMBER]"
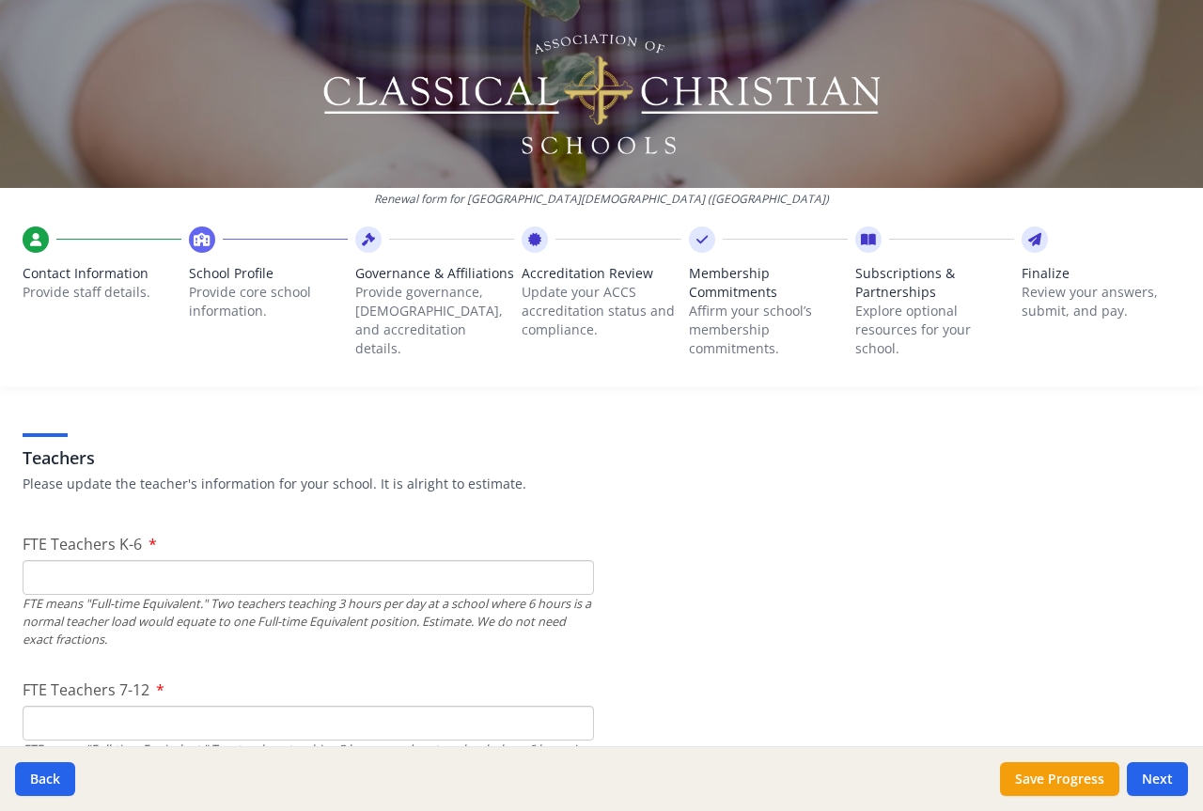
scroll to position [1157, 0]
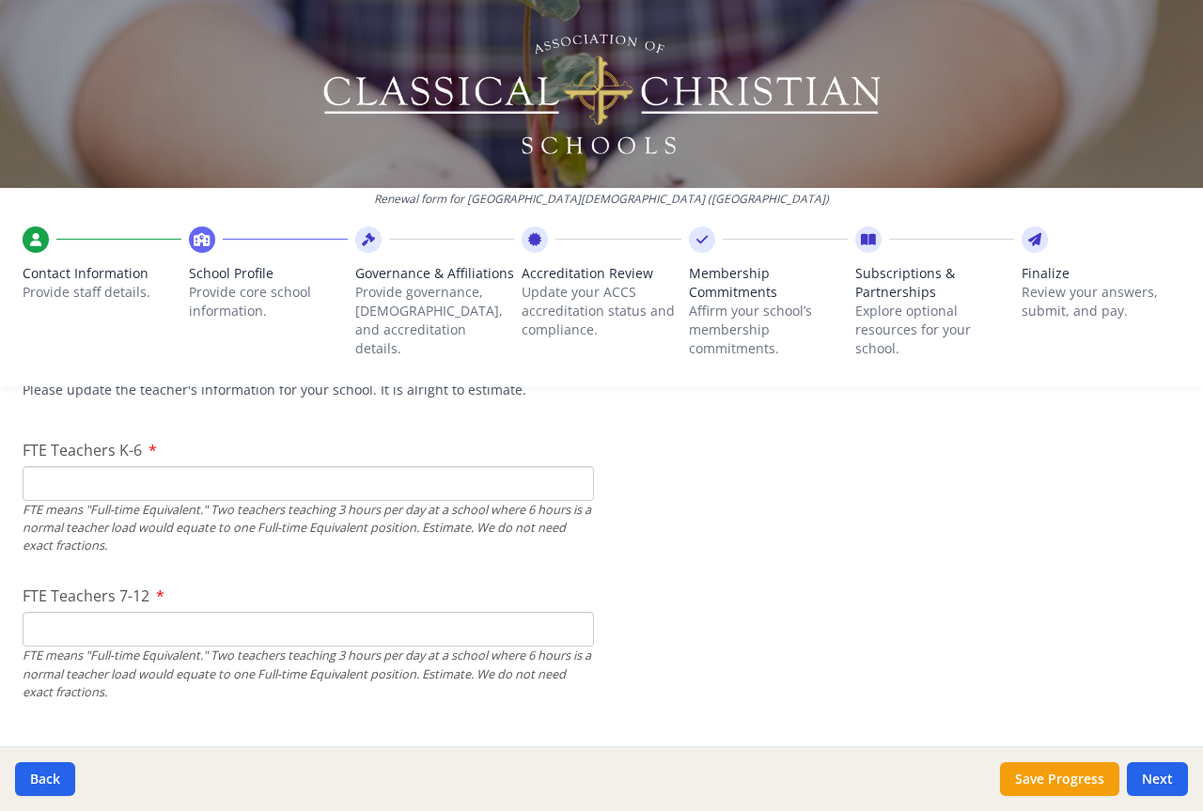
click at [64, 485] on input "FTE Teachers K-6" at bounding box center [309, 483] width 572 height 35
click at [571, 479] on input "1" at bounding box center [309, 483] width 572 height 35
type input "13"
click at [1091, 772] on button "Save Progress" at bounding box center [1059, 779] width 119 height 34
type input "[PHONE_NUMBER]"
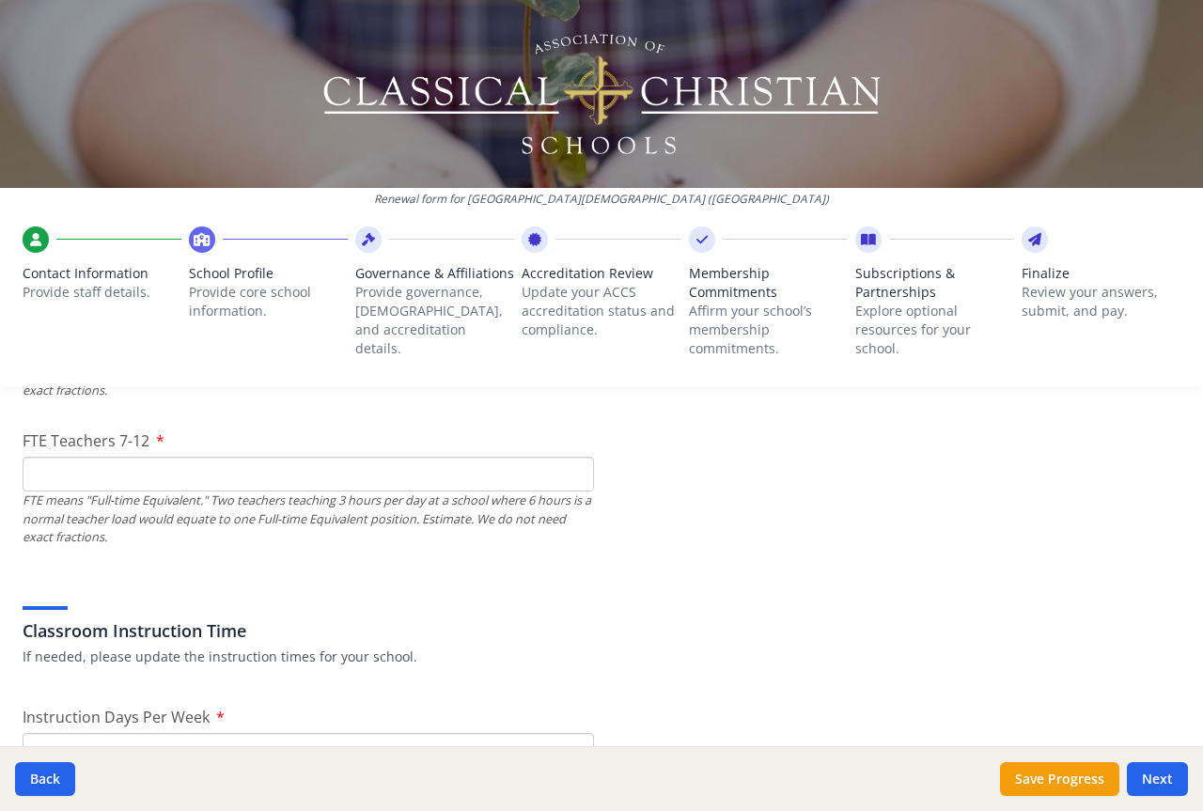
scroll to position [1345, 0]
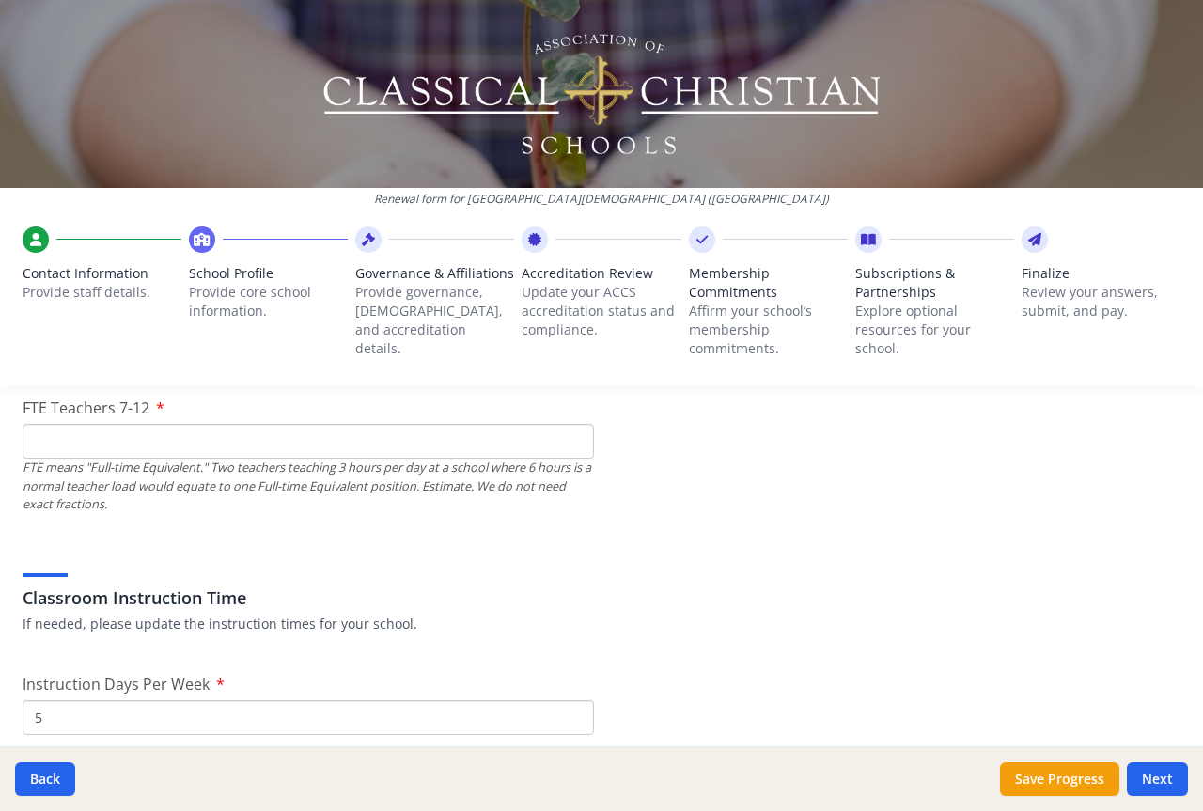
click at [119, 437] on input "FTE Teachers 7-12" at bounding box center [309, 441] width 572 height 35
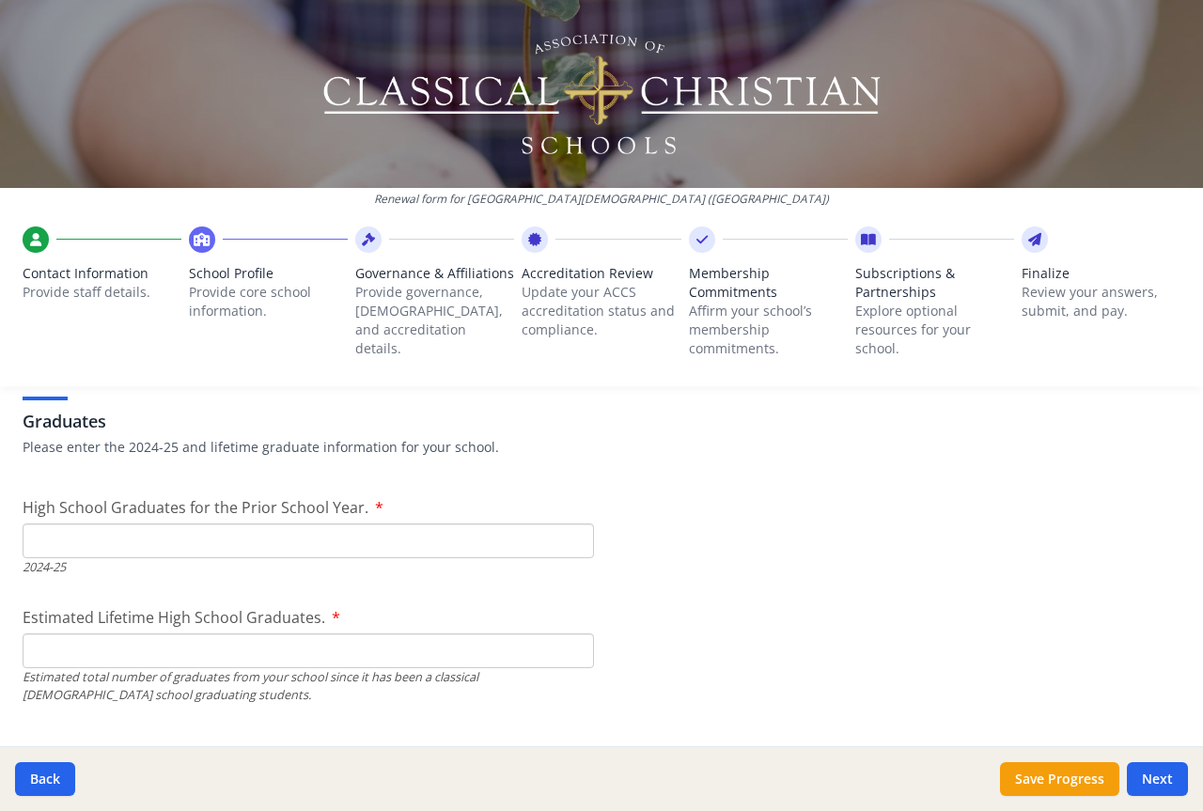
scroll to position [2849, 0]
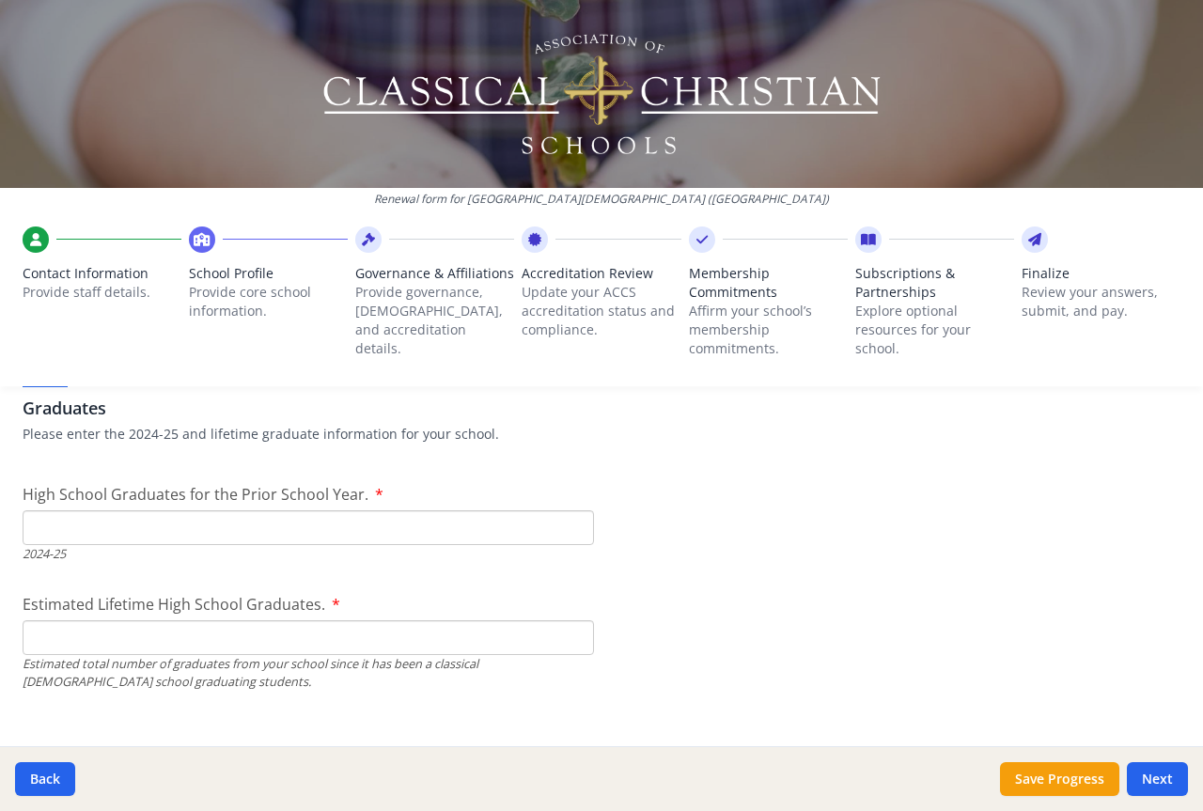
type input "19"
click at [566, 519] on input "1" at bounding box center [309, 527] width 572 height 35
click at [566, 519] on input "24" at bounding box center [309, 527] width 572 height 35
click at [566, 519] on input "34" at bounding box center [309, 527] width 572 height 35
click at [566, 519] on input "35" at bounding box center [309, 527] width 572 height 35
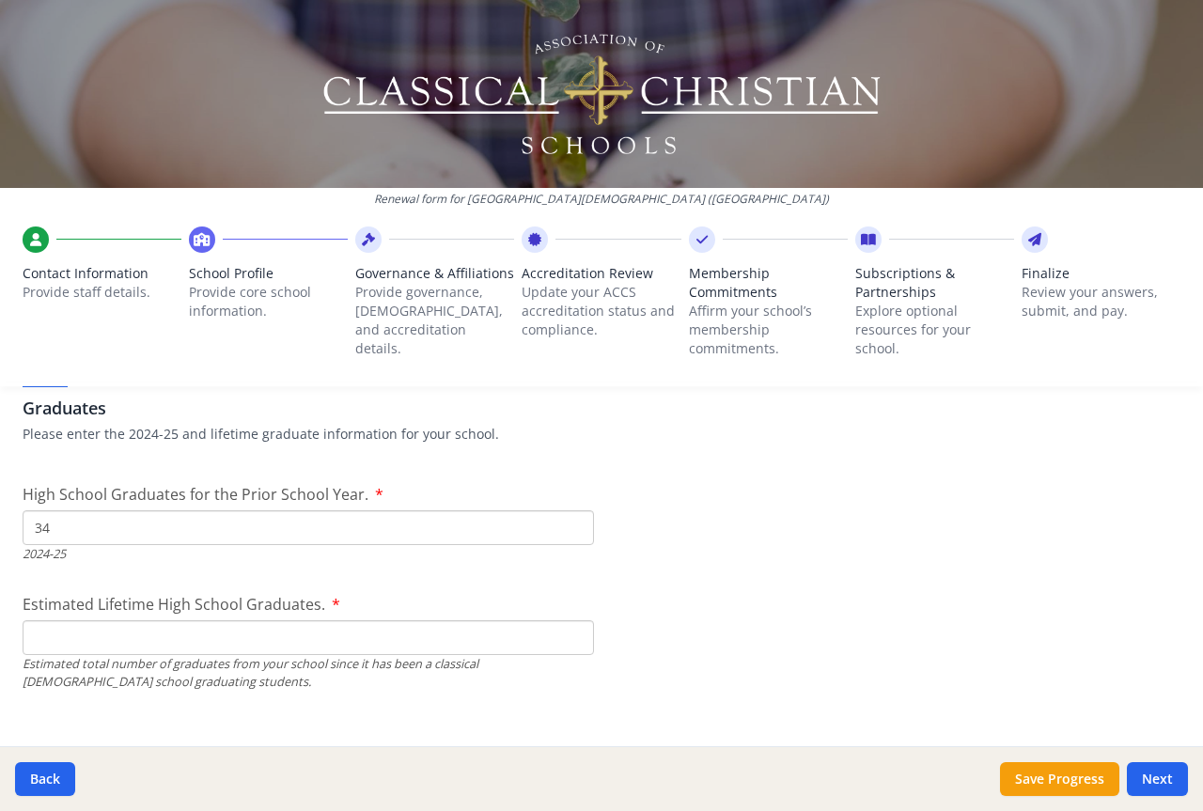
type input "34"
click at [567, 531] on input "34" at bounding box center [309, 527] width 572 height 35
click at [1044, 772] on button "Save Progress" at bounding box center [1059, 779] width 119 height 34
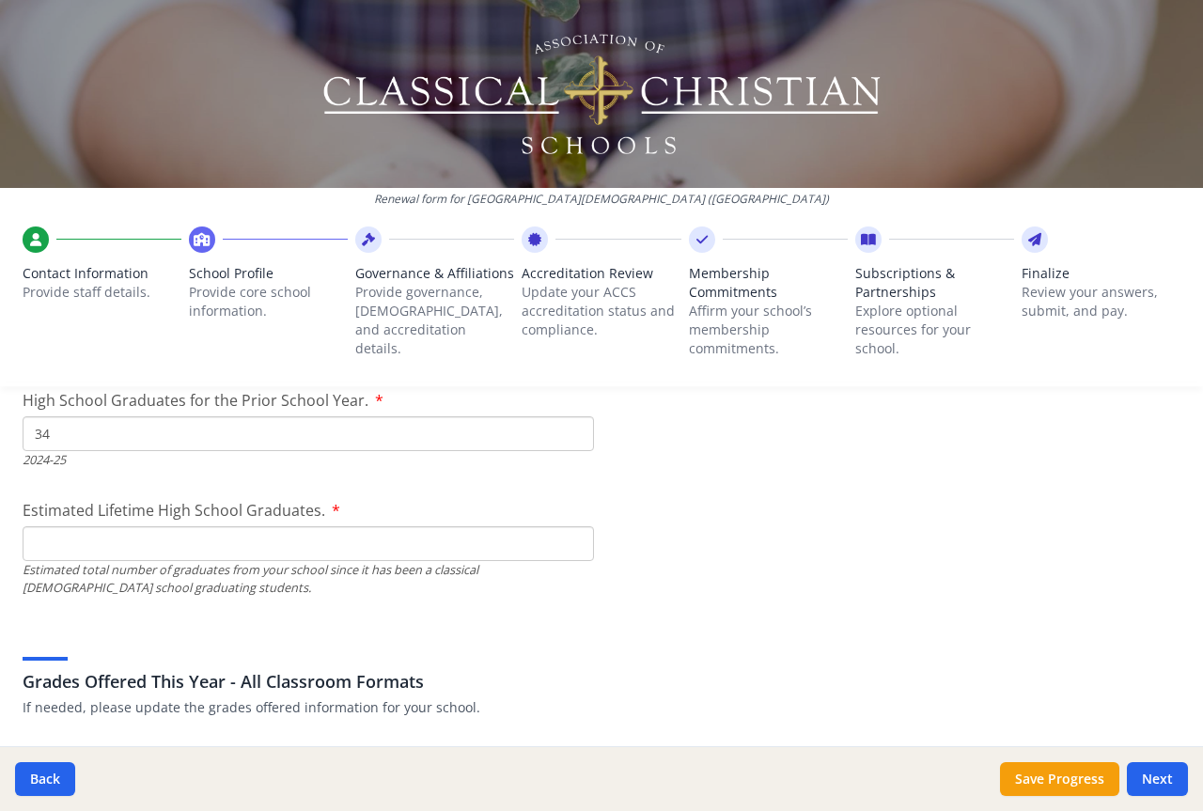
scroll to position [3037, 0]
